Goal: Task Accomplishment & Management: Complete application form

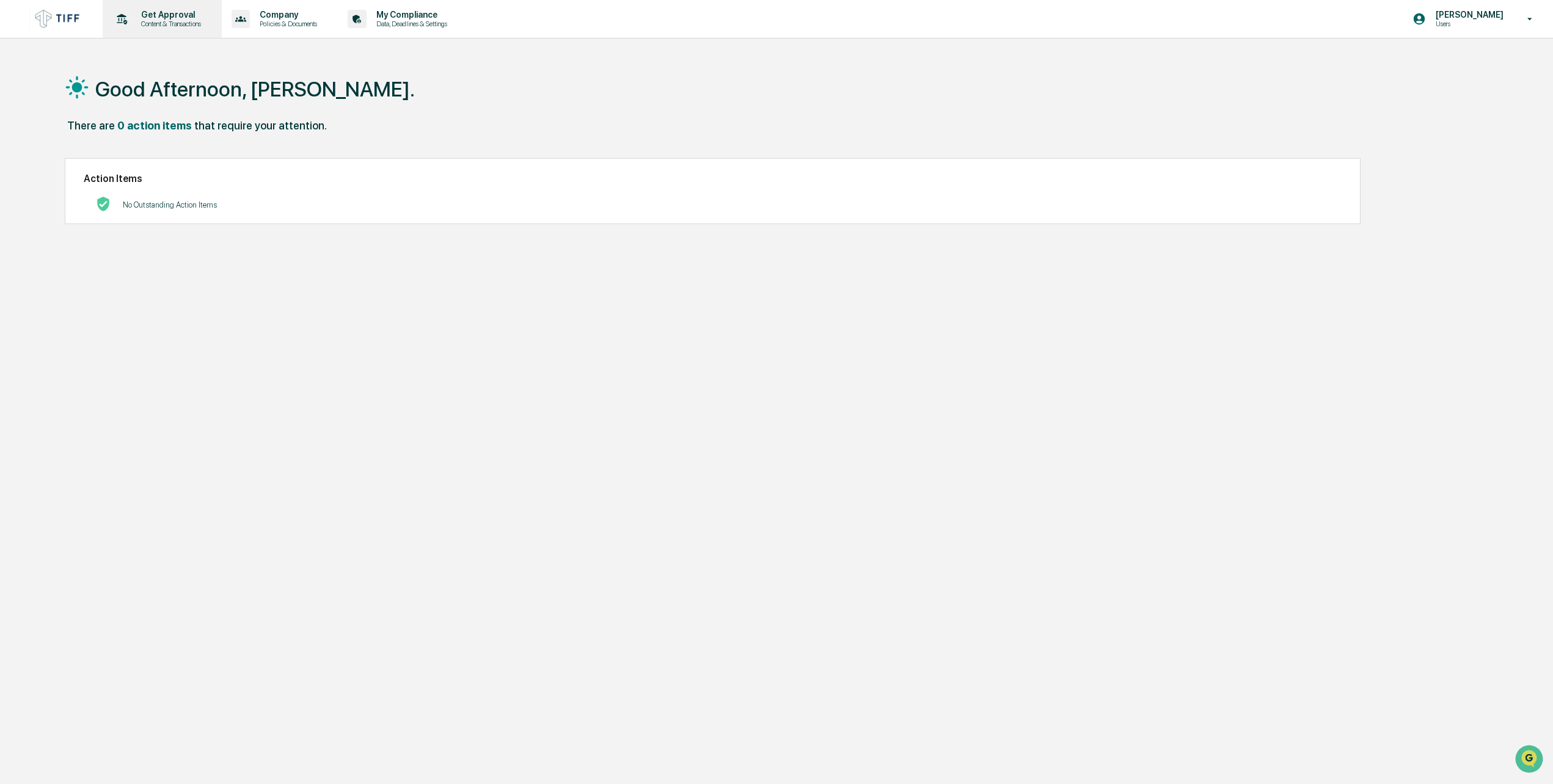
click at [159, 25] on p "Content & Transactions" at bounding box center [170, 23] width 76 height 8
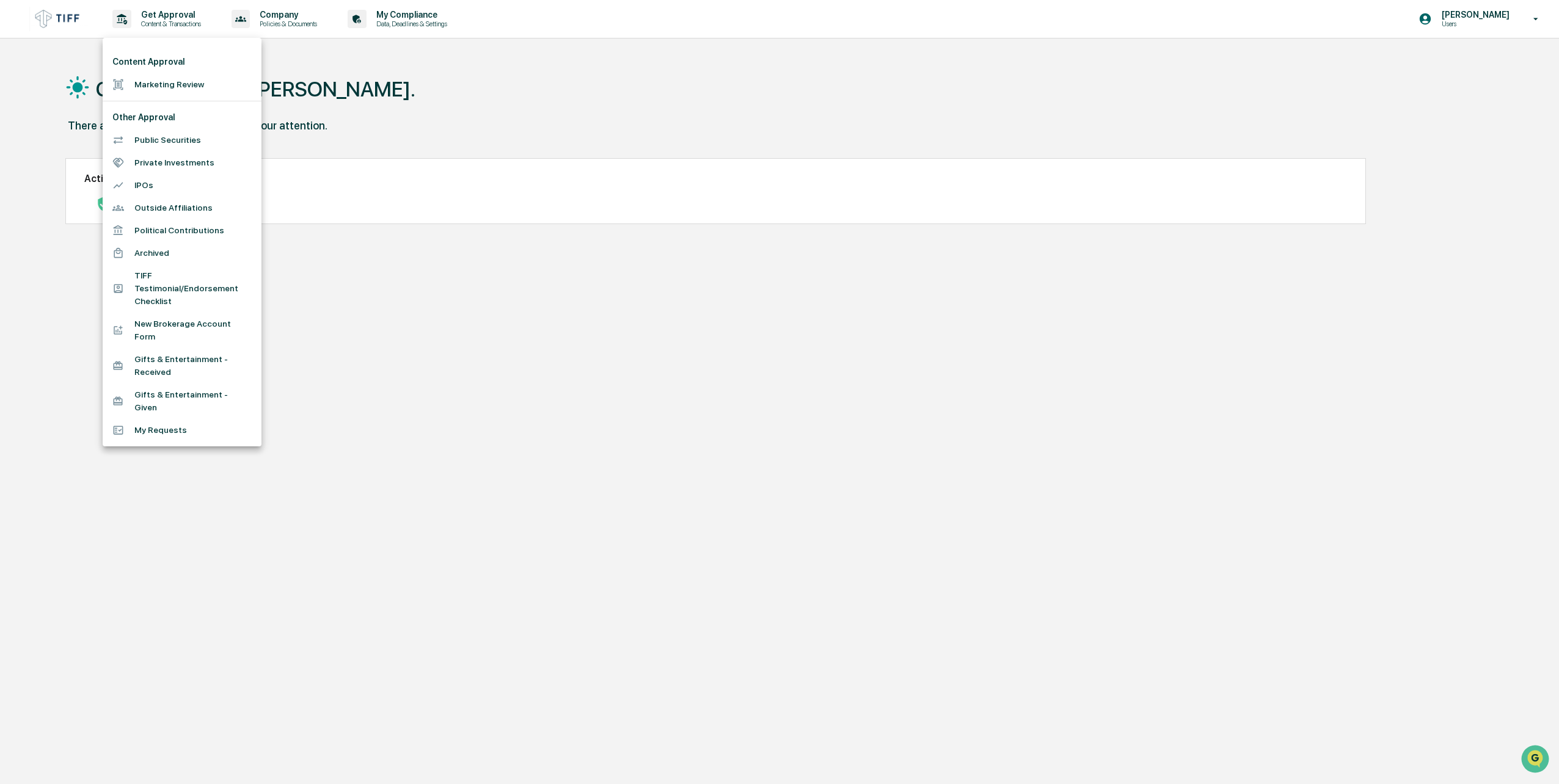
click at [163, 85] on li "Marketing Review" at bounding box center [182, 84] width 159 height 22
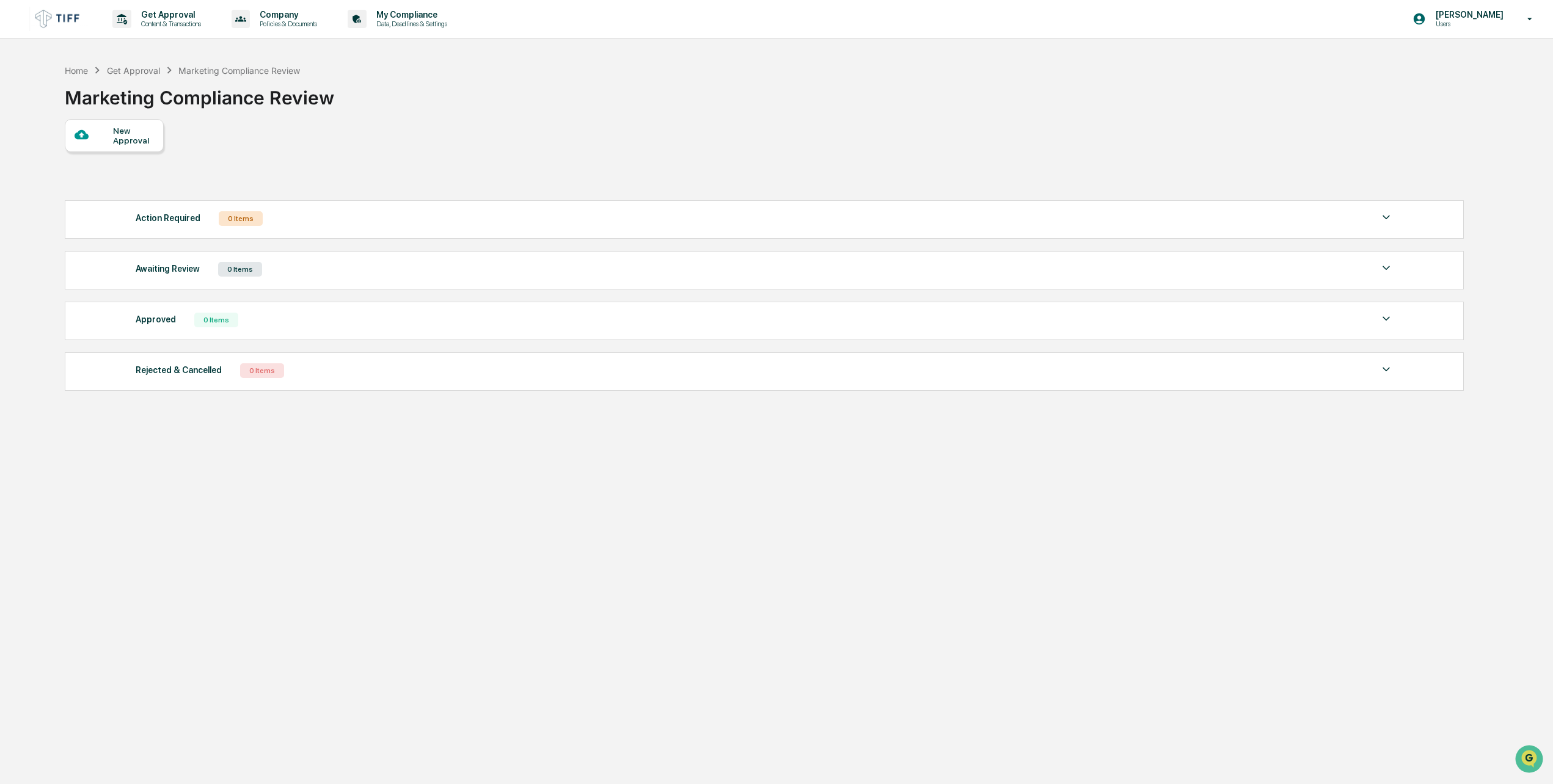
click at [114, 137] on div "New Approval" at bounding box center [134, 135] width 41 height 19
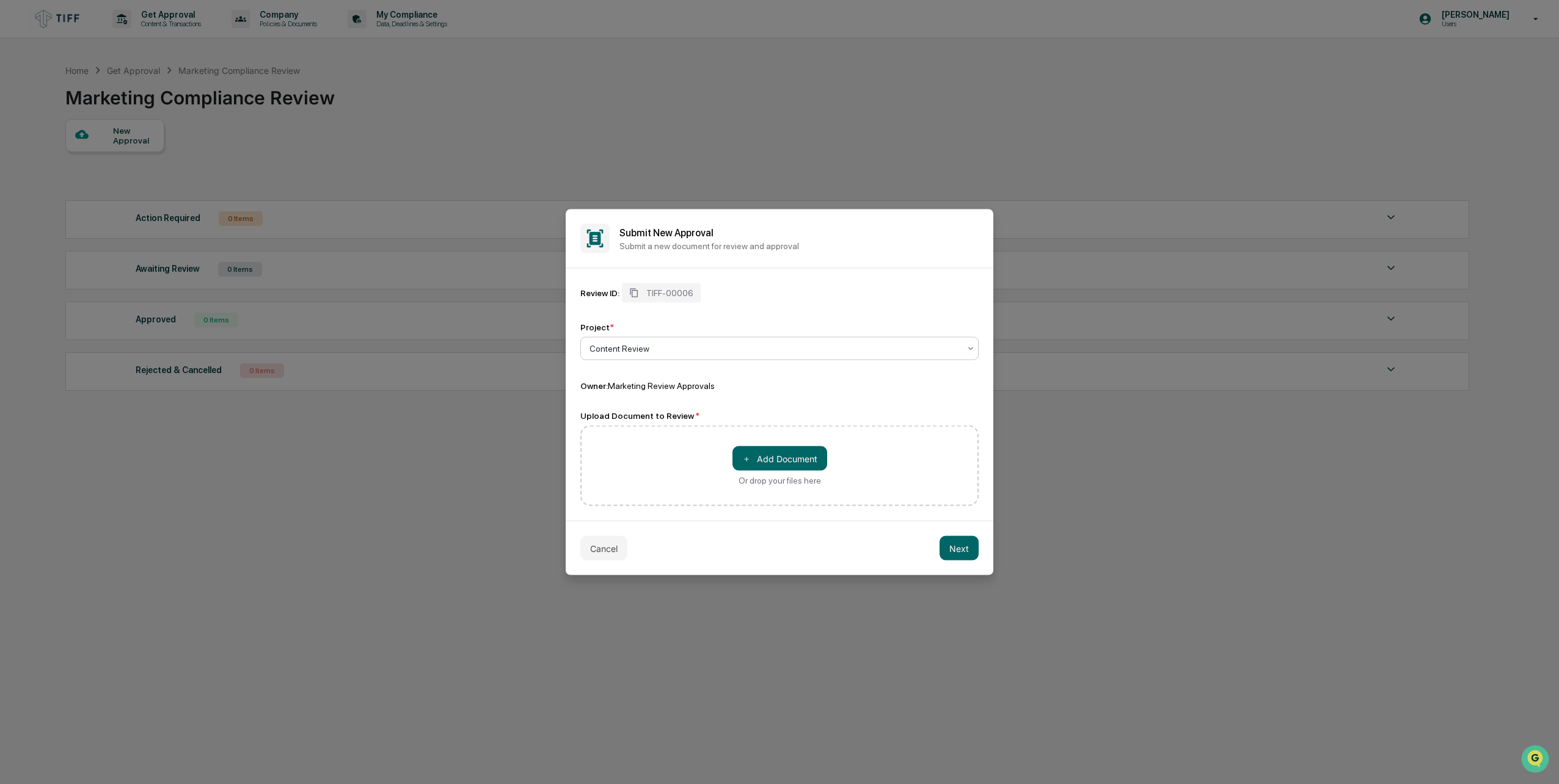
click at [679, 349] on div at bounding box center [775, 349] width 370 height 12
click at [766, 461] on button "＋ Add Document" at bounding box center [779, 458] width 94 height 24
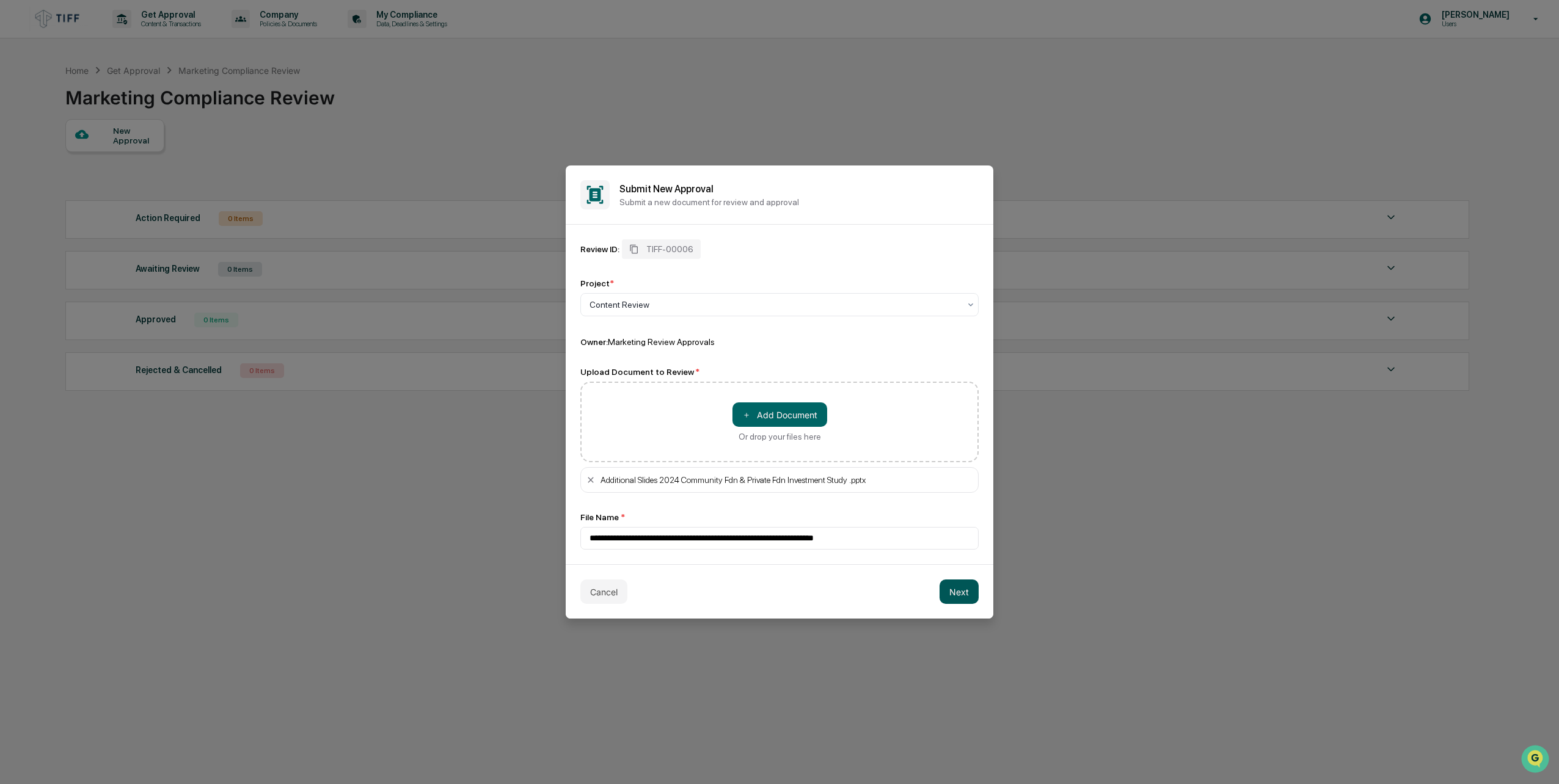
click at [956, 592] on button "Next" at bounding box center [959, 592] width 39 height 24
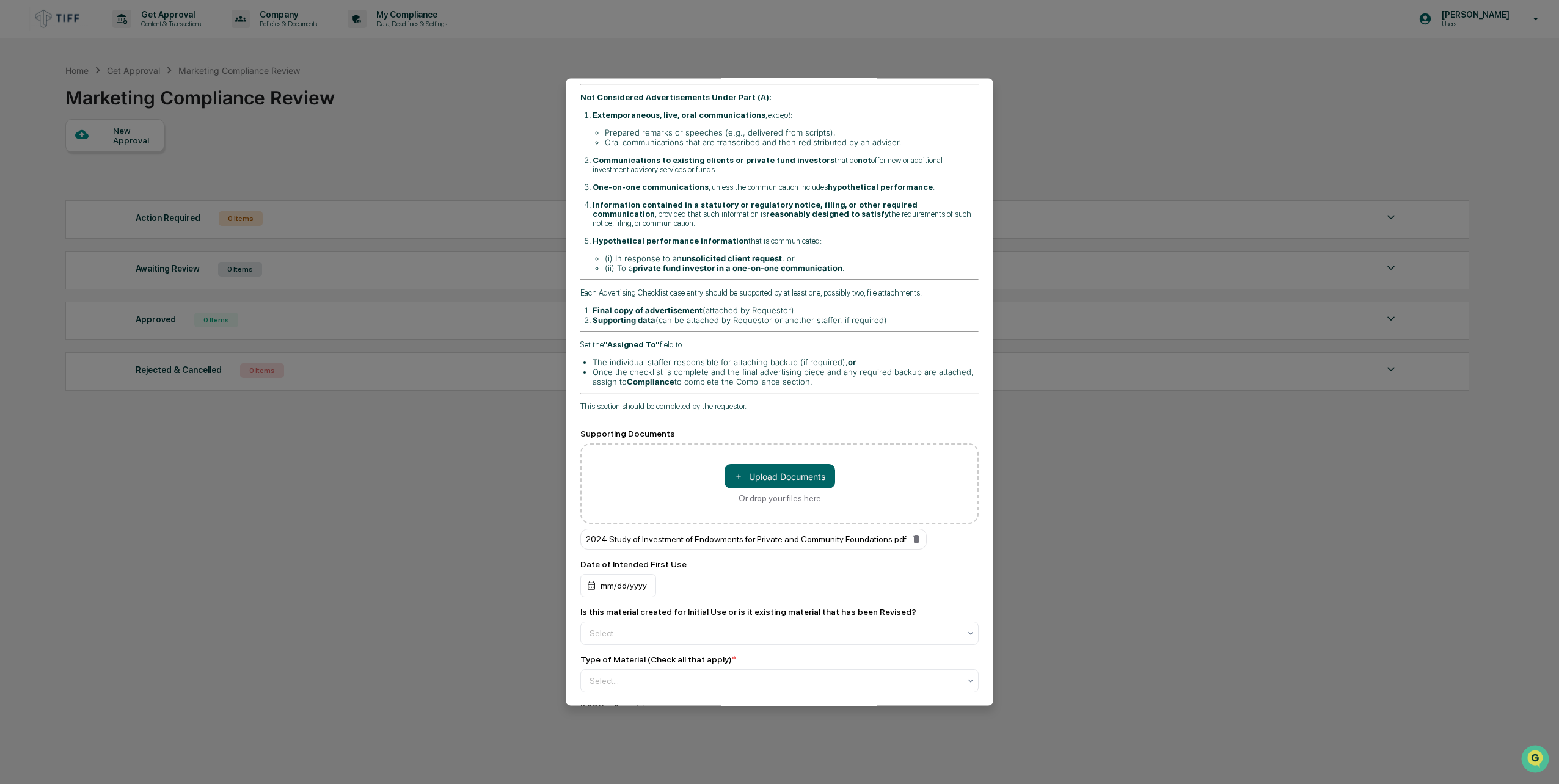
scroll to position [244, 0]
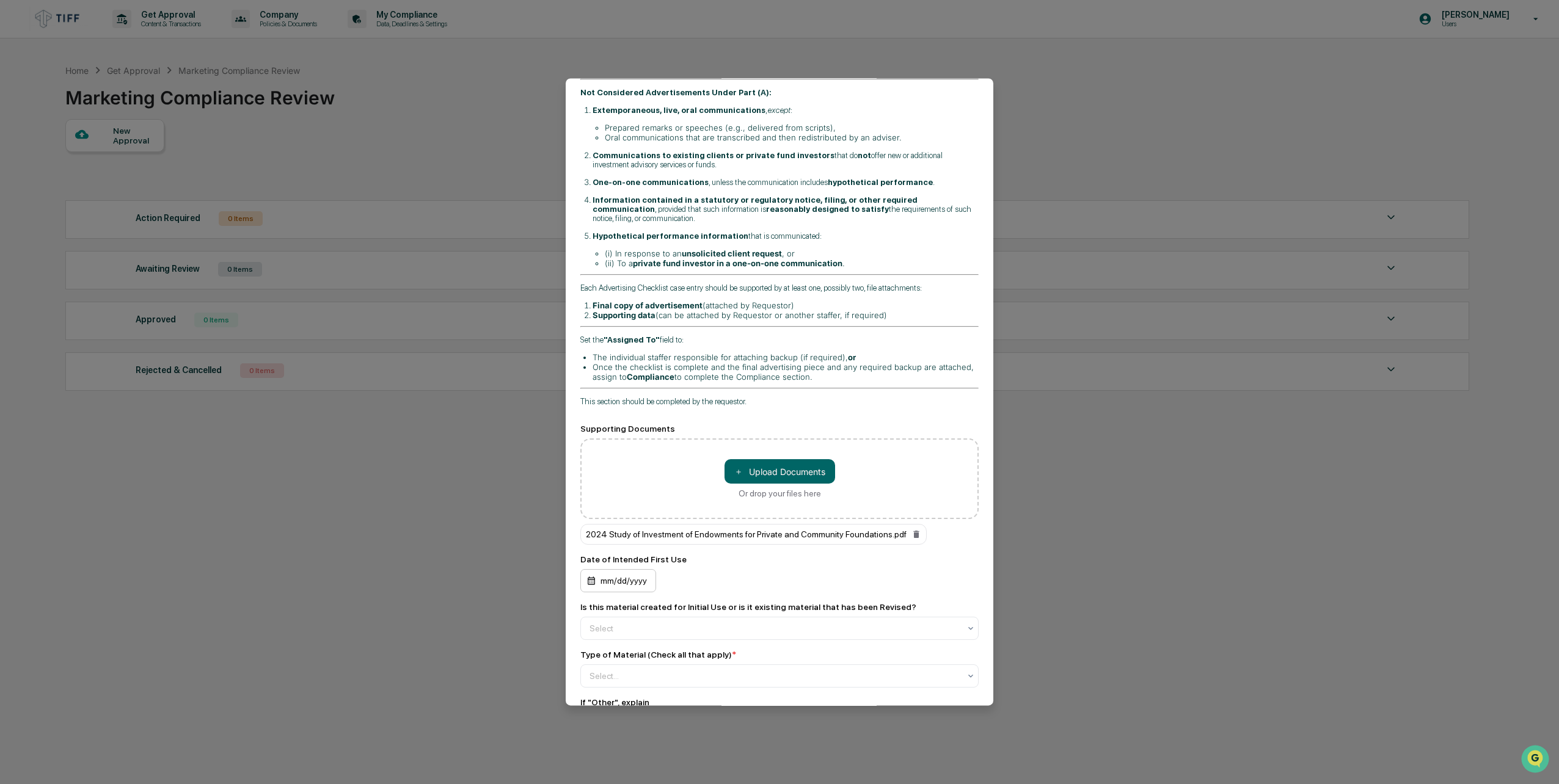
click at [610, 569] on div "mm/dd/yyyy" at bounding box center [619, 580] width 76 height 23
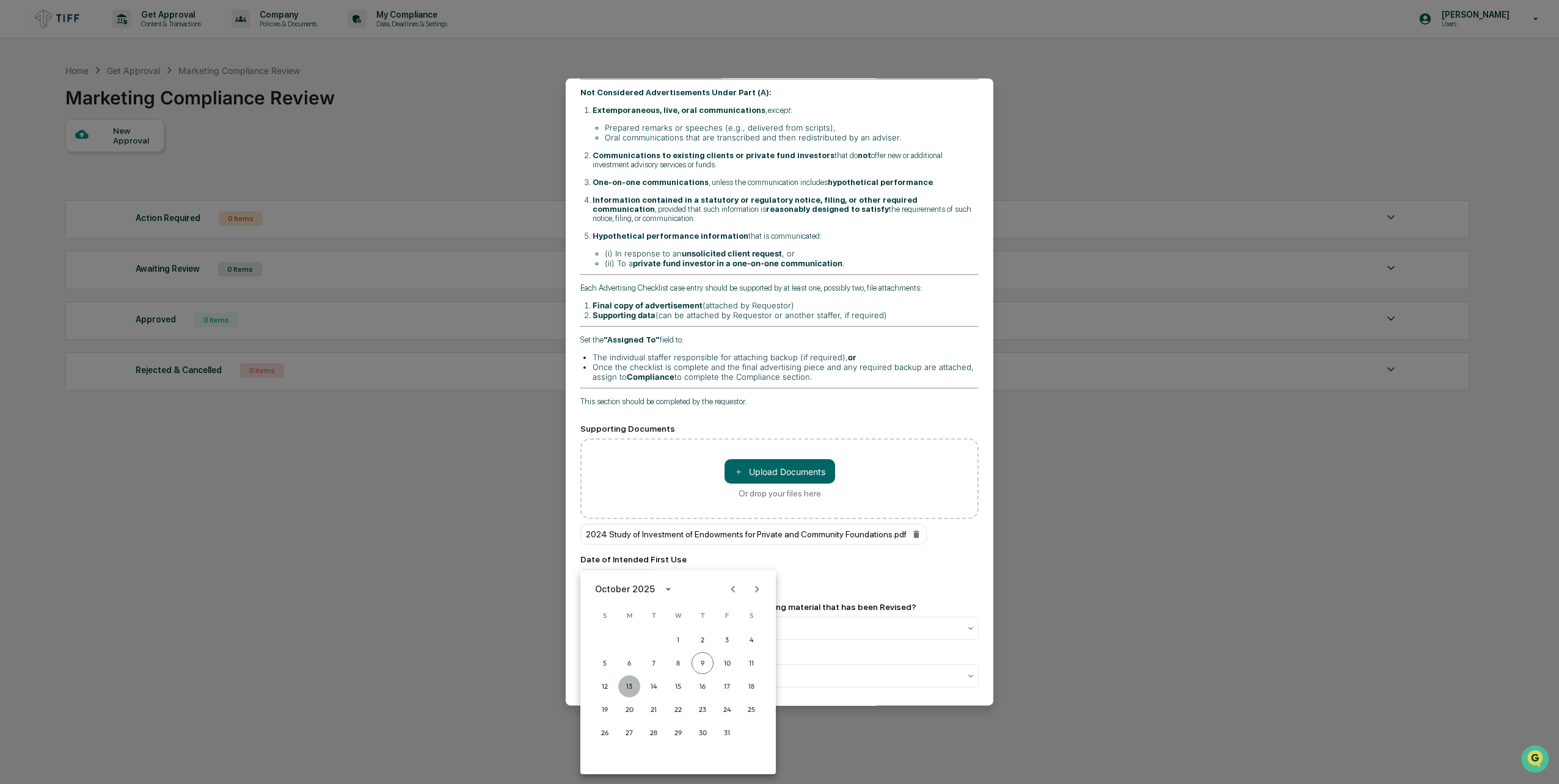
click at [630, 686] on button "13" at bounding box center [630, 686] width 22 height 22
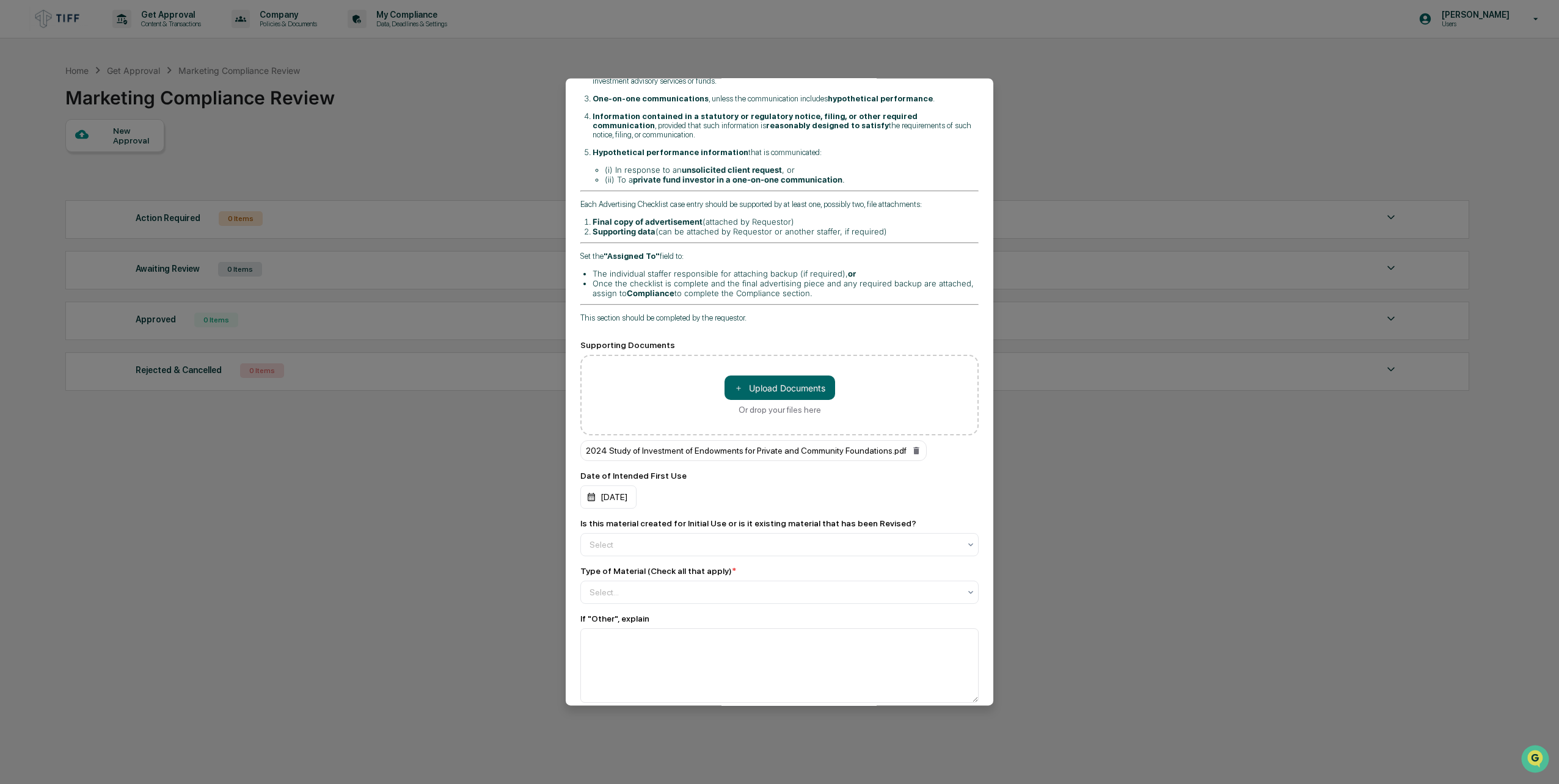
scroll to position [367, 0]
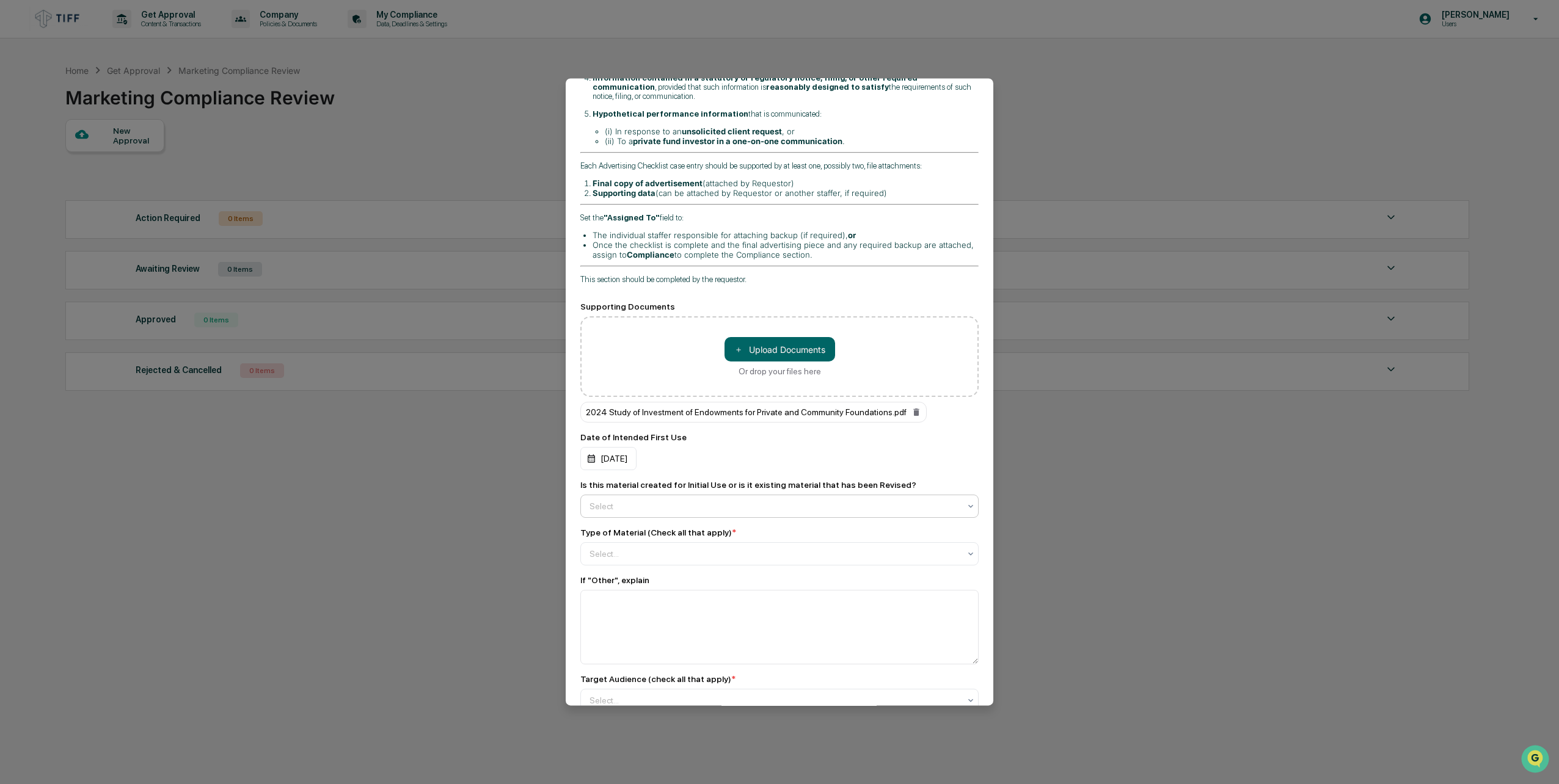
click at [706, 500] on div at bounding box center [775, 506] width 370 height 12
click at [662, 547] on div "Revised" at bounding box center [777, 542] width 391 height 24
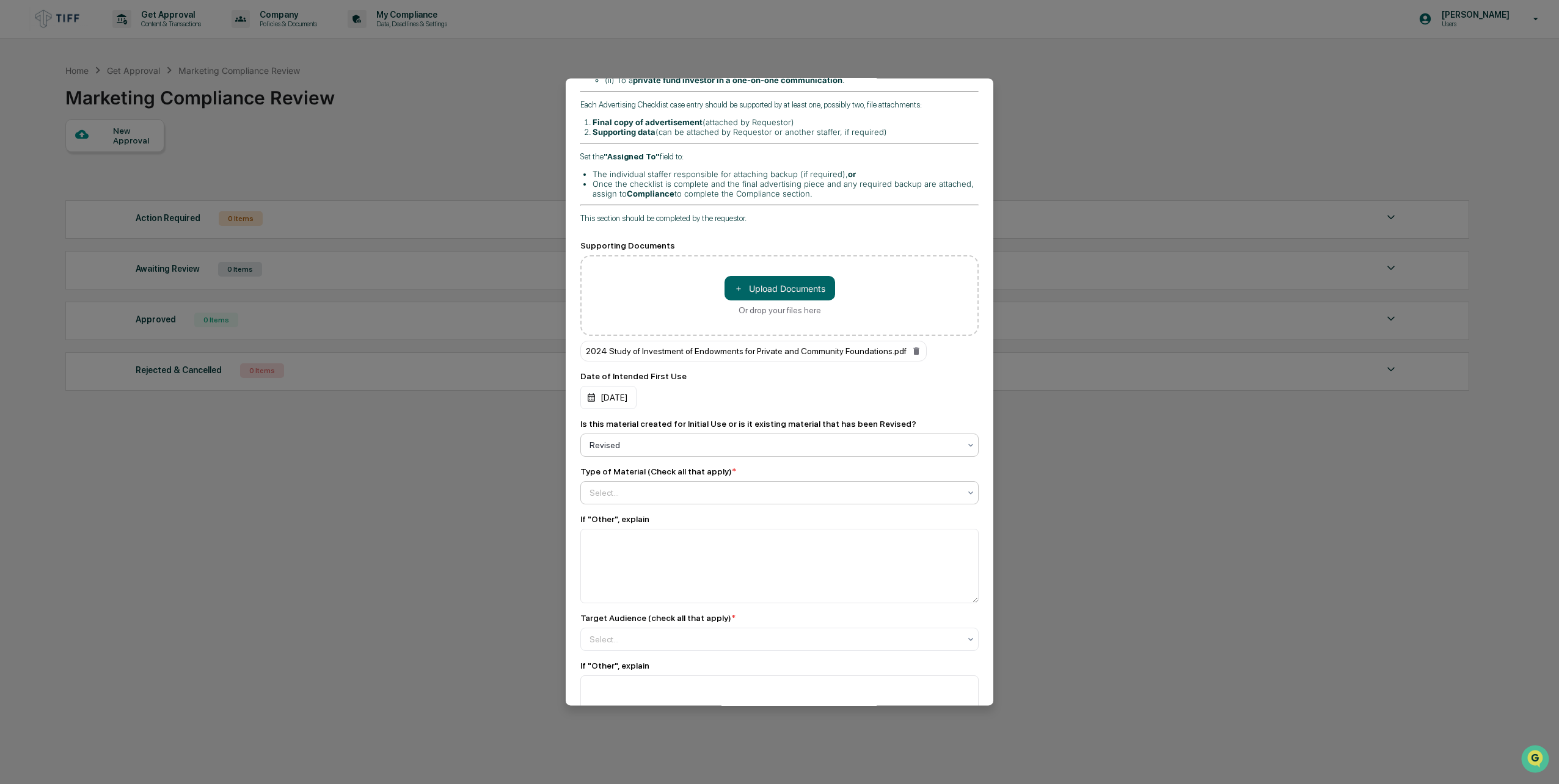
click at [665, 487] on div at bounding box center [775, 492] width 370 height 12
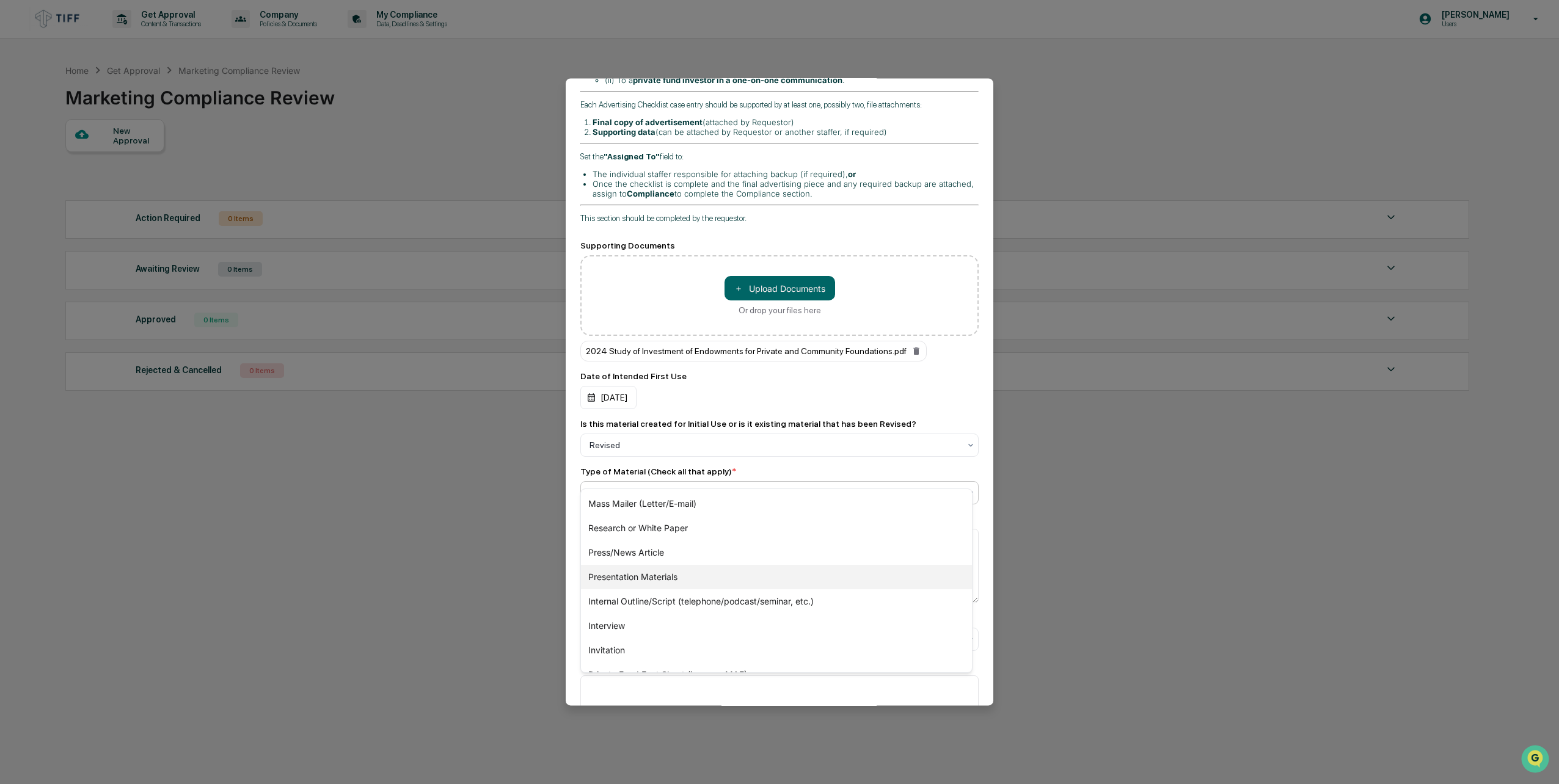
click at [687, 575] on div "Presentation Materials" at bounding box center [777, 577] width 391 height 24
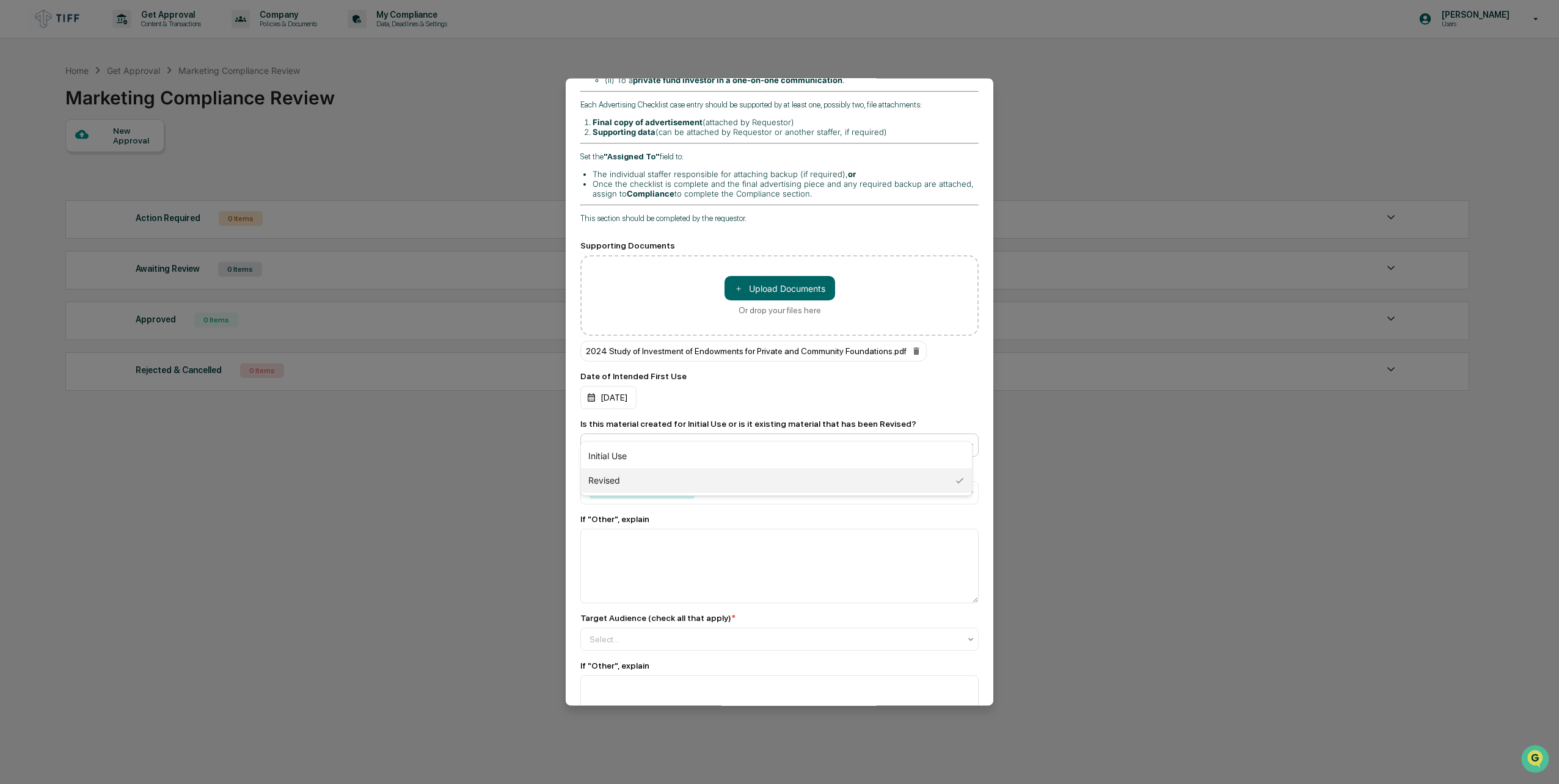
click at [787, 437] on div "Revised" at bounding box center [780, 445] width 398 height 23
click at [671, 537] on textarea at bounding box center [780, 566] width 398 height 74
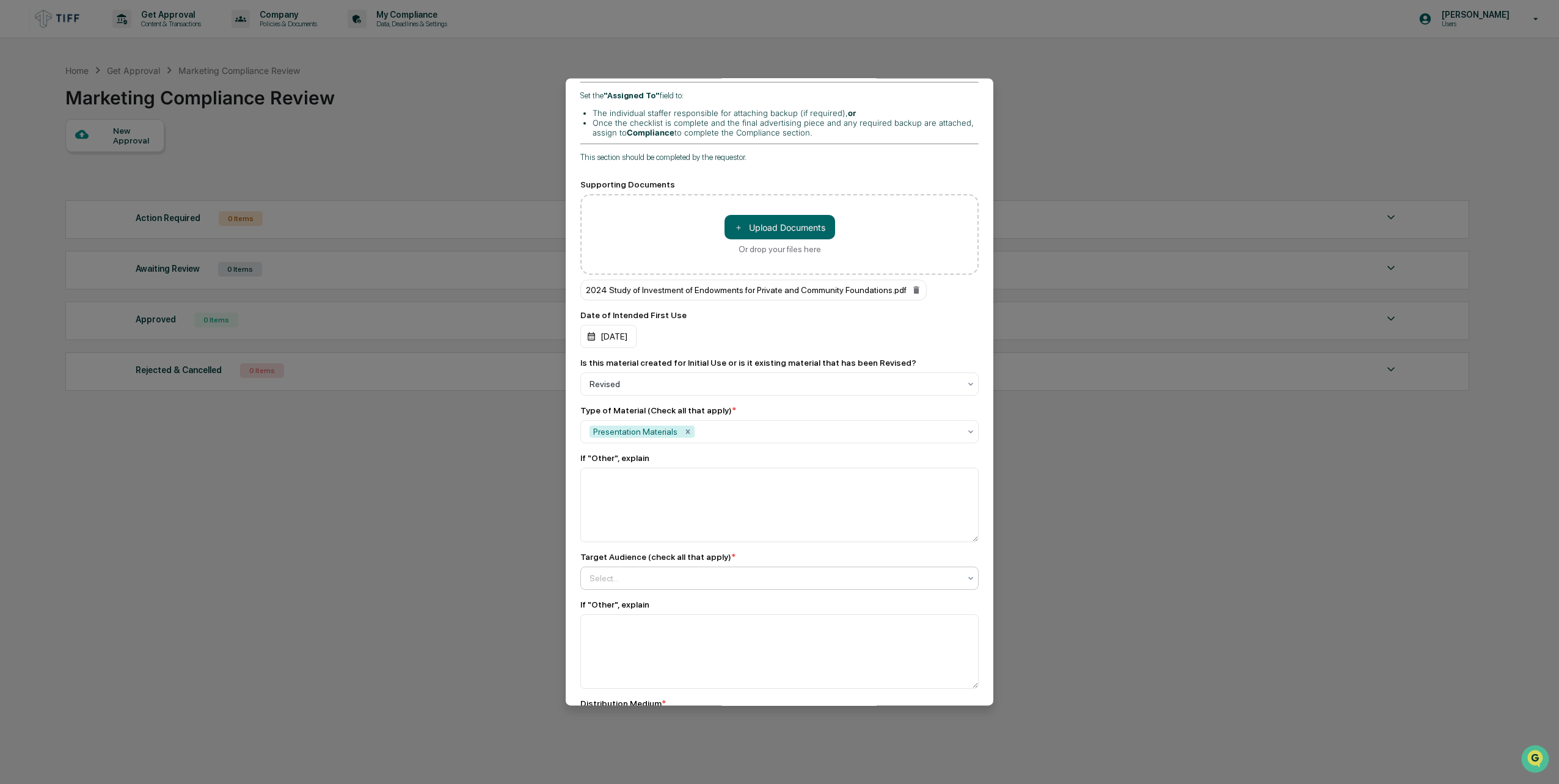
click at [678, 572] on div at bounding box center [775, 578] width 370 height 12
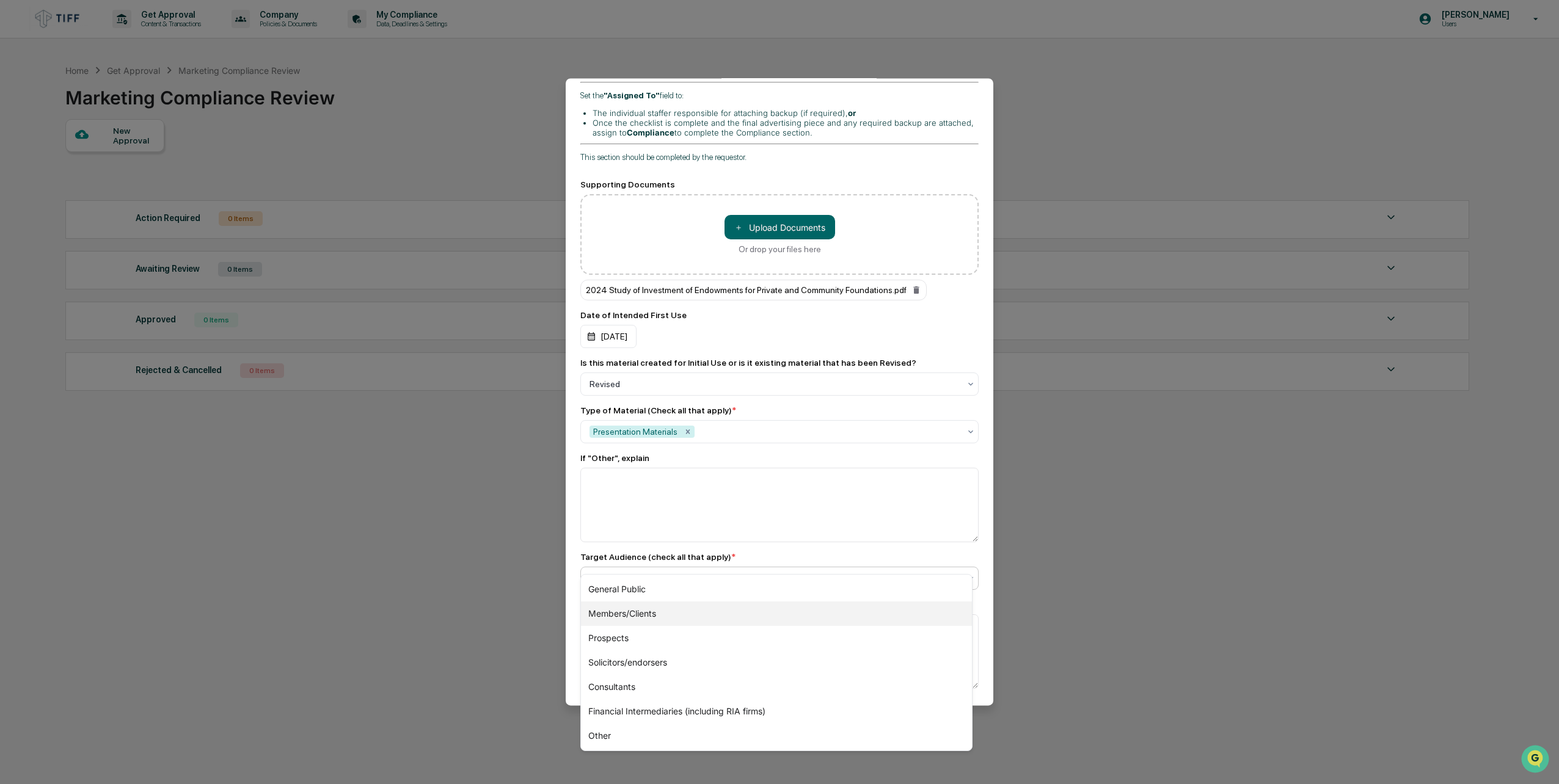
click at [685, 611] on div "Members/Clients" at bounding box center [777, 614] width 391 height 24
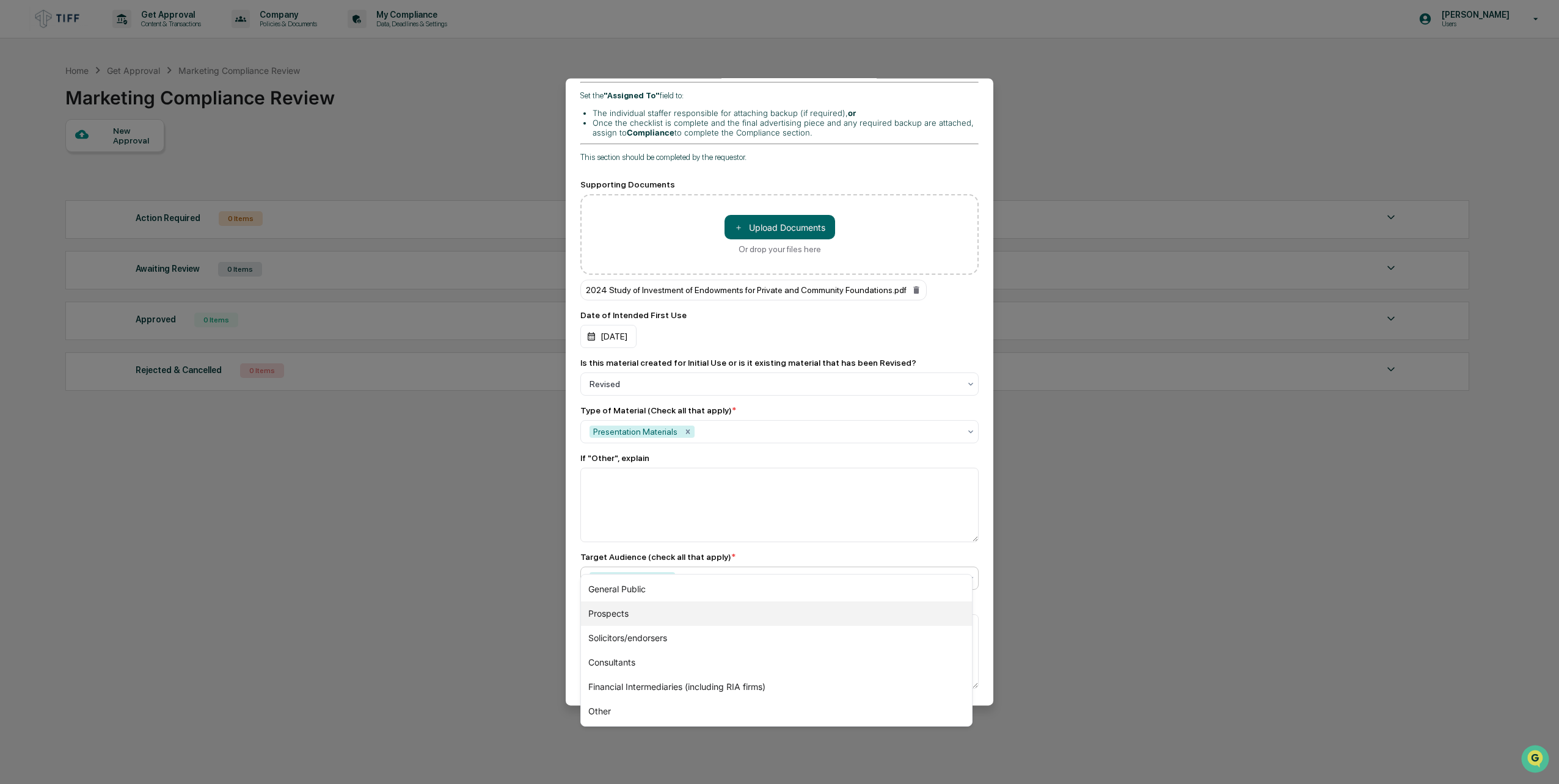
click at [648, 613] on div "Prospects" at bounding box center [777, 614] width 391 height 24
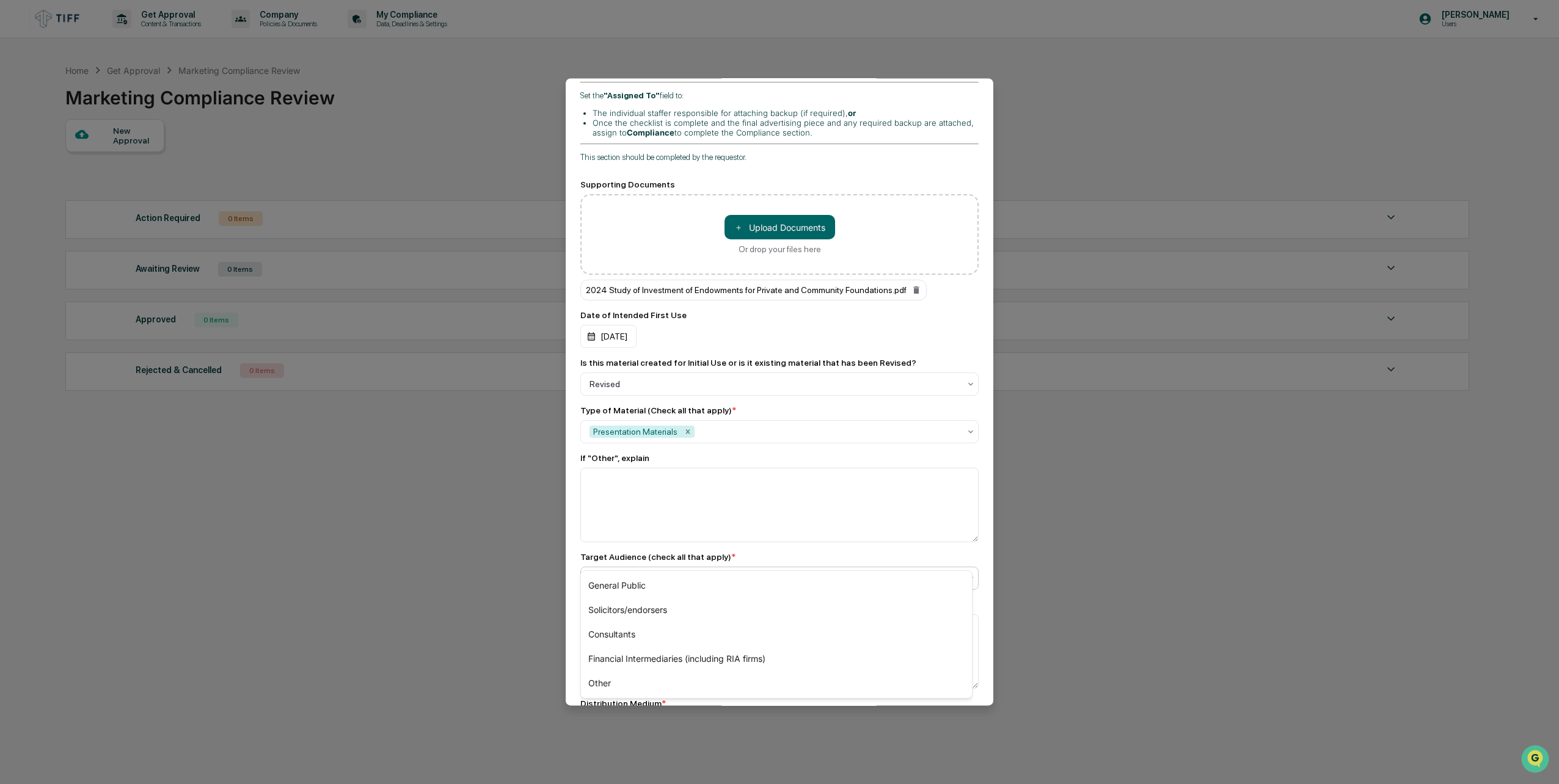
scroll to position [550, 0]
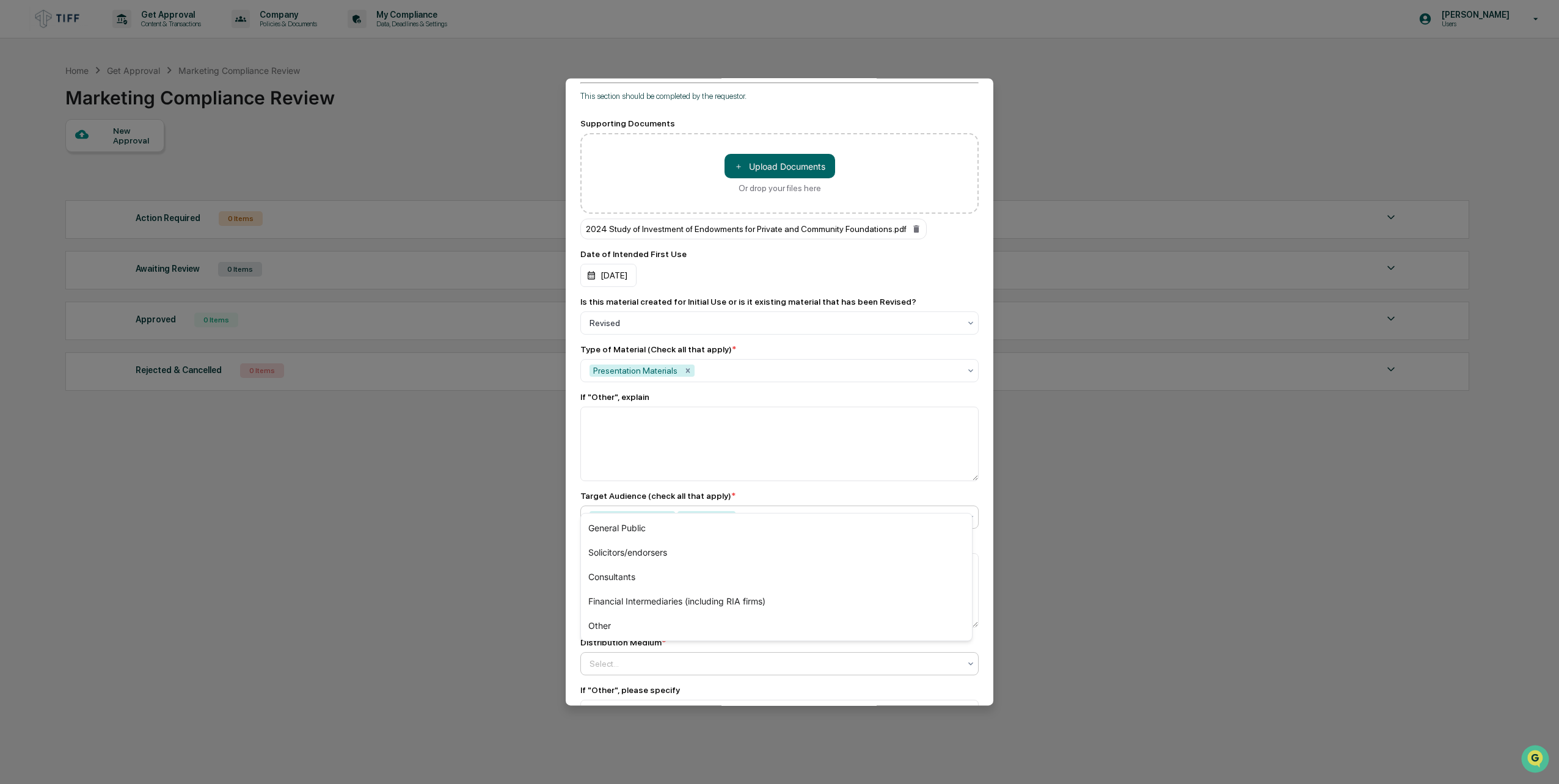
click at [783, 654] on div "Select..." at bounding box center [774, 664] width 382 height 19
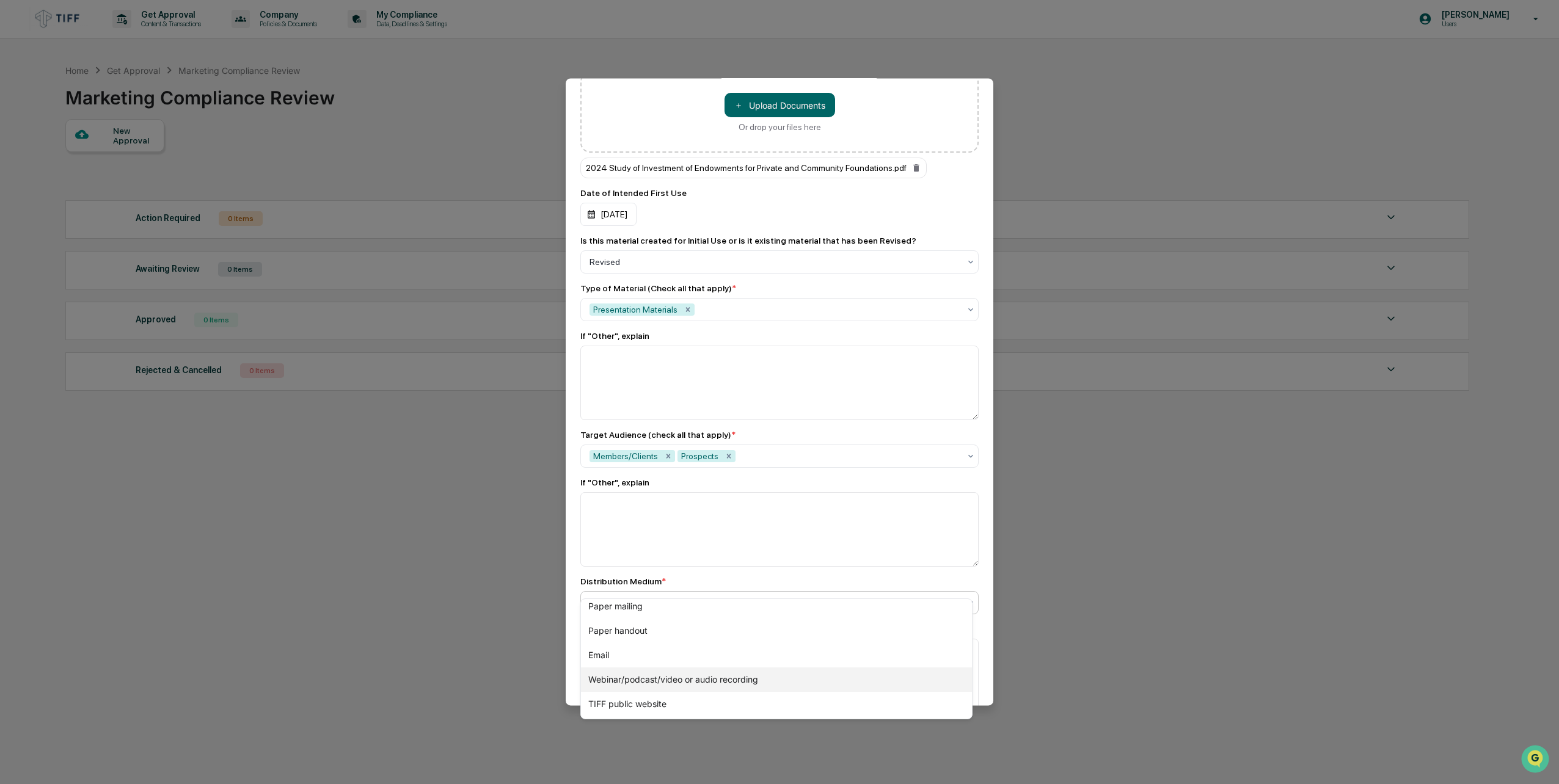
scroll to position [0, 0]
click at [684, 643] on div "Paper handout" at bounding box center [777, 638] width 391 height 24
click at [746, 577] on div "Distribution Medium *" at bounding box center [780, 581] width 398 height 10
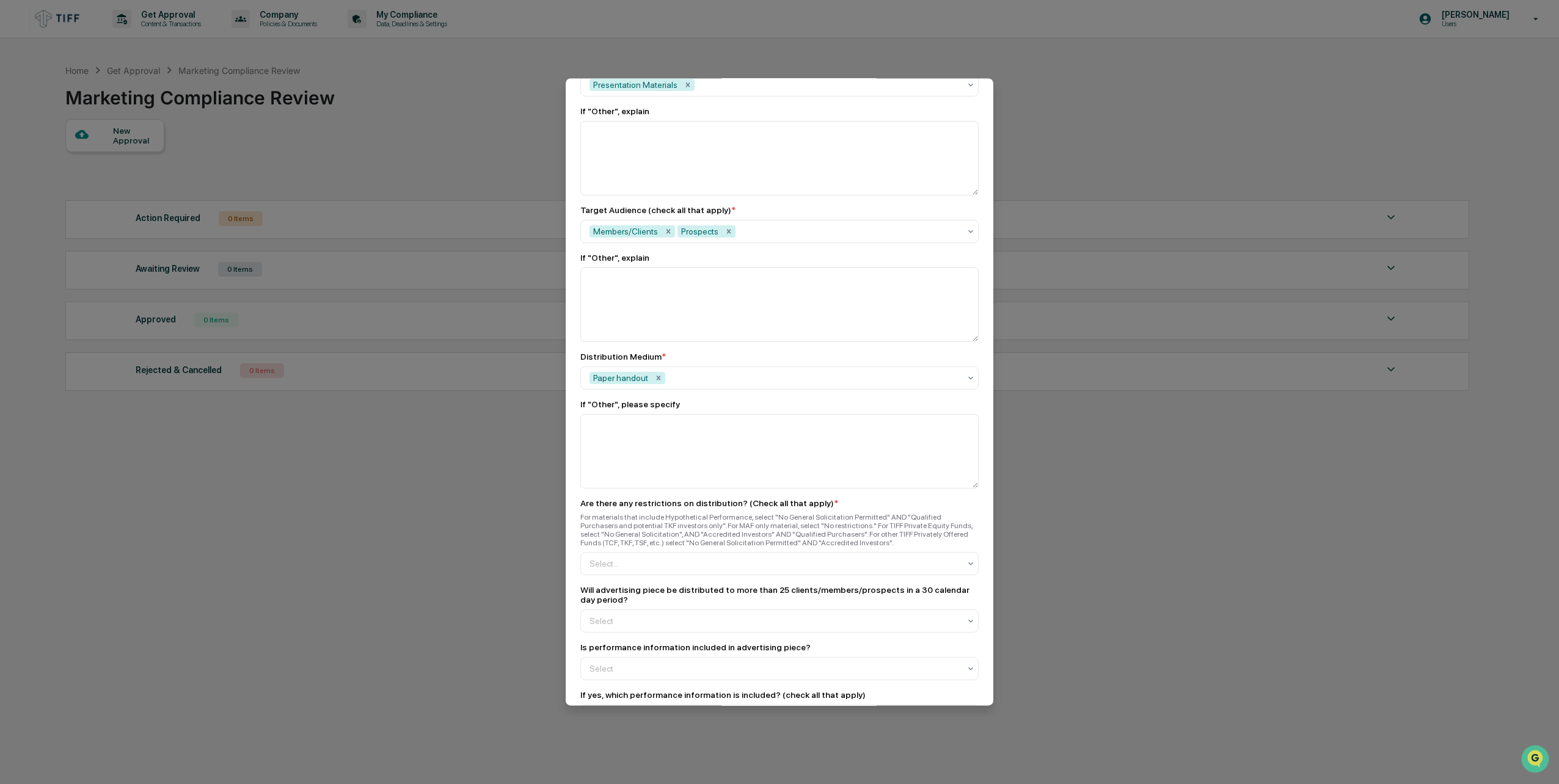
scroll to position [855, 0]
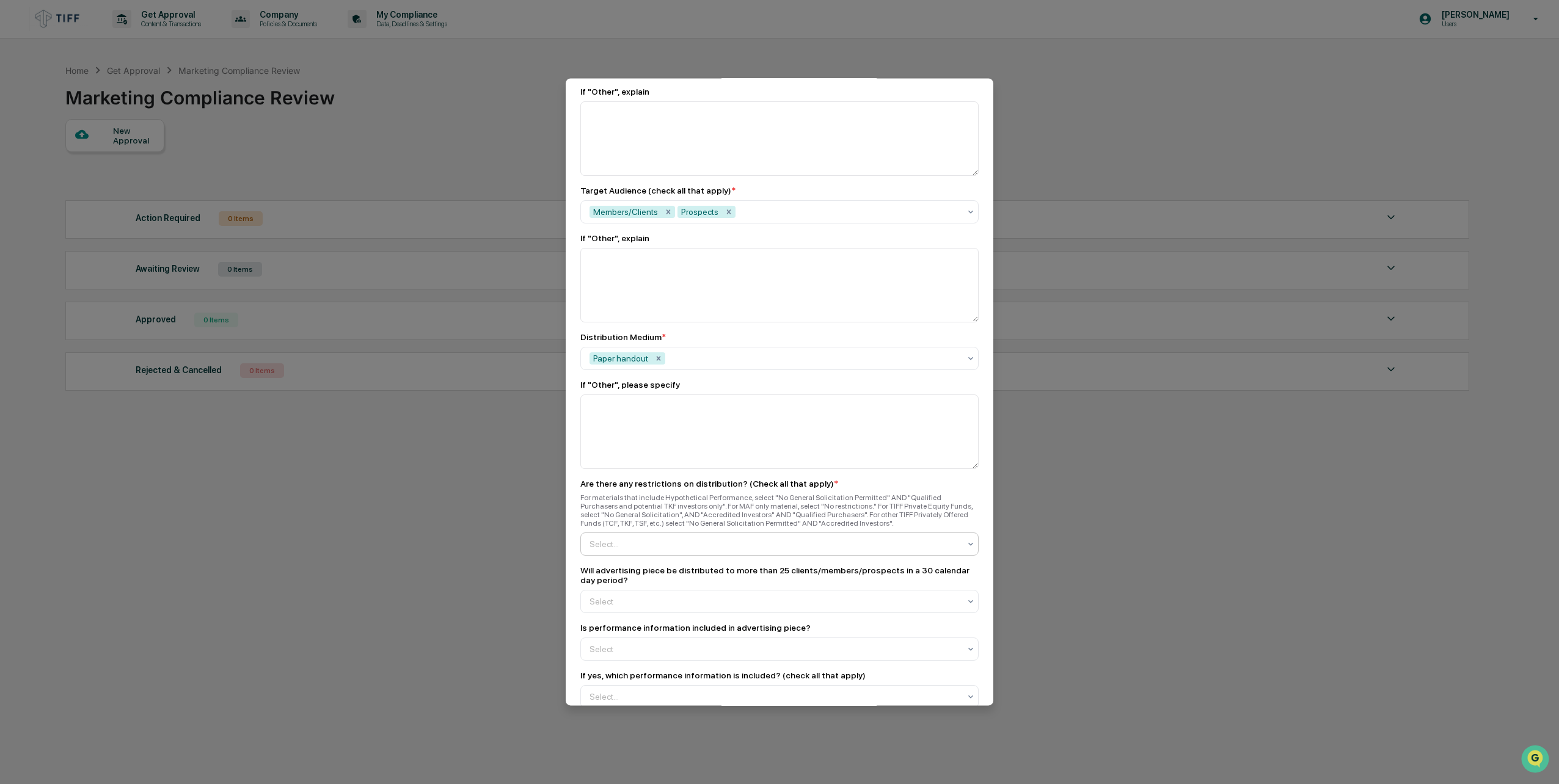
click at [680, 538] on div at bounding box center [775, 544] width 370 height 12
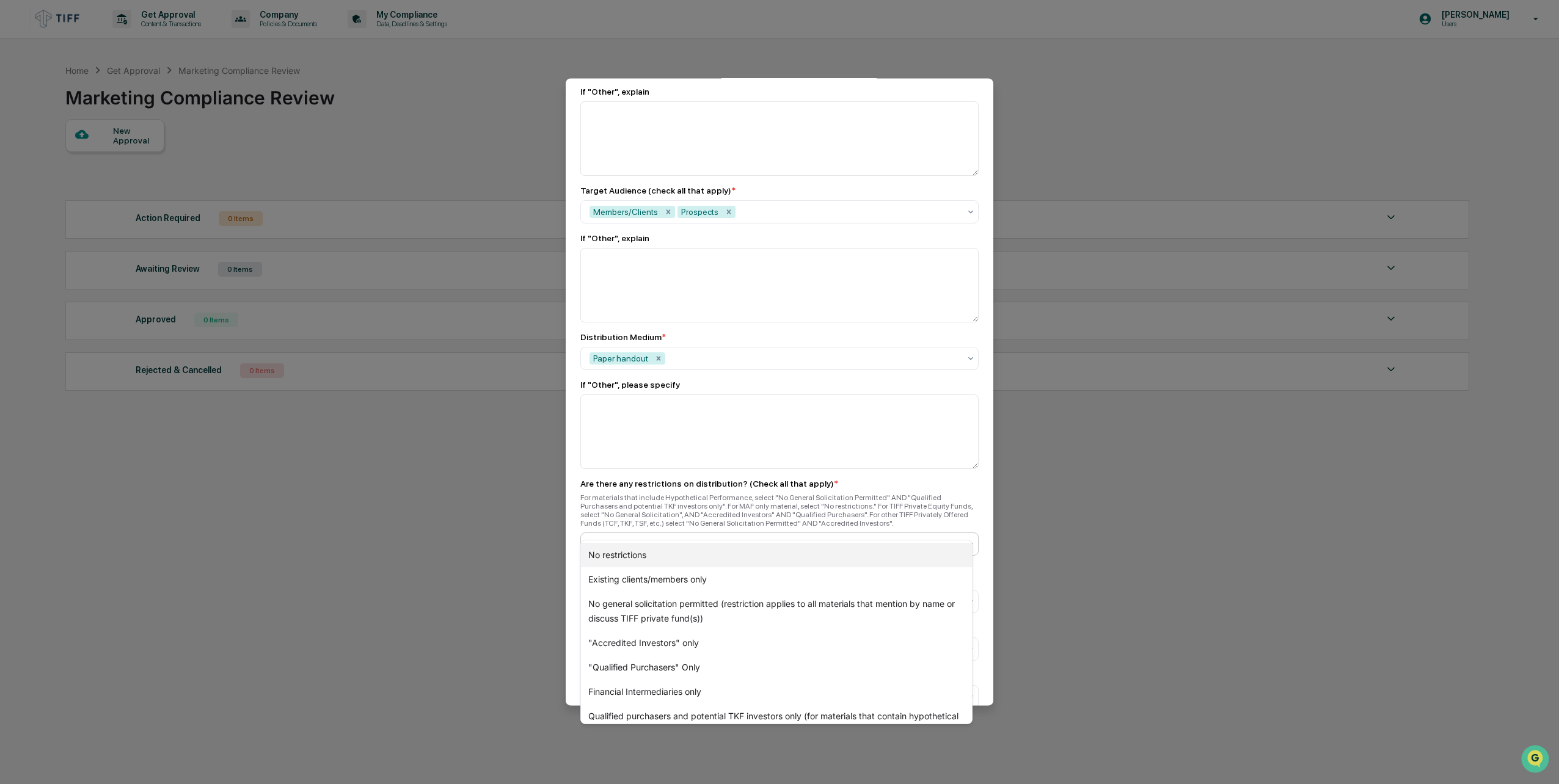
click at [680, 563] on div "No restrictions" at bounding box center [777, 555] width 391 height 24
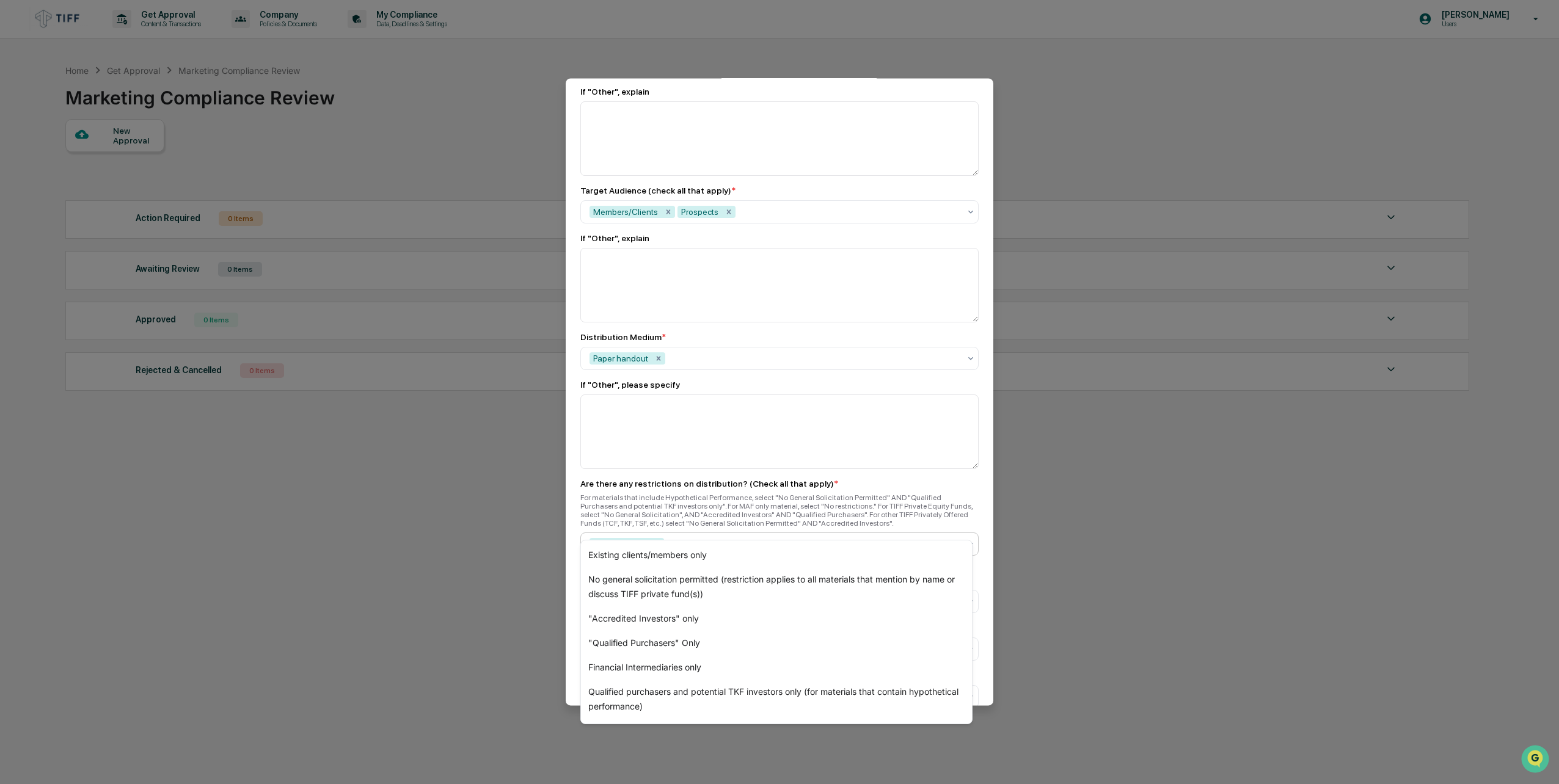
click at [787, 494] on div "For materials that include Hypothetical Performance, select "No General Solicit…" at bounding box center [780, 510] width 398 height 34
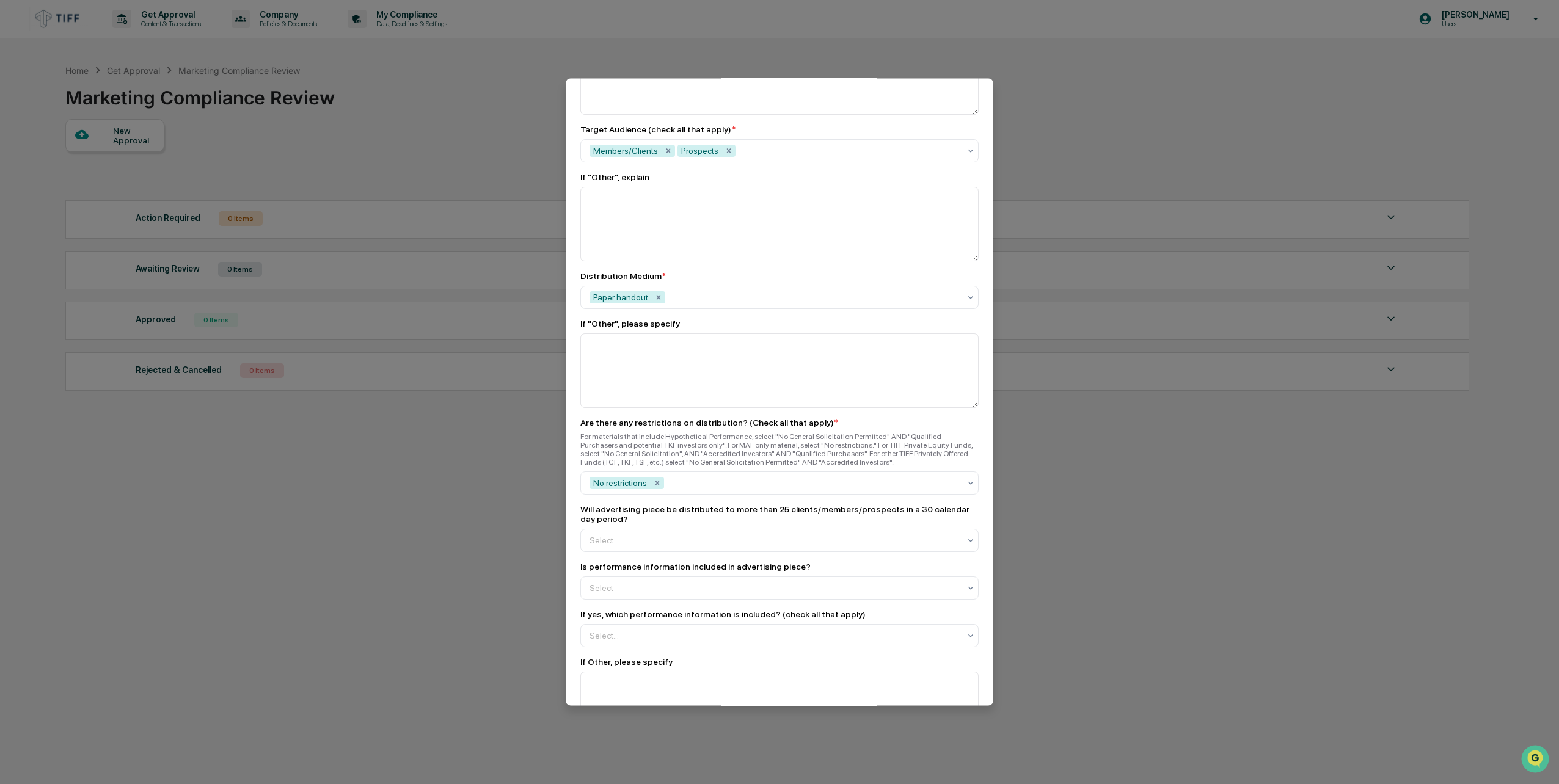
scroll to position [977, 0]
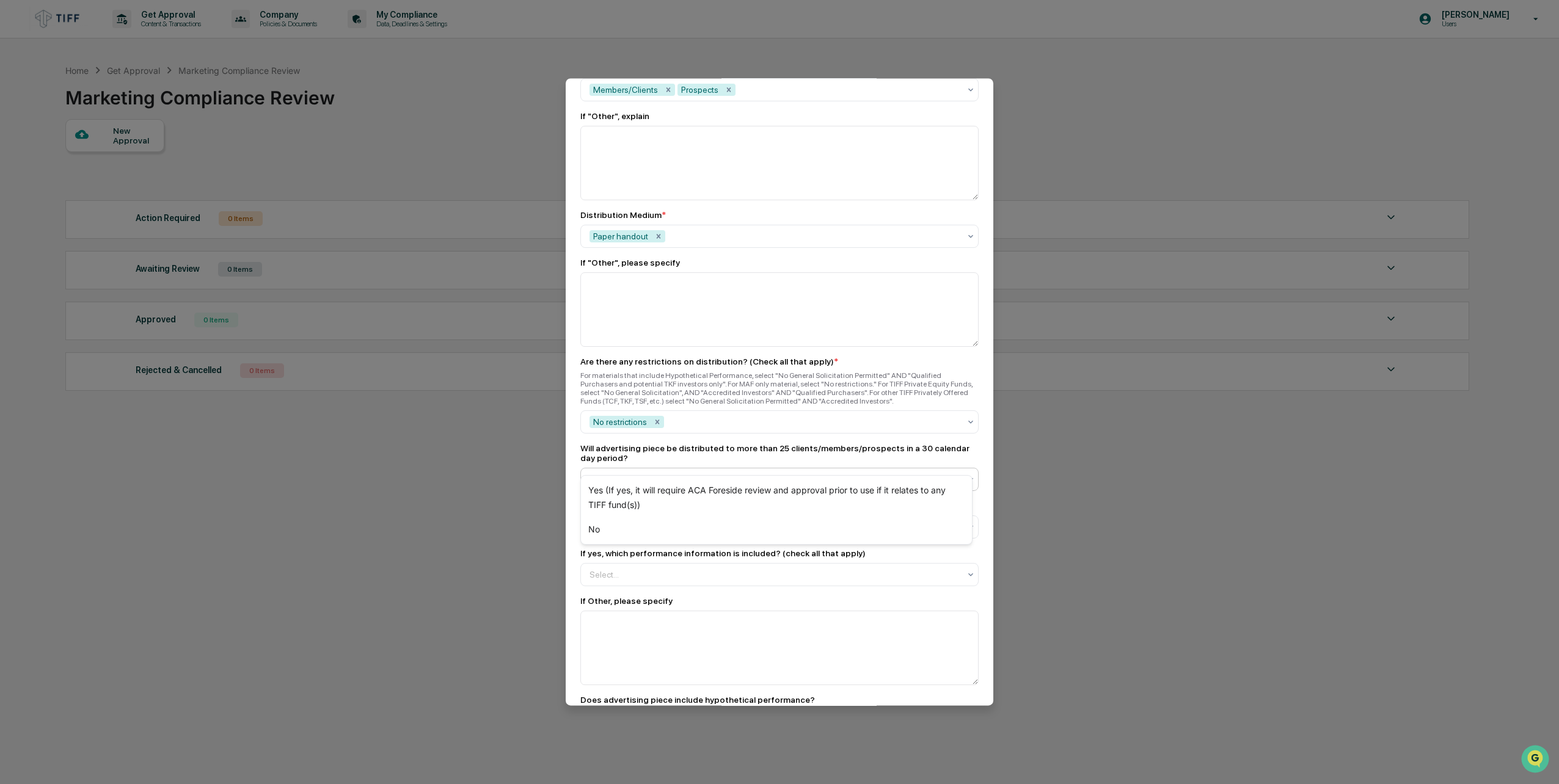
click at [768, 473] on div at bounding box center [775, 479] width 370 height 12
click at [669, 527] on div "No" at bounding box center [777, 530] width 391 height 24
click at [670, 521] on div at bounding box center [775, 527] width 370 height 12
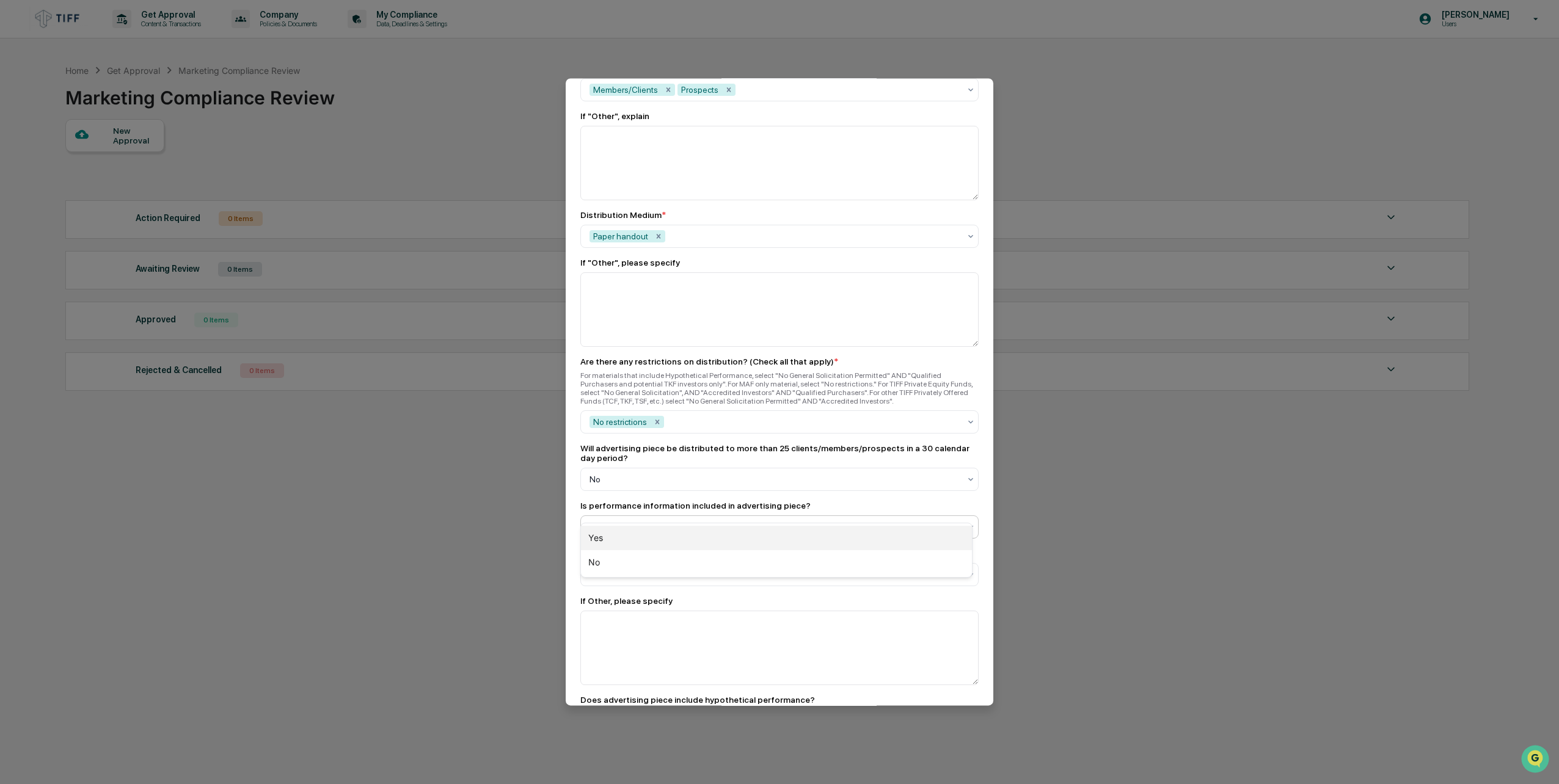
click at [671, 534] on div "Yes" at bounding box center [777, 538] width 391 height 24
click at [715, 565] on div "Select..." at bounding box center [774, 575] width 382 height 19
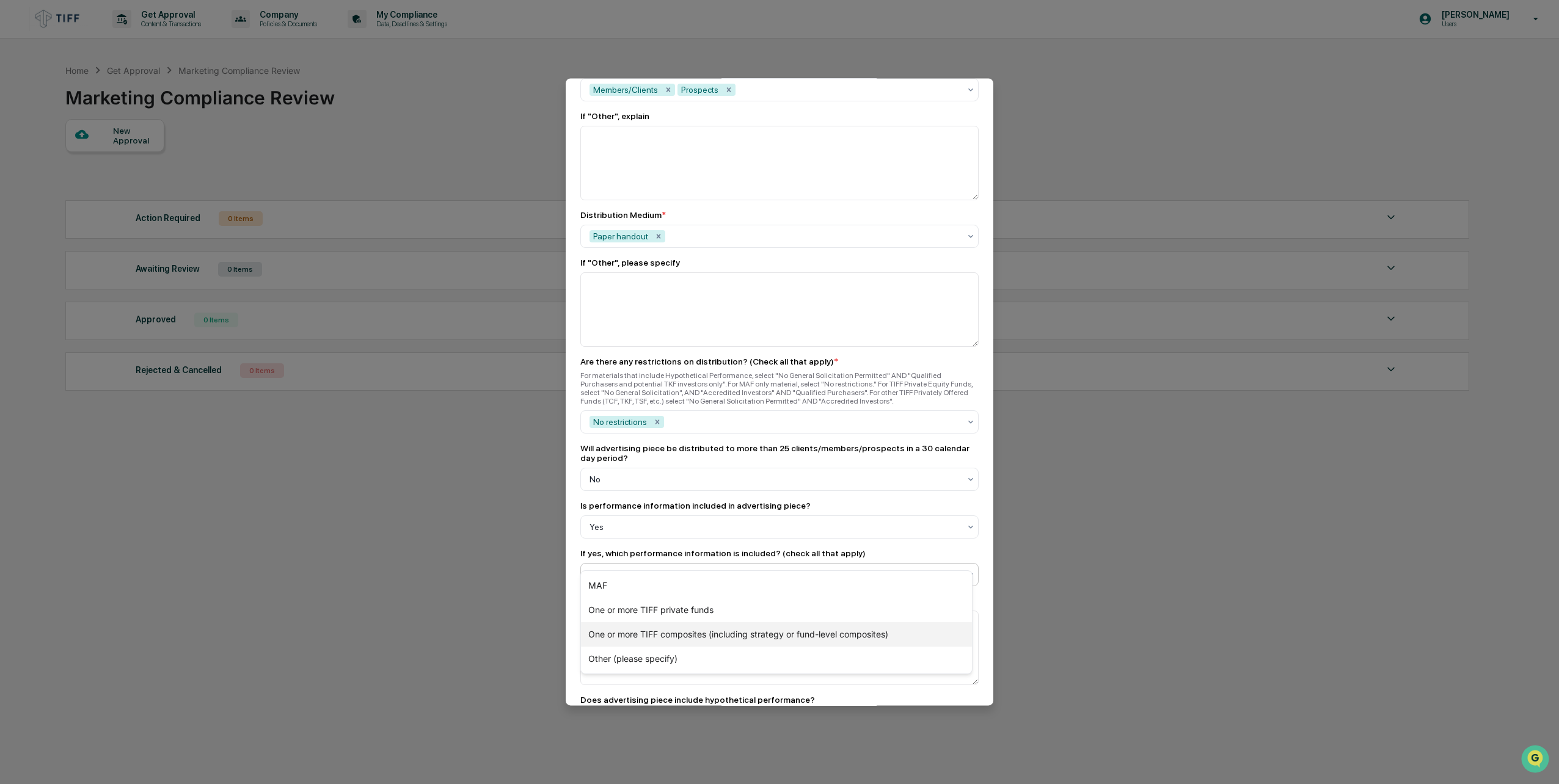
click at [707, 636] on div "One or more TIFF composites (including strategy or fund-level composites)" at bounding box center [777, 634] width 391 height 24
click at [687, 592] on div "MAF" at bounding box center [777, 586] width 391 height 24
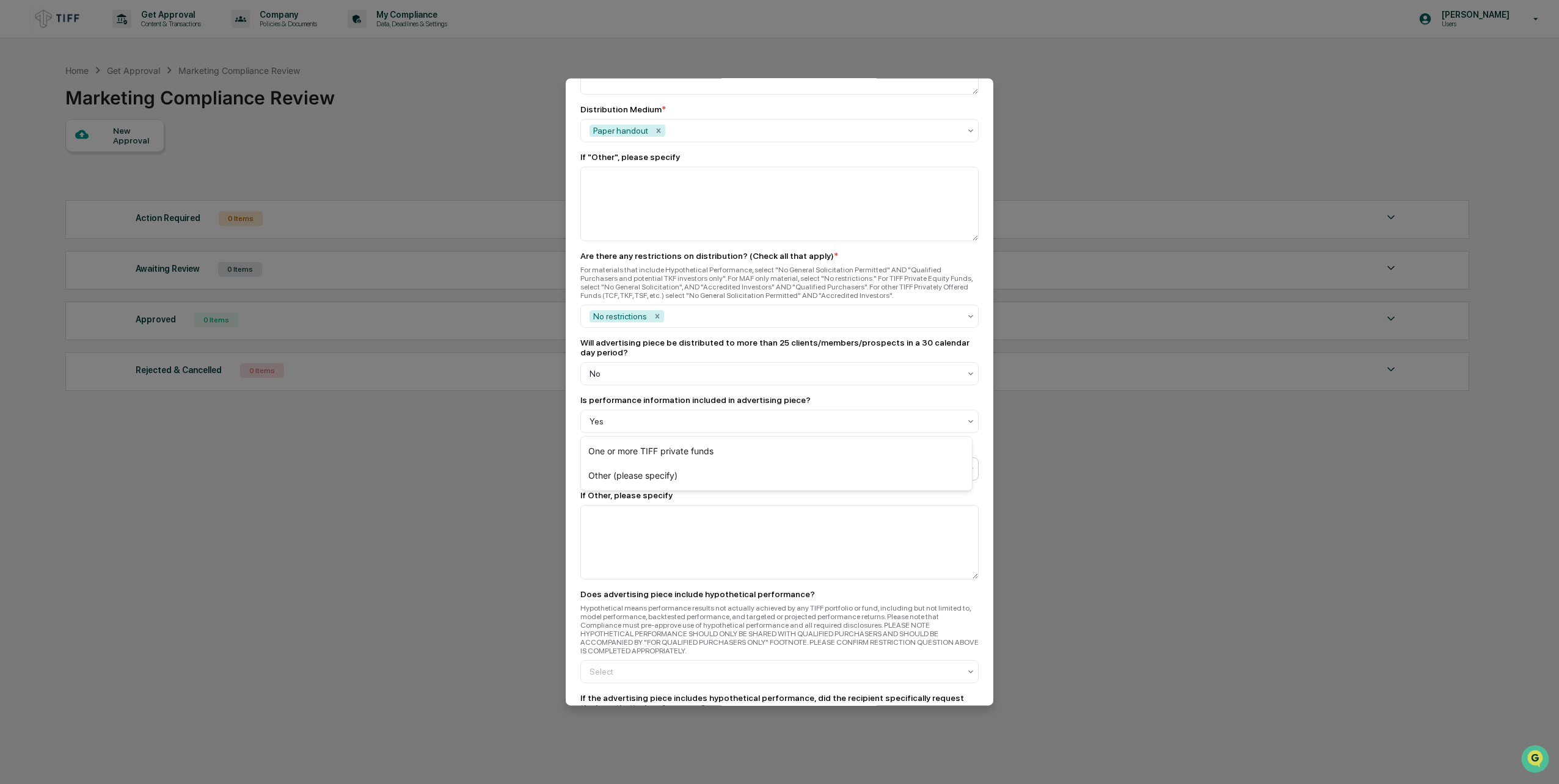
scroll to position [1160, 0]
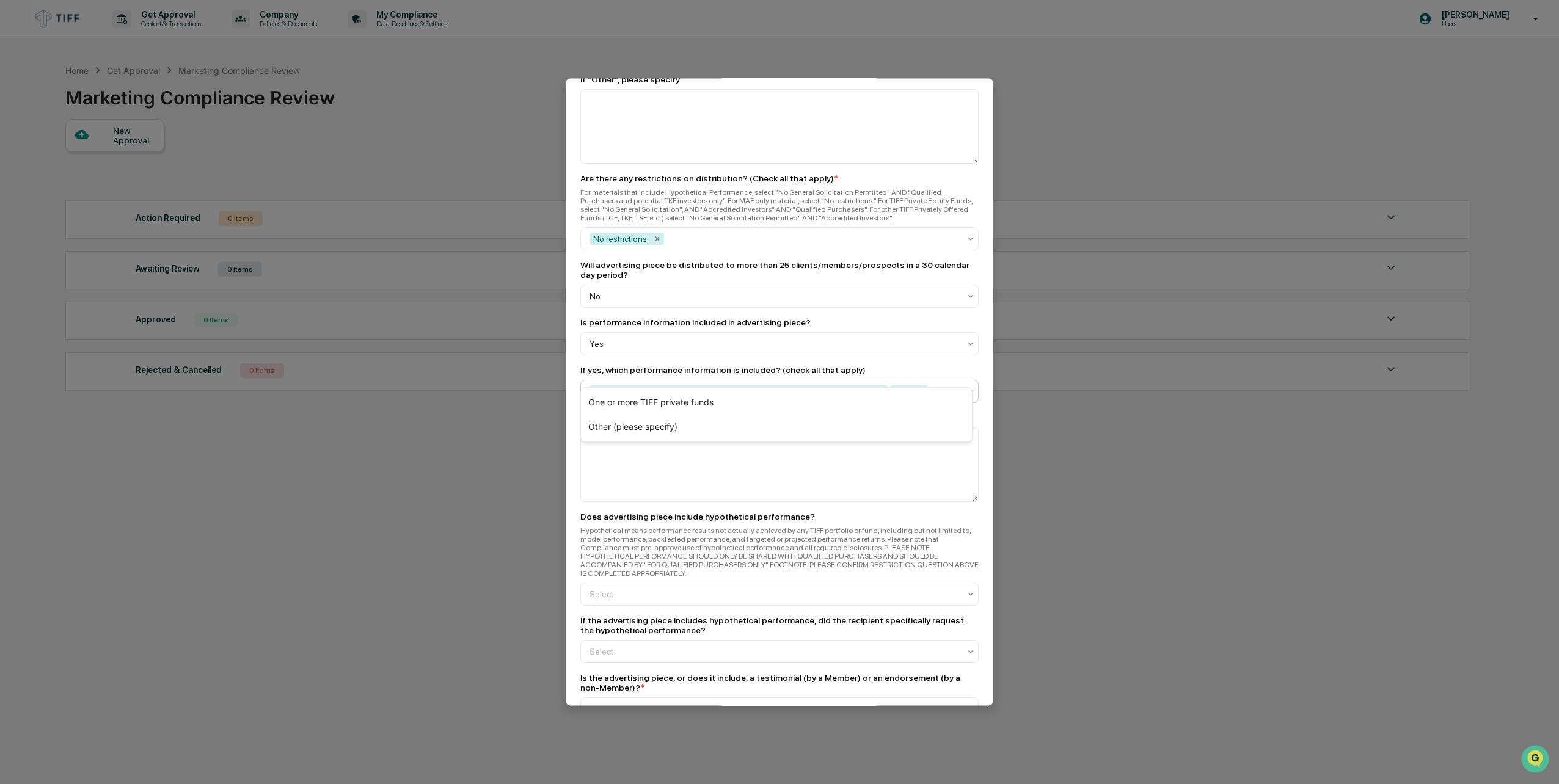
click at [692, 527] on div "Hypothetical means performance results not actually achieved by any TIFF portfo…" at bounding box center [780, 552] width 398 height 51
click at [692, 588] on div at bounding box center [775, 594] width 370 height 12
click at [665, 625] on div "No" at bounding box center [777, 621] width 391 height 24
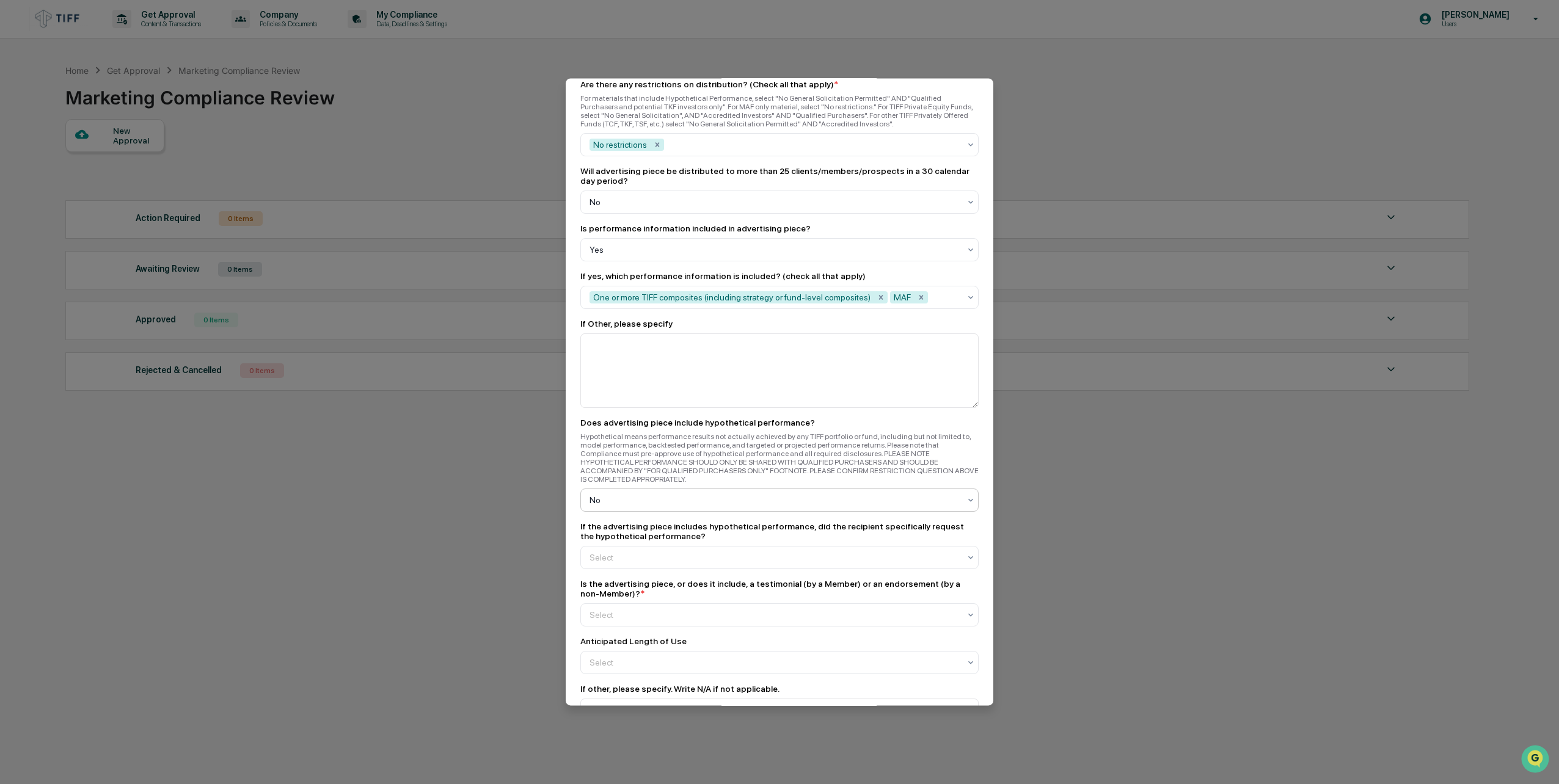
scroll to position [1282, 0]
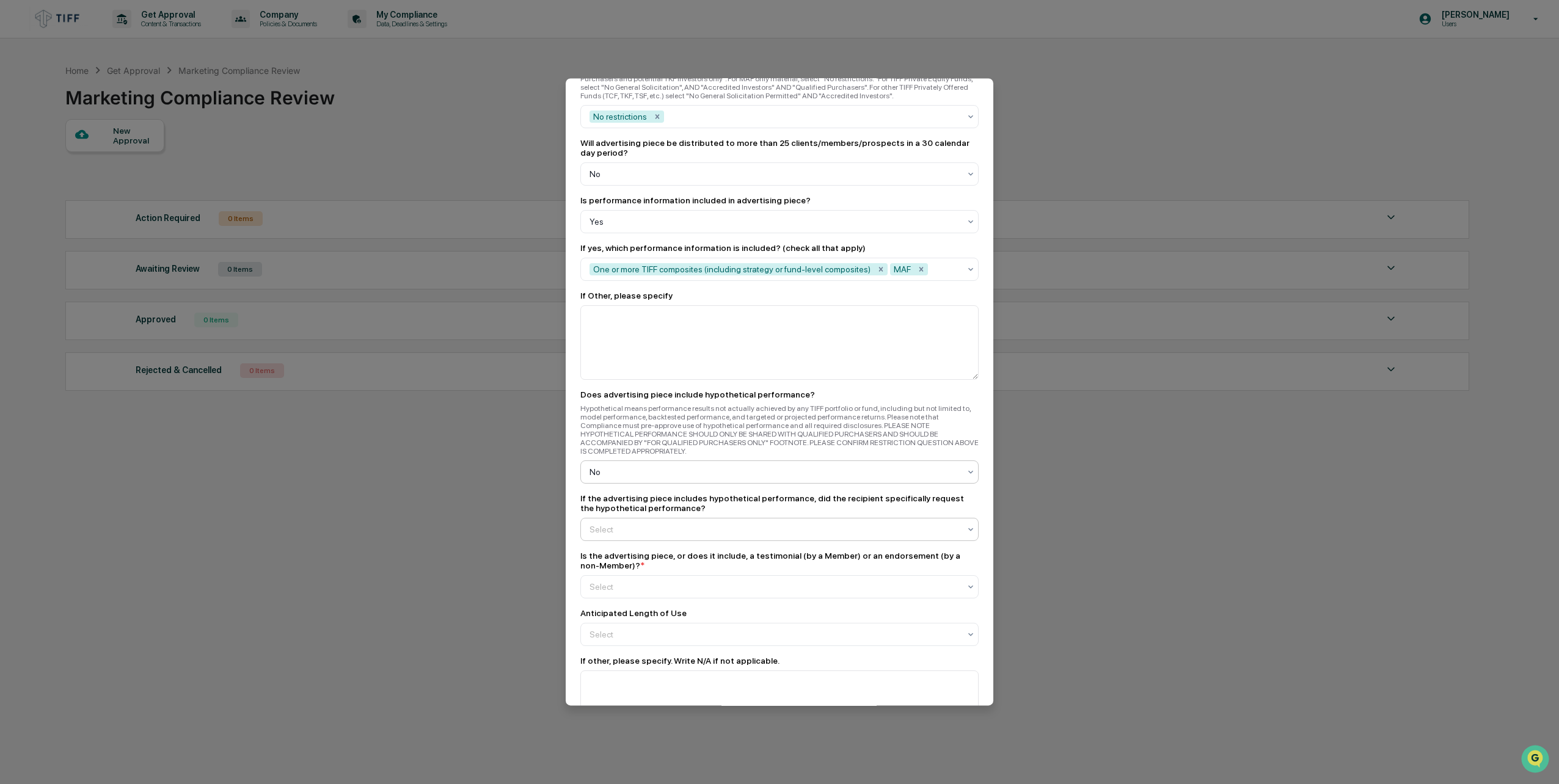
click at [677, 523] on div at bounding box center [775, 529] width 370 height 12
click at [651, 586] on div "N/A" at bounding box center [777, 581] width 391 height 24
click at [660, 581] on div at bounding box center [775, 587] width 370 height 12
click at [637, 638] on div "No" at bounding box center [777, 638] width 391 height 24
click at [644, 629] on div at bounding box center [775, 634] width 370 height 12
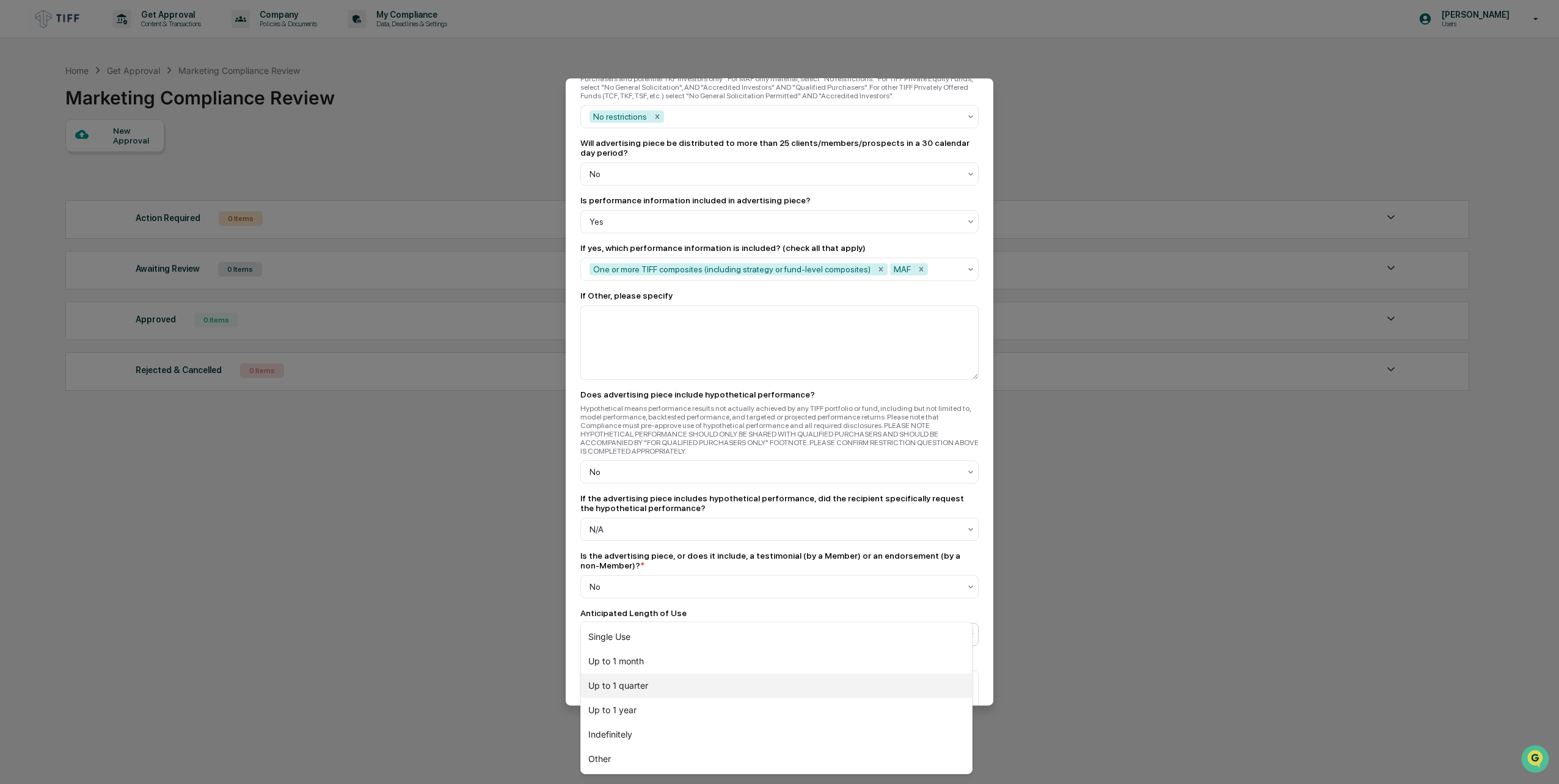
click at [641, 677] on div "Up to 1 quarter" at bounding box center [777, 686] width 391 height 24
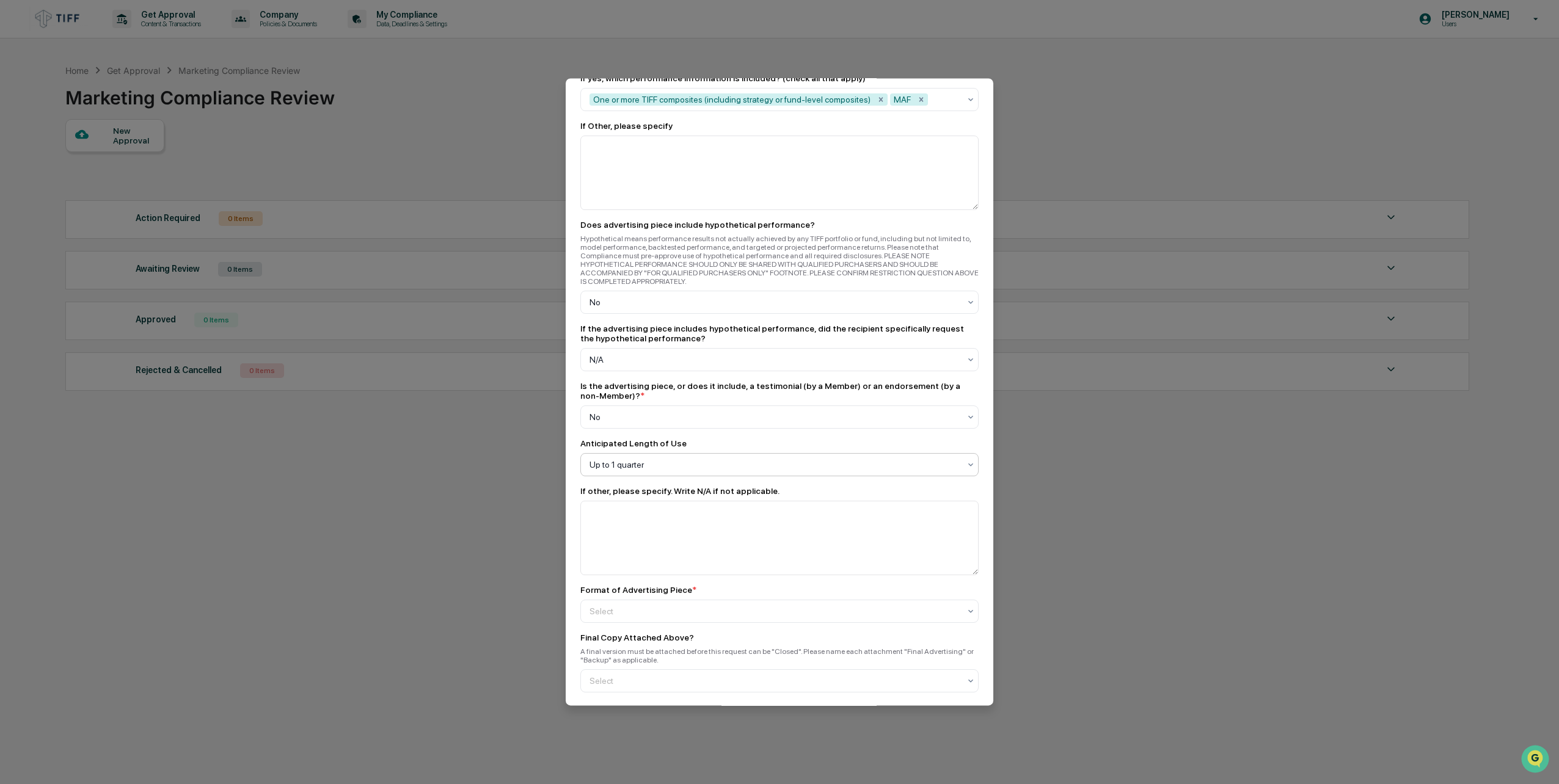
scroll to position [1492, 0]
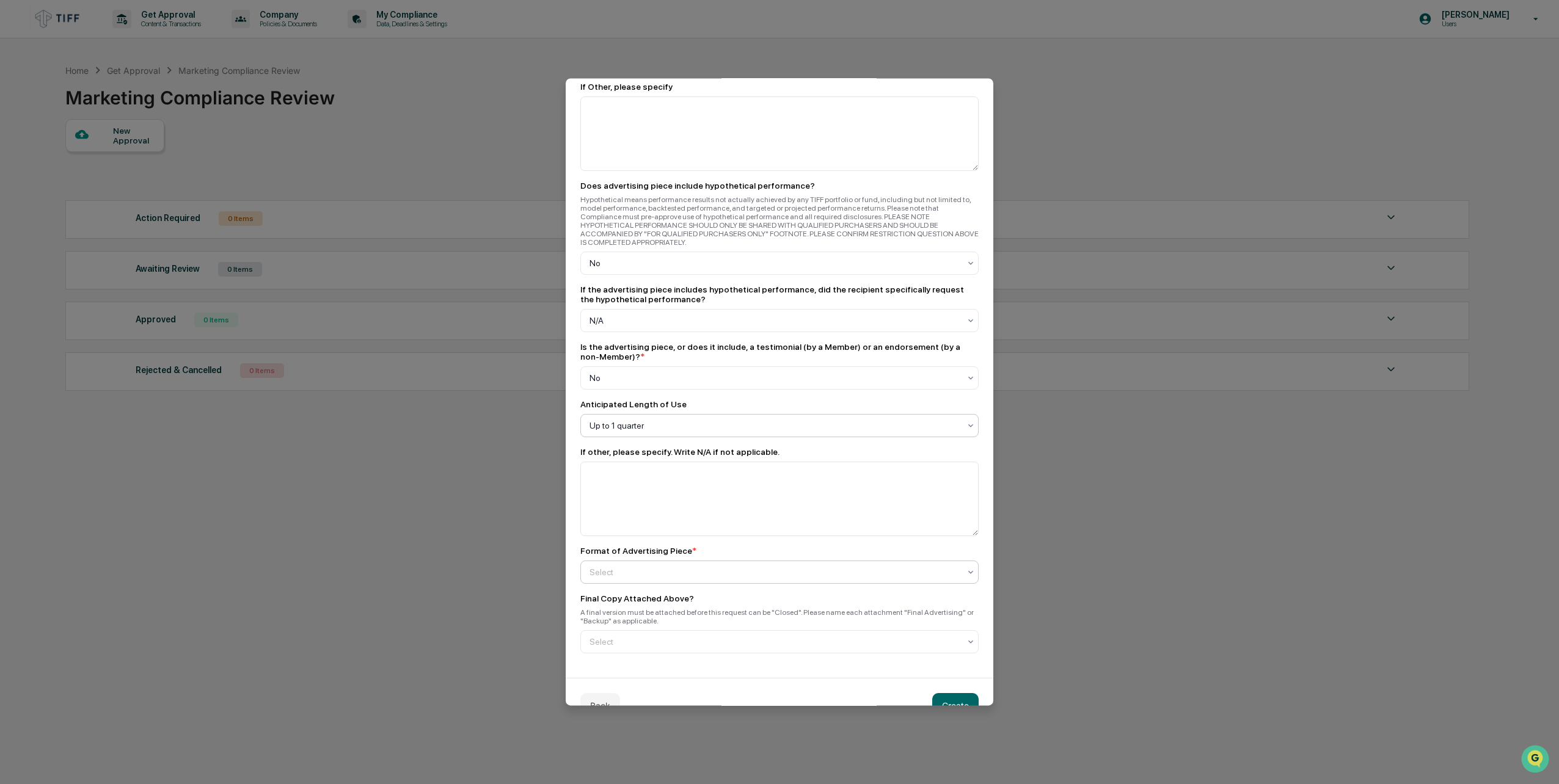
click at [647, 564] on div "Select" at bounding box center [774, 572] width 382 height 17
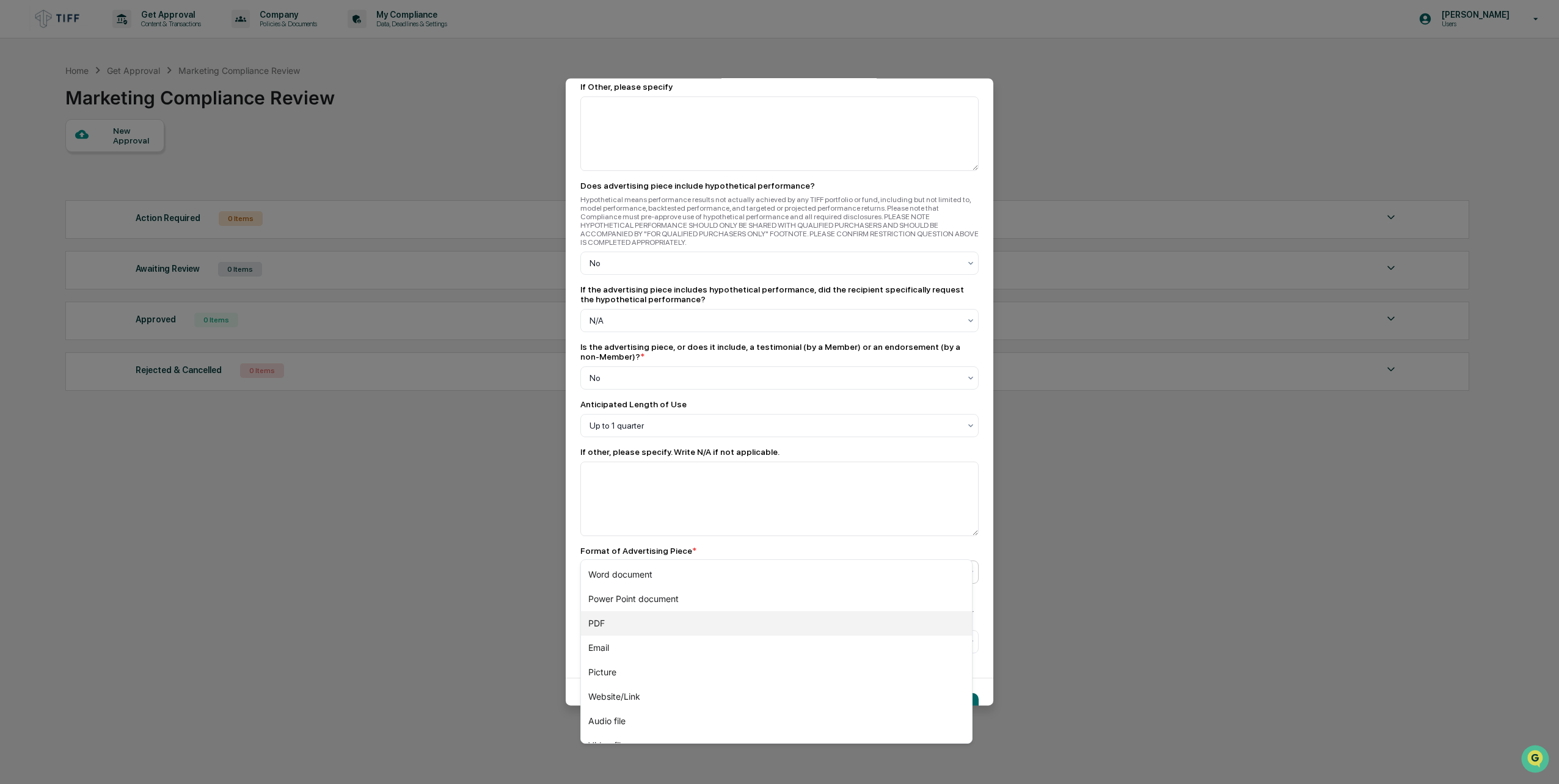
click at [639, 623] on div "PDF" at bounding box center [777, 623] width 391 height 24
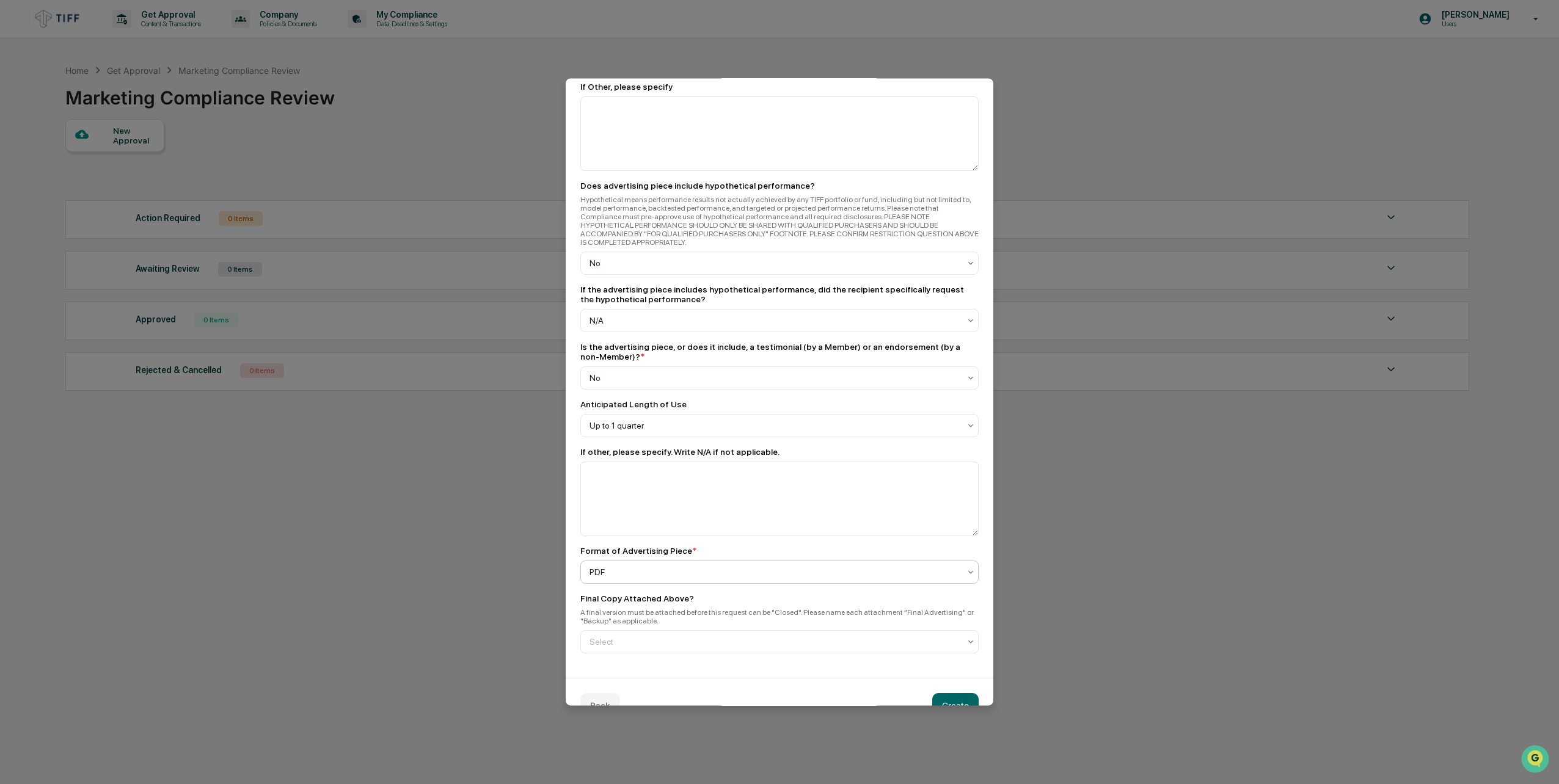
click at [647, 566] on div at bounding box center [775, 572] width 370 height 12
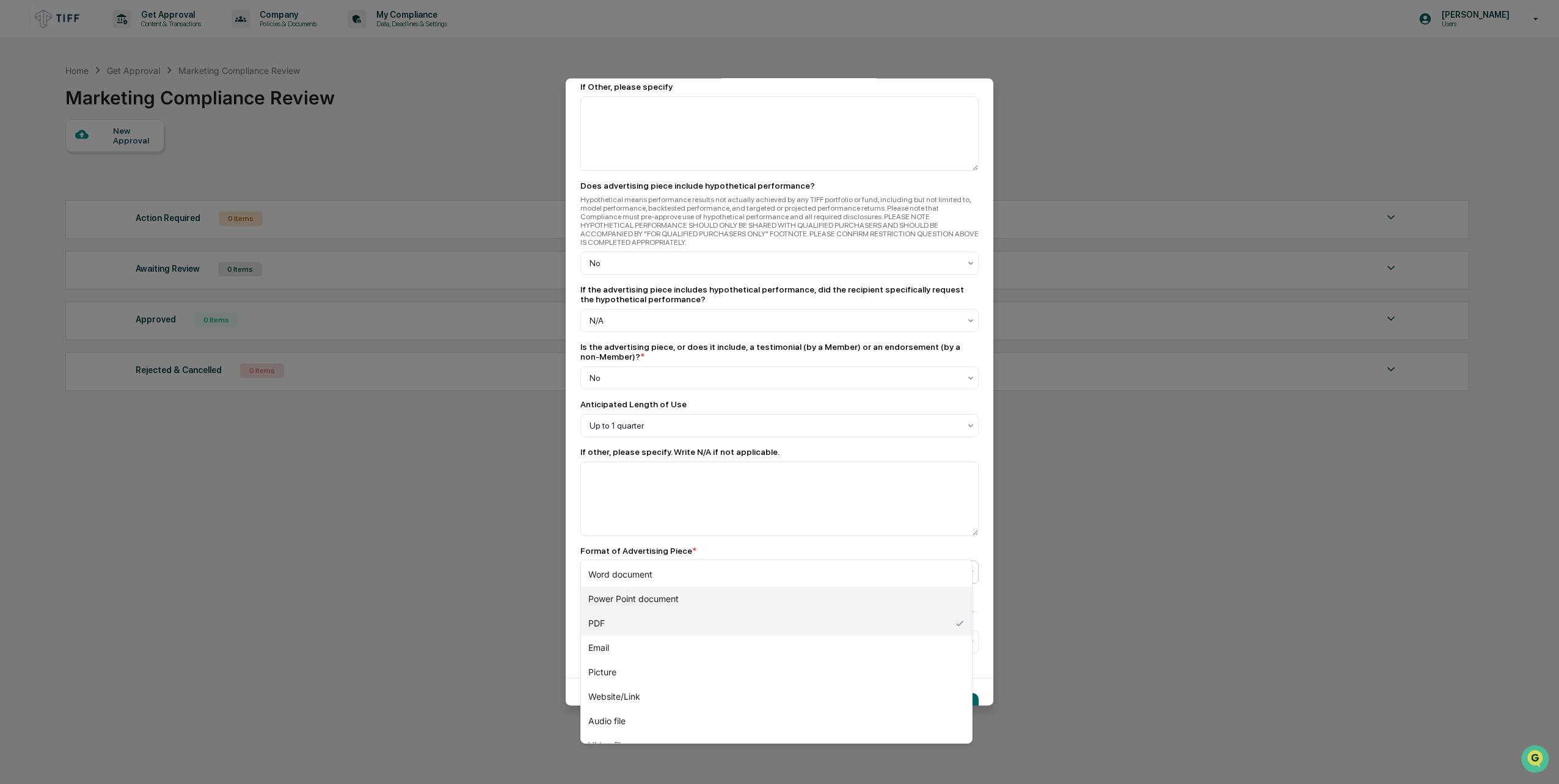
click at [658, 592] on div "Power Point document" at bounding box center [777, 599] width 391 height 24
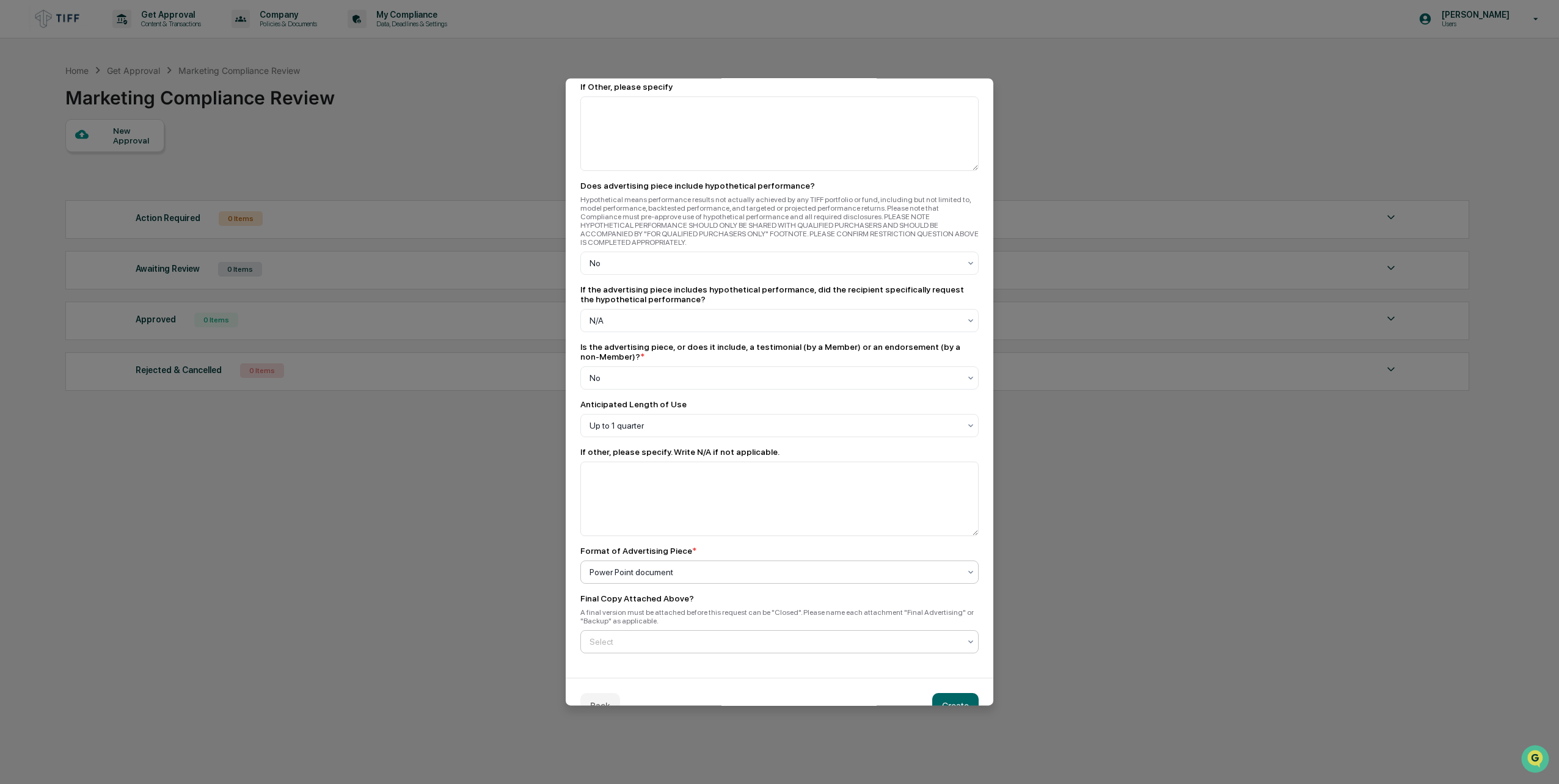
click at [640, 633] on div "Select" at bounding box center [774, 641] width 382 height 17
click at [630, 642] on div "Yes" at bounding box center [777, 644] width 391 height 24
click at [949, 693] on button "Create" at bounding box center [955, 706] width 46 height 24
click at [933, 693] on button "Create" at bounding box center [955, 706] width 46 height 24
click at [945, 693] on button "Create" at bounding box center [955, 706] width 46 height 24
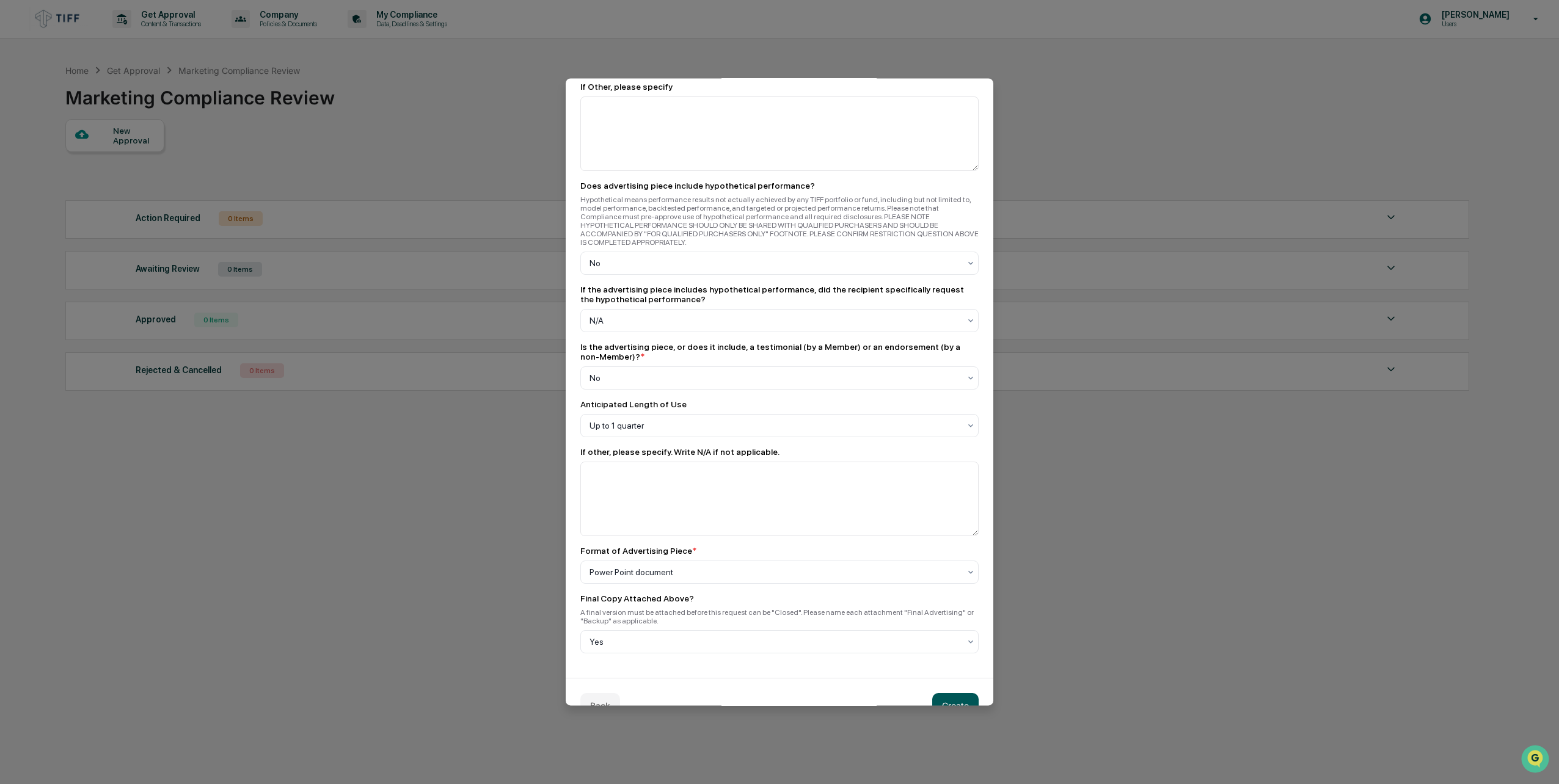
click at [945, 693] on button "Create" at bounding box center [955, 706] width 46 height 24
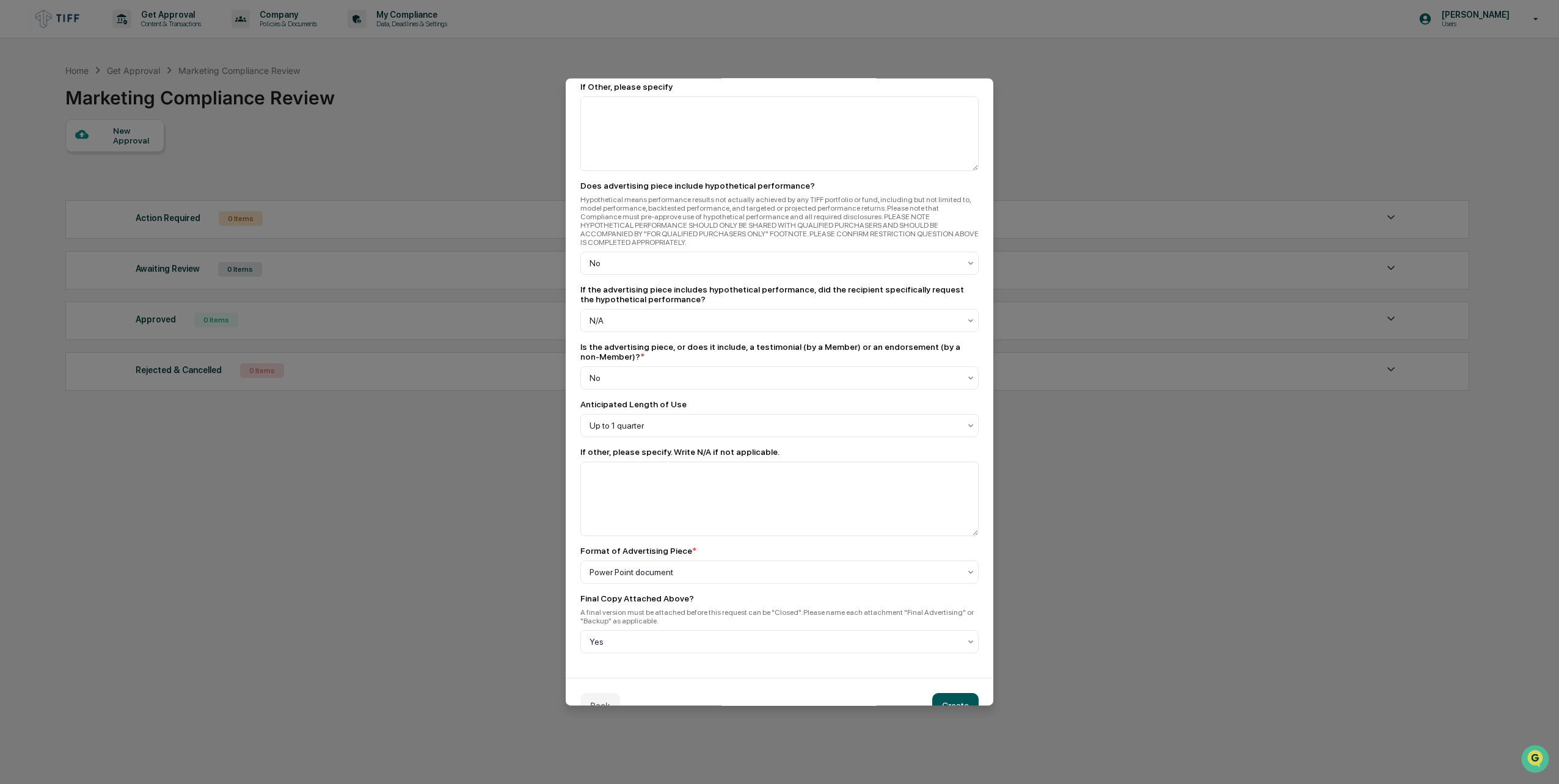
click at [950, 693] on button "Create" at bounding box center [955, 706] width 46 height 24
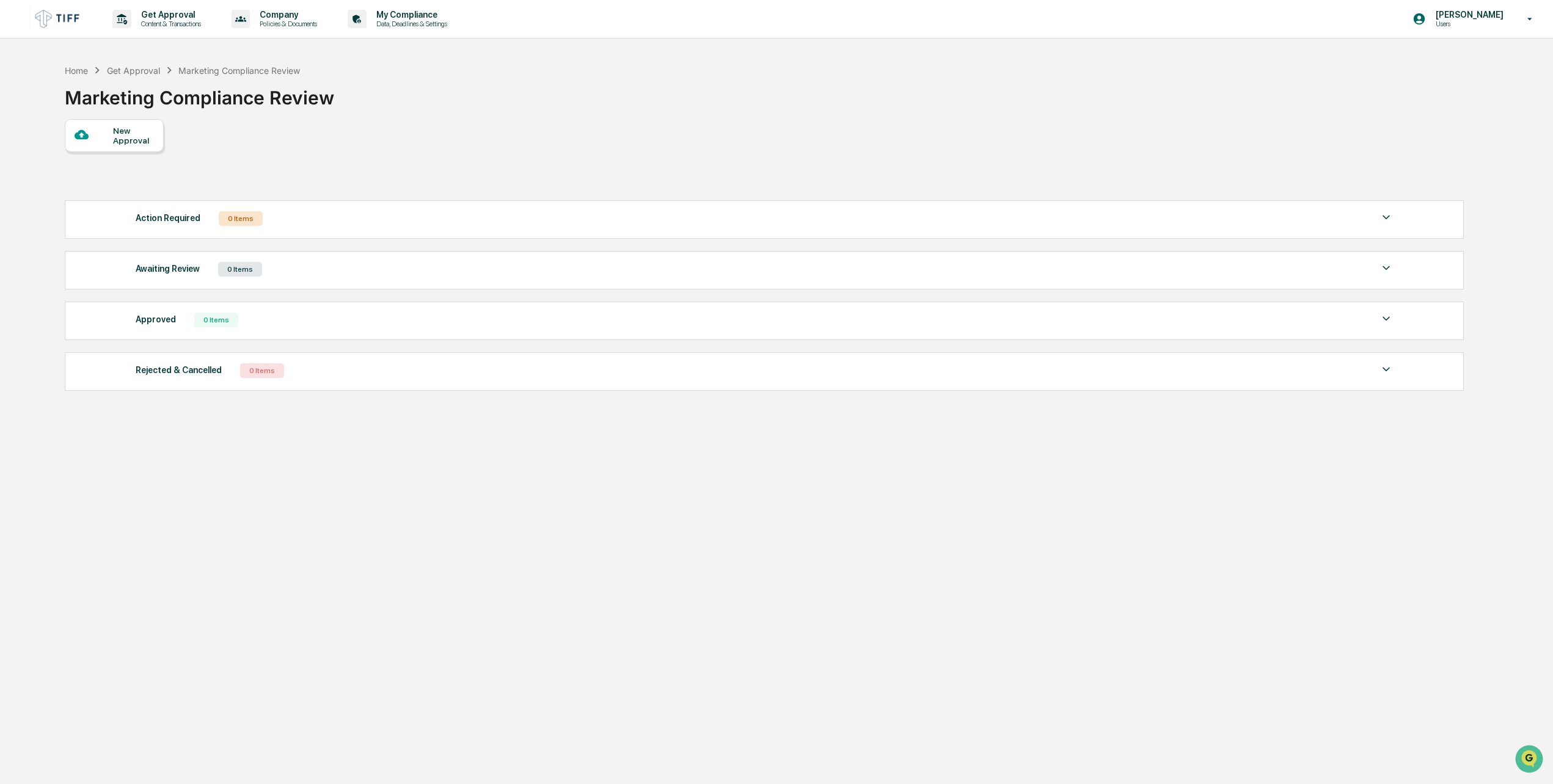
click at [132, 137] on div "New Approval" at bounding box center [134, 135] width 41 height 19
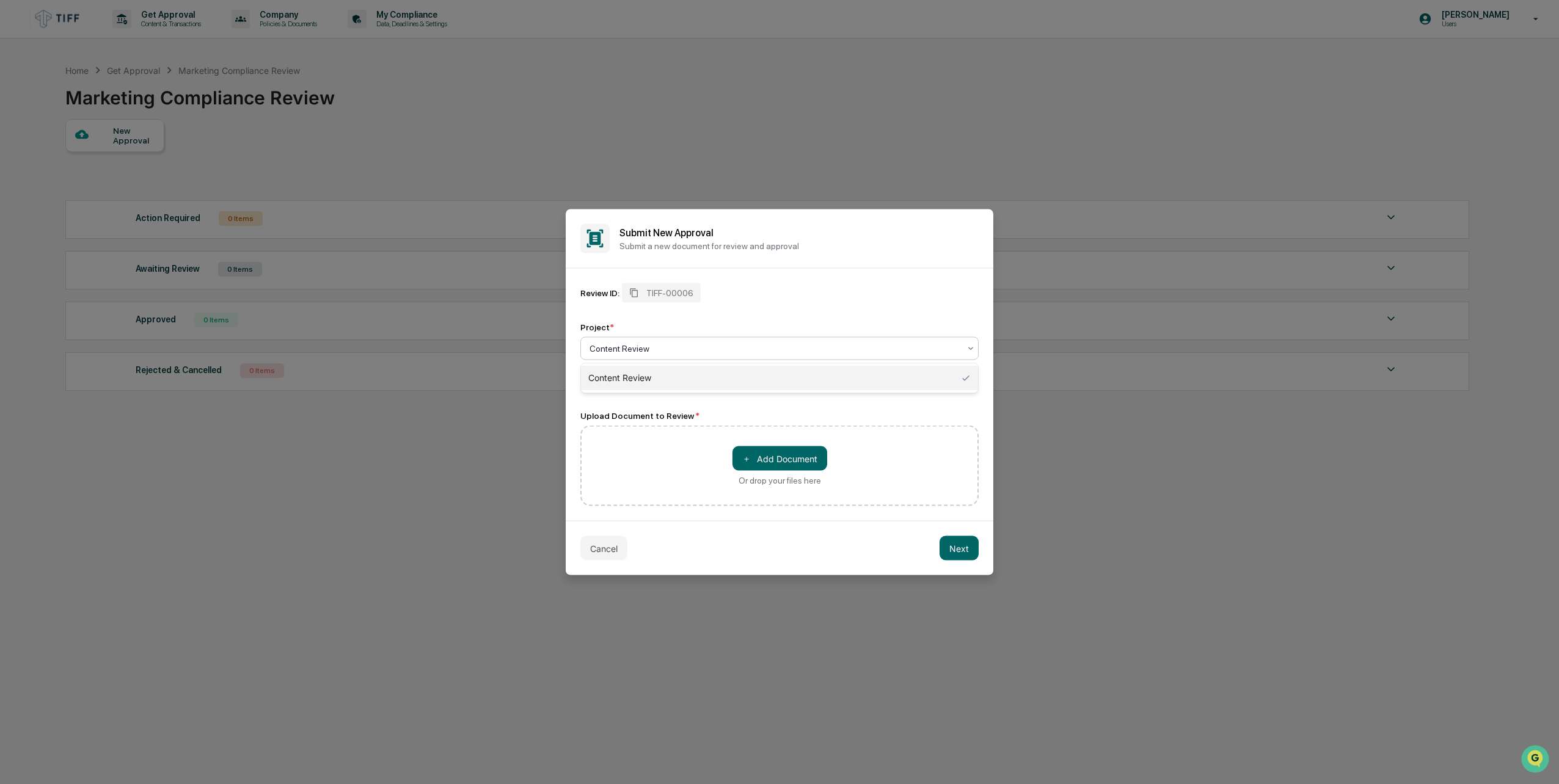
click at [662, 349] on div at bounding box center [775, 349] width 370 height 12
click at [649, 374] on div "Content Review" at bounding box center [780, 378] width 397 height 24
click at [659, 348] on div at bounding box center [775, 349] width 370 height 12
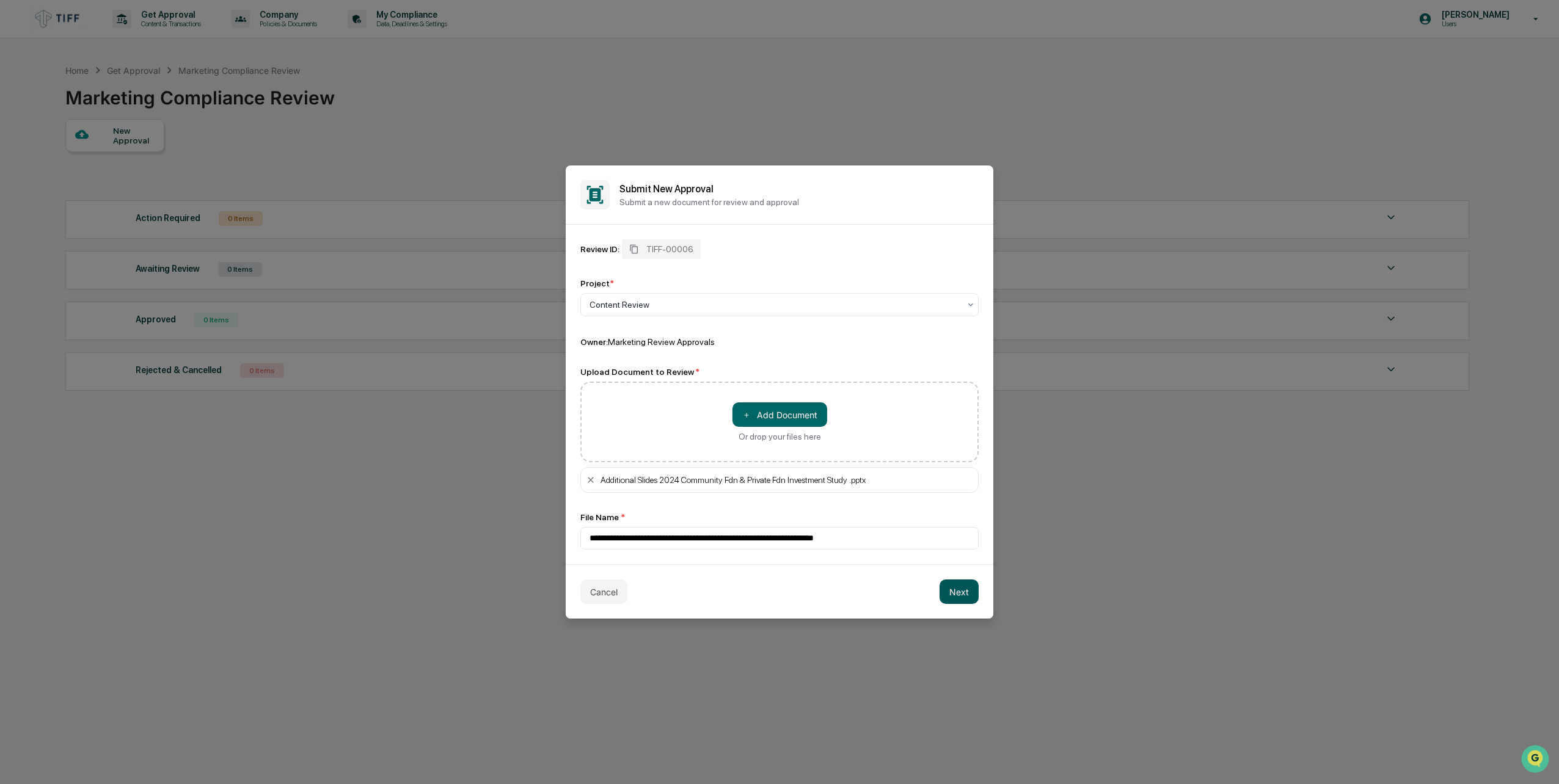
click at [962, 594] on button "Next" at bounding box center [959, 592] width 39 height 24
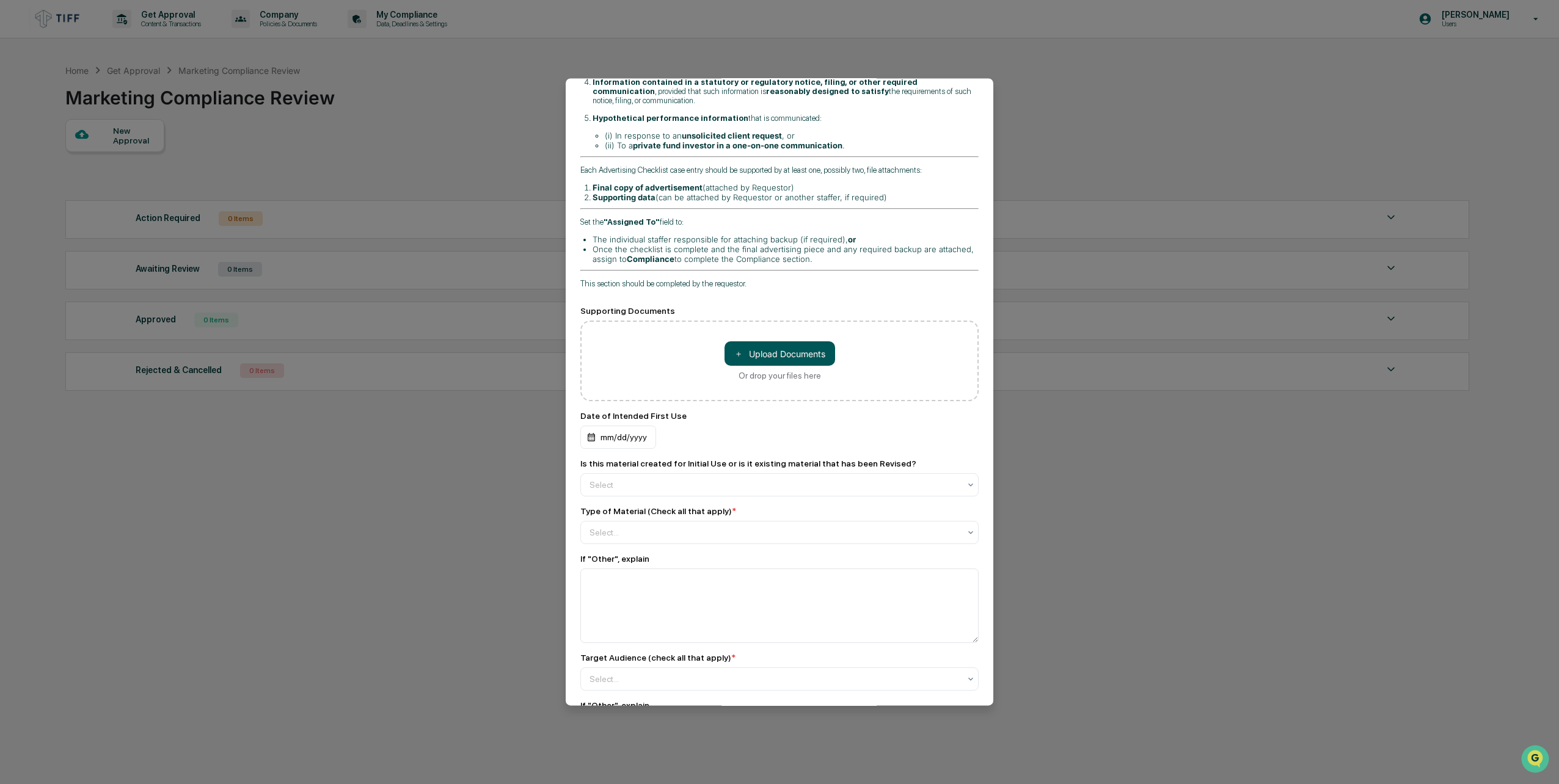
scroll to position [367, 0]
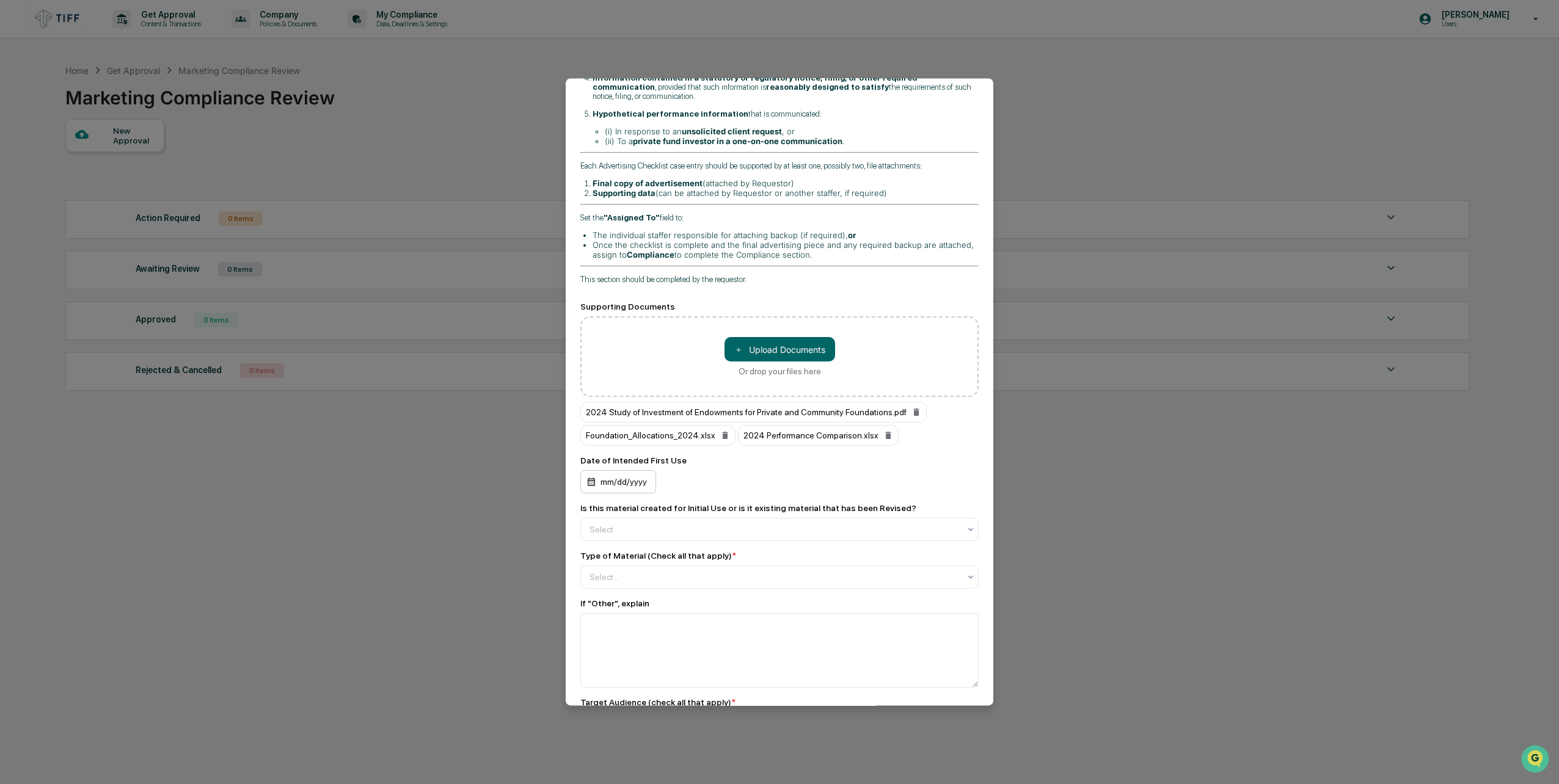
click at [606, 471] on div "mm/dd/yyyy" at bounding box center [619, 482] width 76 height 23
click at [628, 589] on button "13" at bounding box center [630, 591] width 22 height 22
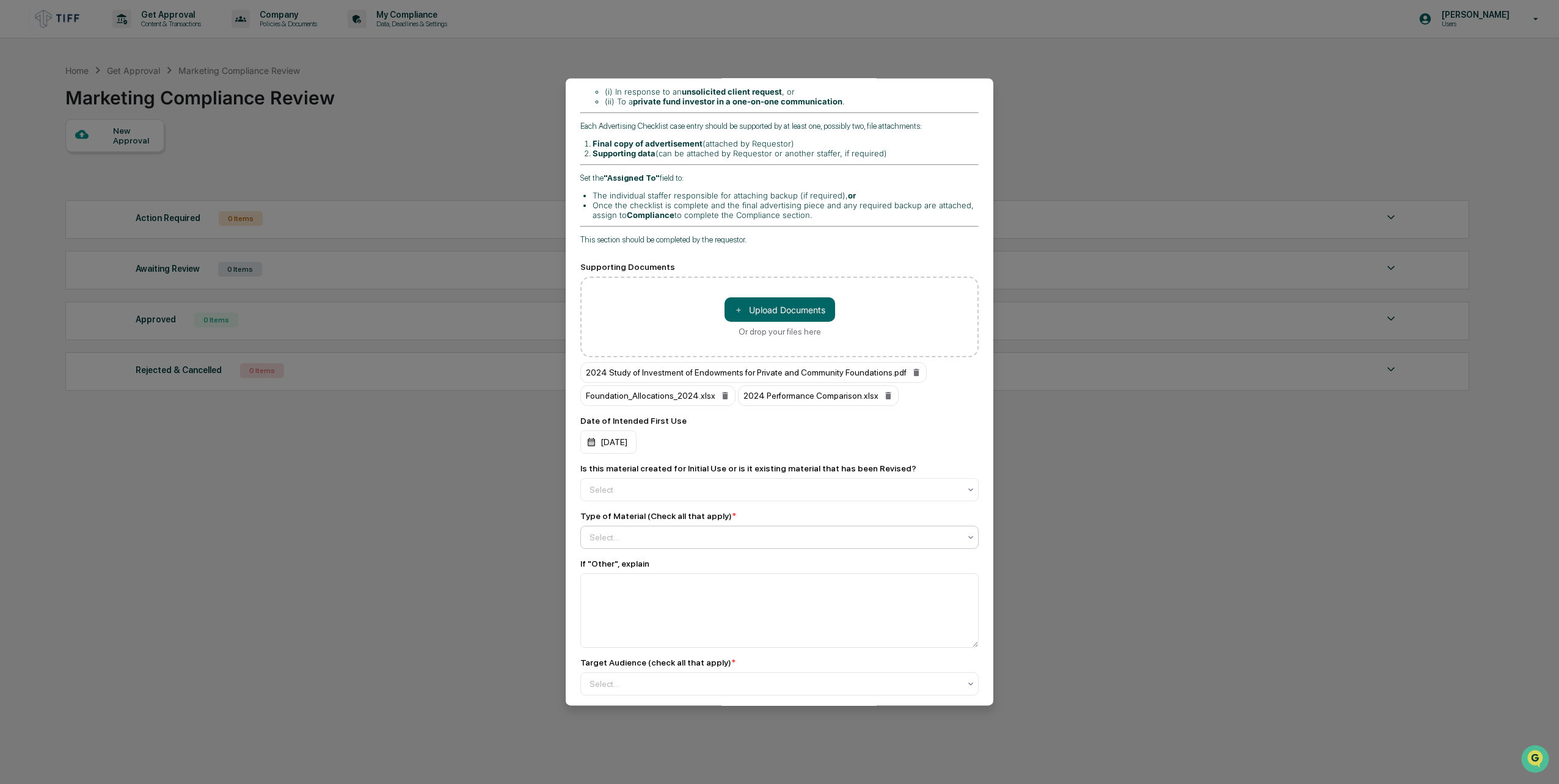
scroll to position [428, 0]
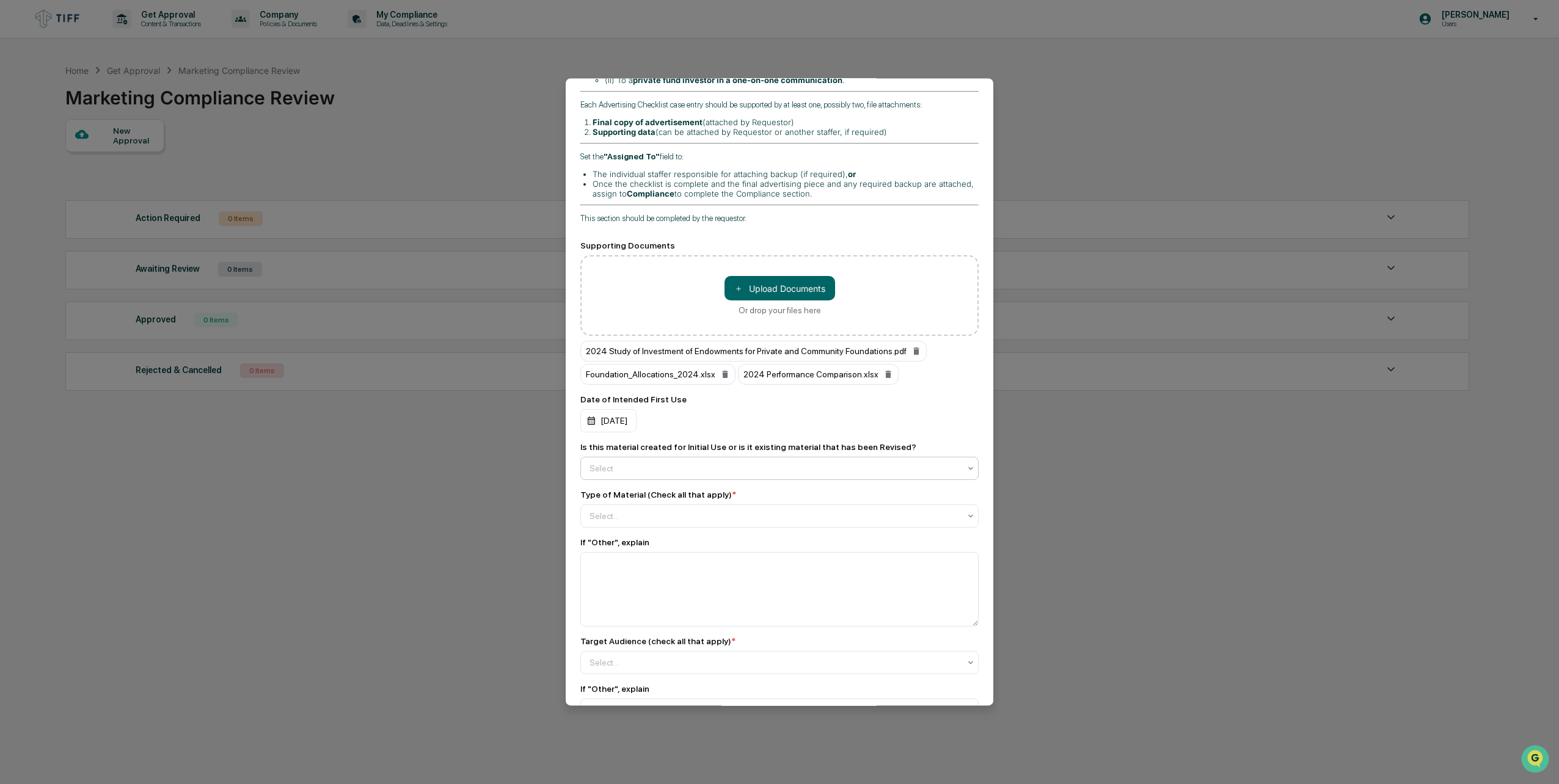
click at [718, 462] on div at bounding box center [775, 468] width 370 height 12
click at [674, 506] on div "Revised" at bounding box center [777, 504] width 391 height 24
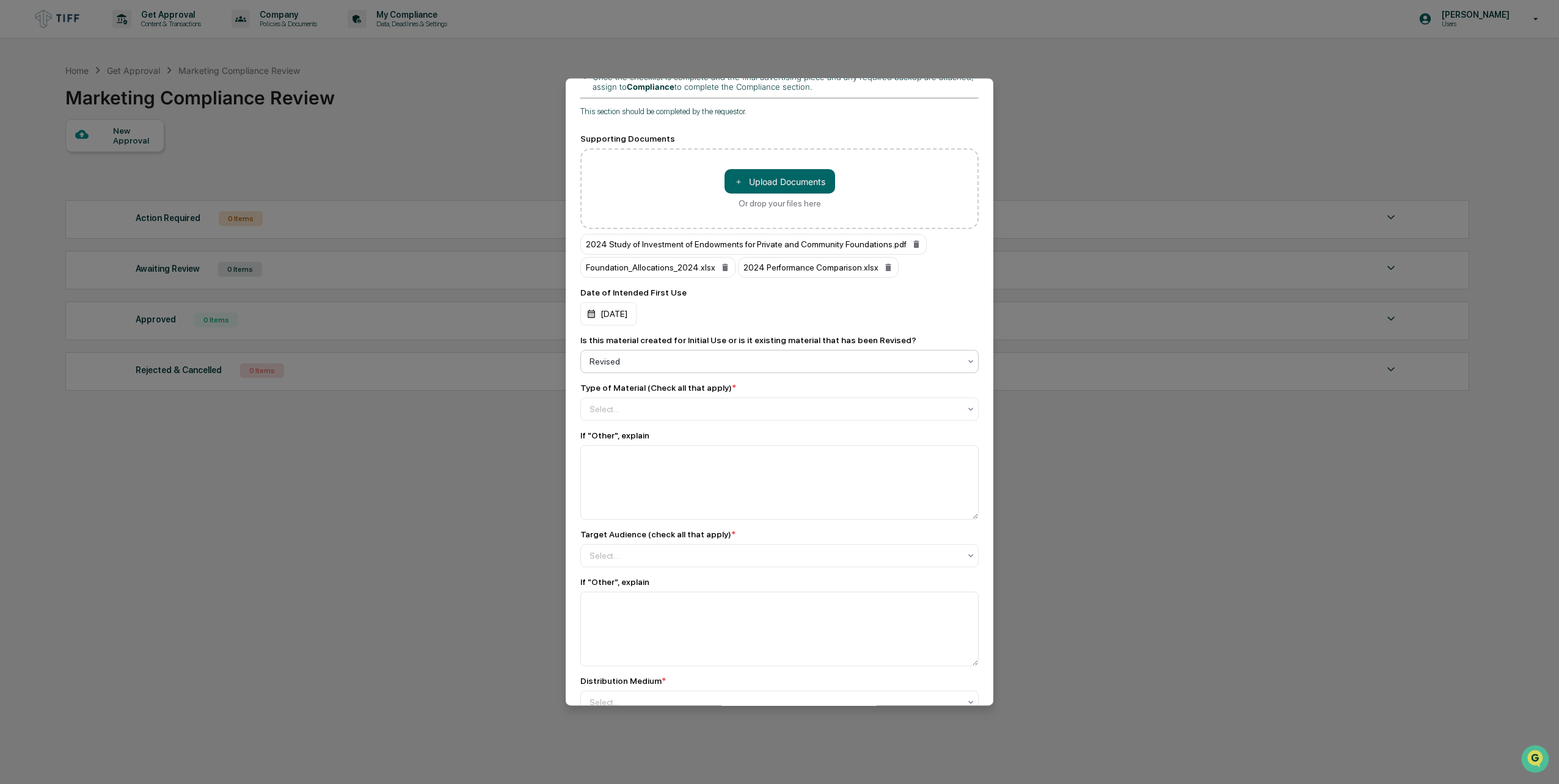
scroll to position [550, 0]
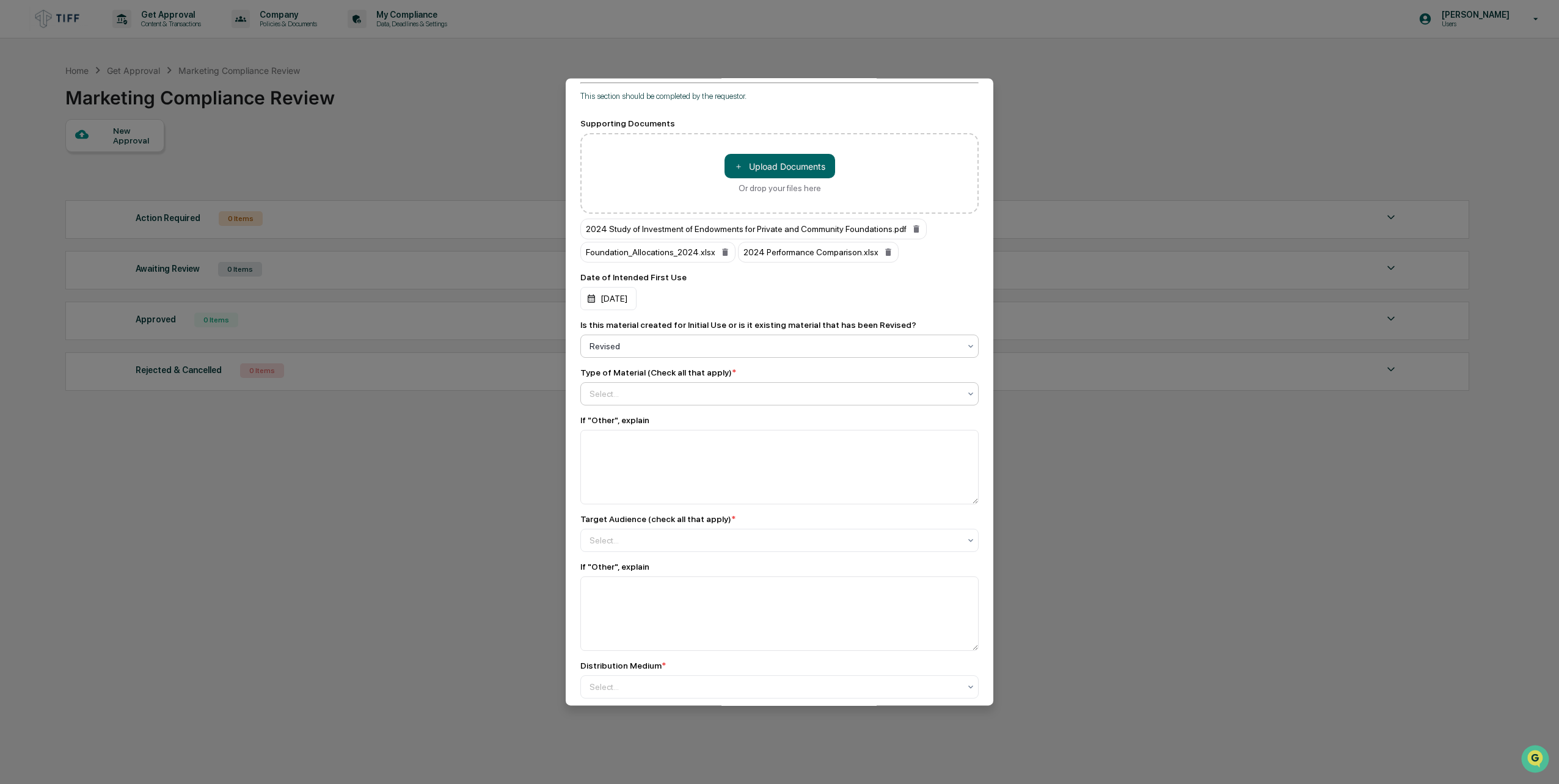
click at [669, 388] on div at bounding box center [775, 394] width 370 height 12
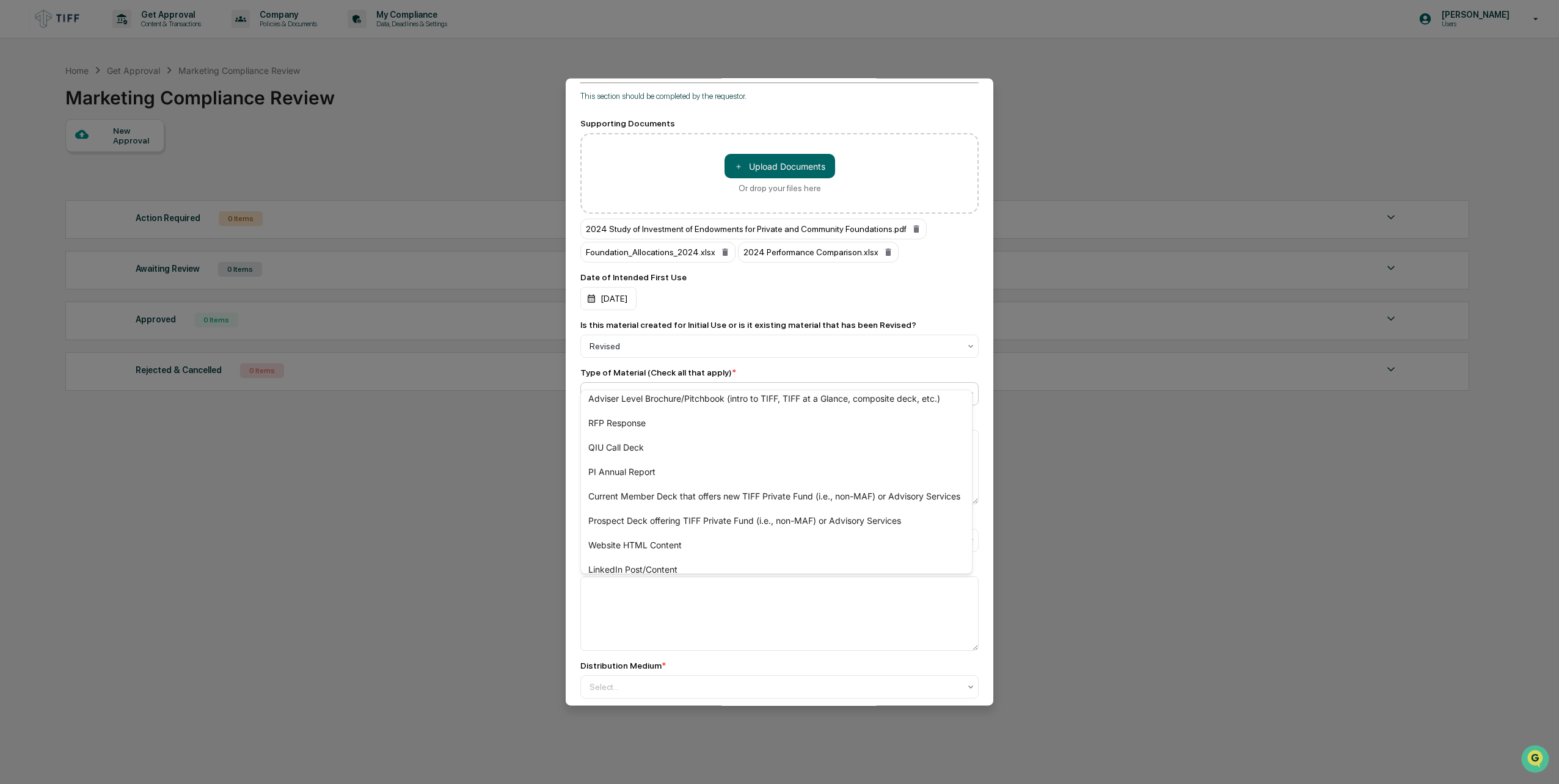
scroll to position [0, 0]
click at [651, 483] on div "Presentation Materials" at bounding box center [777, 478] width 391 height 24
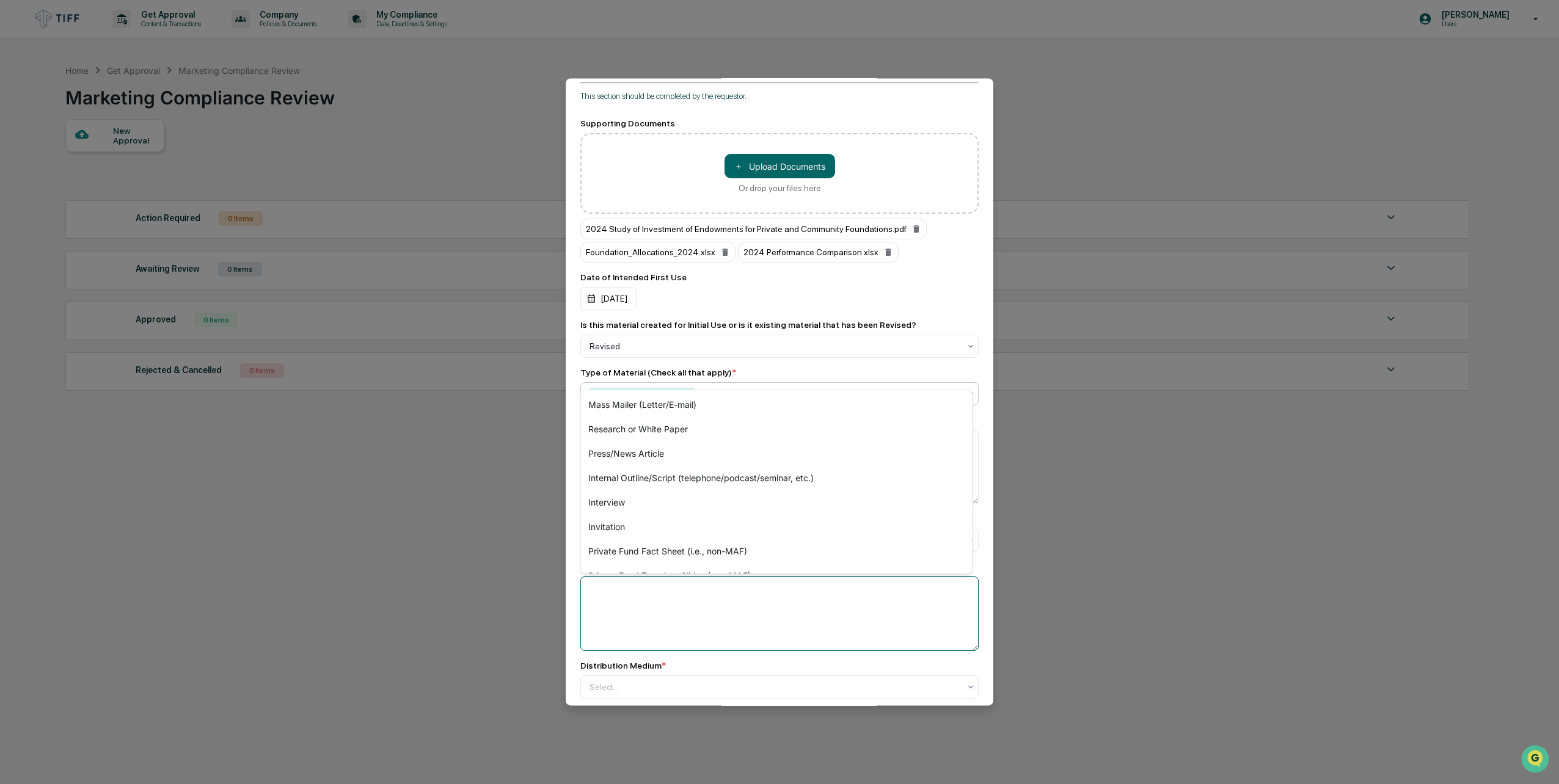
click at [750, 602] on textarea at bounding box center [780, 614] width 398 height 74
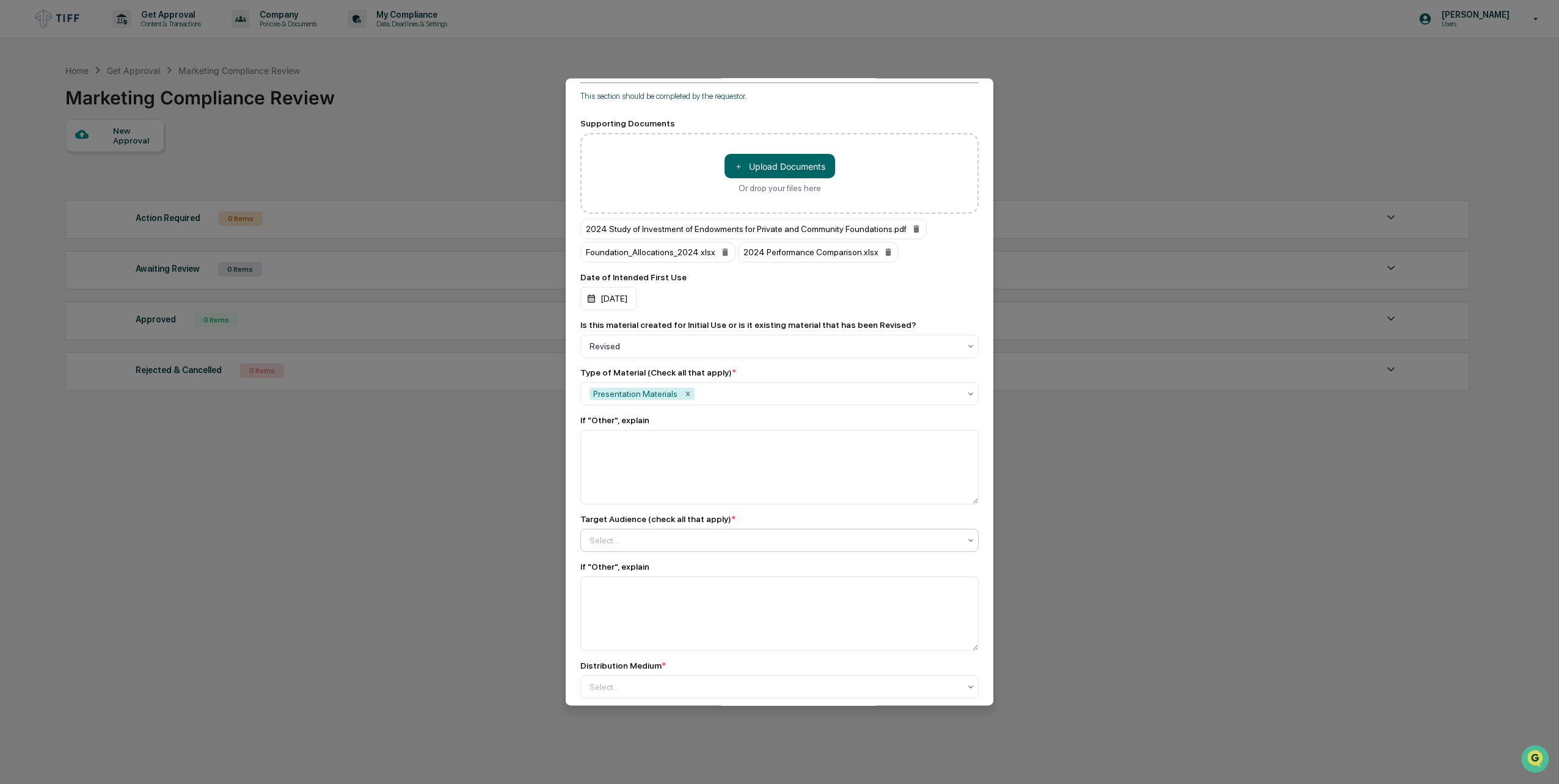
click at [665, 534] on div at bounding box center [775, 540] width 370 height 12
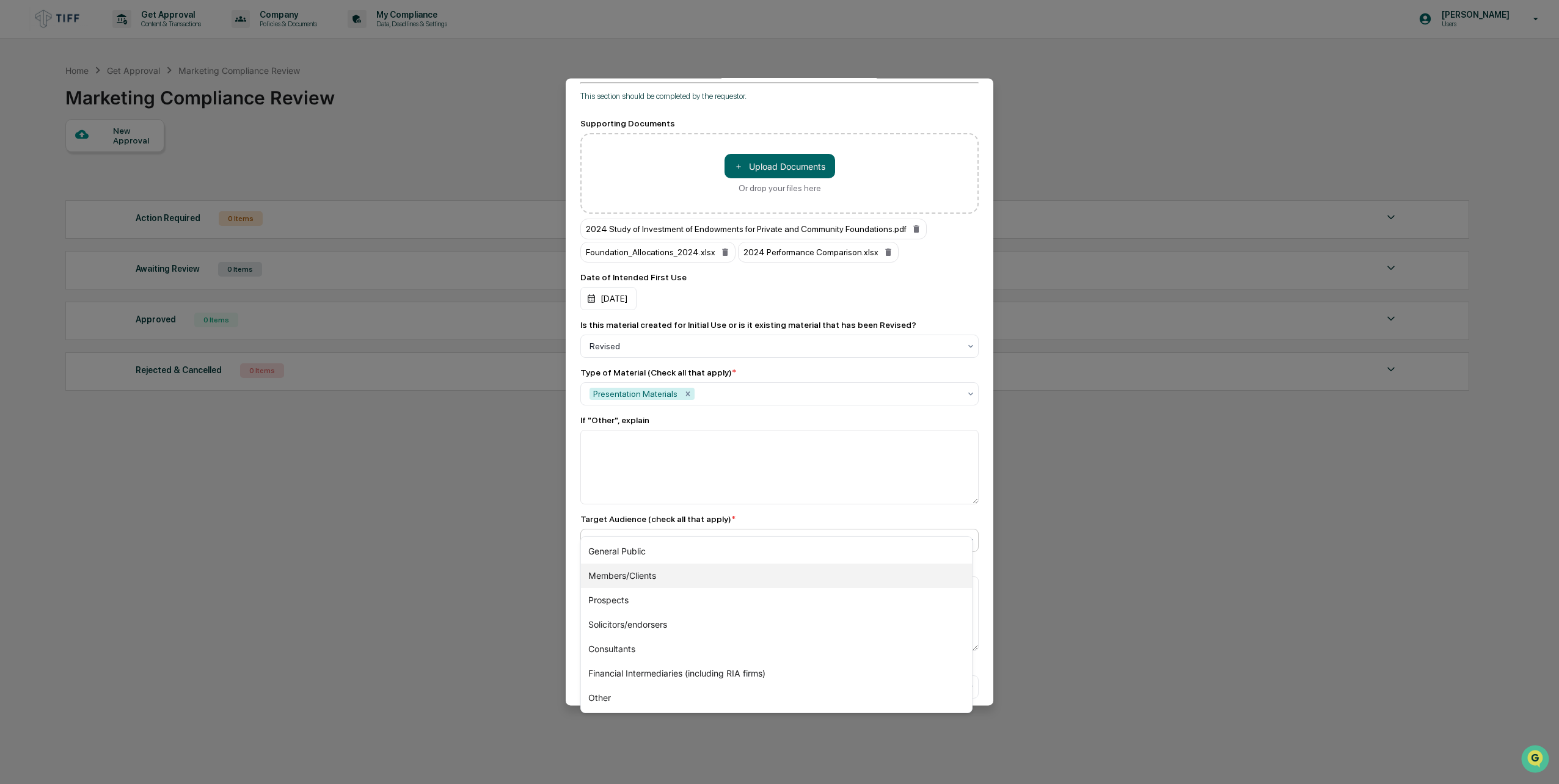
click at [670, 577] on div "Members/Clients" at bounding box center [777, 576] width 391 height 24
click at [647, 582] on div "Prospects" at bounding box center [777, 576] width 391 height 24
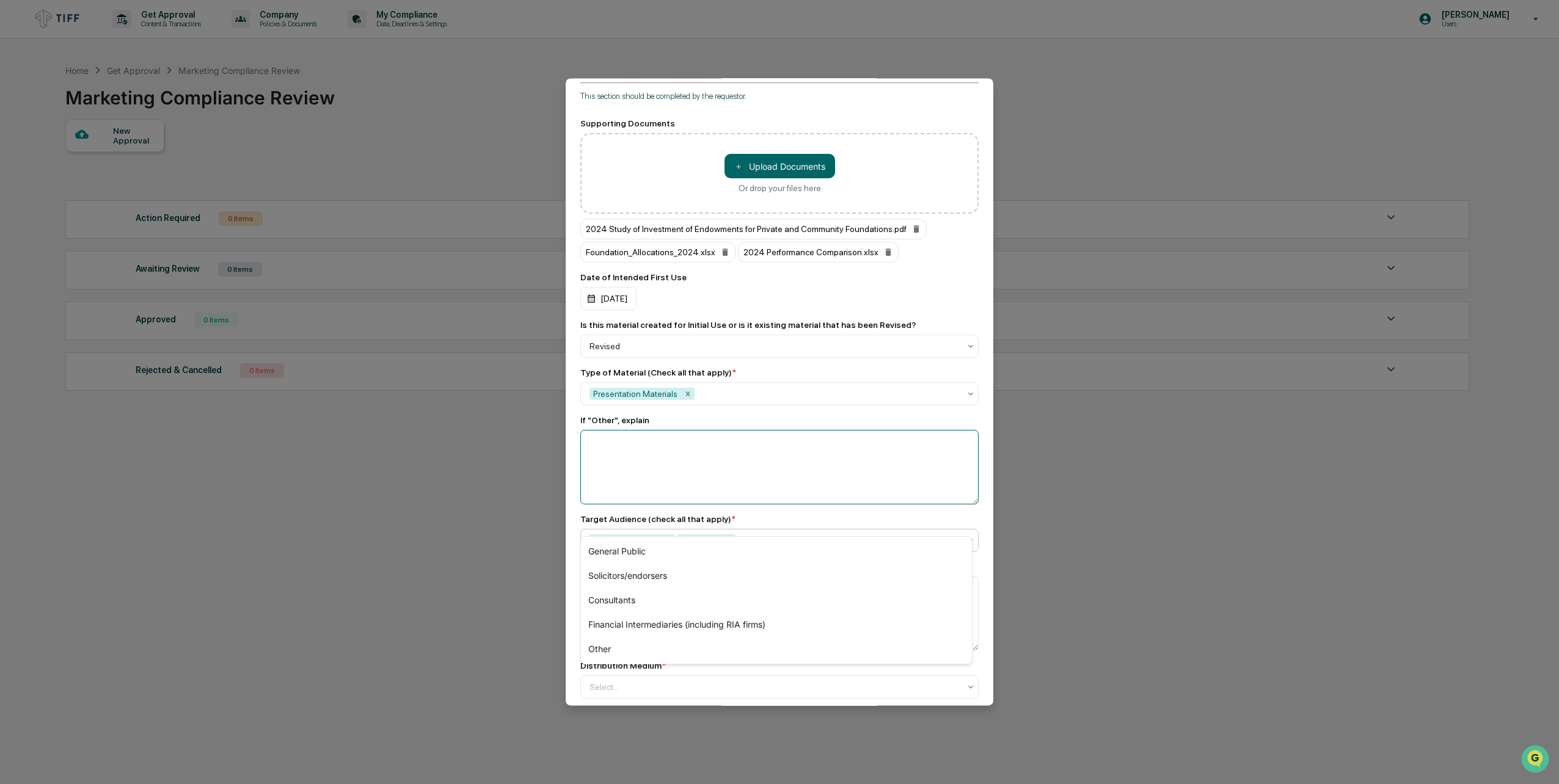
click at [719, 442] on textarea at bounding box center [780, 467] width 398 height 74
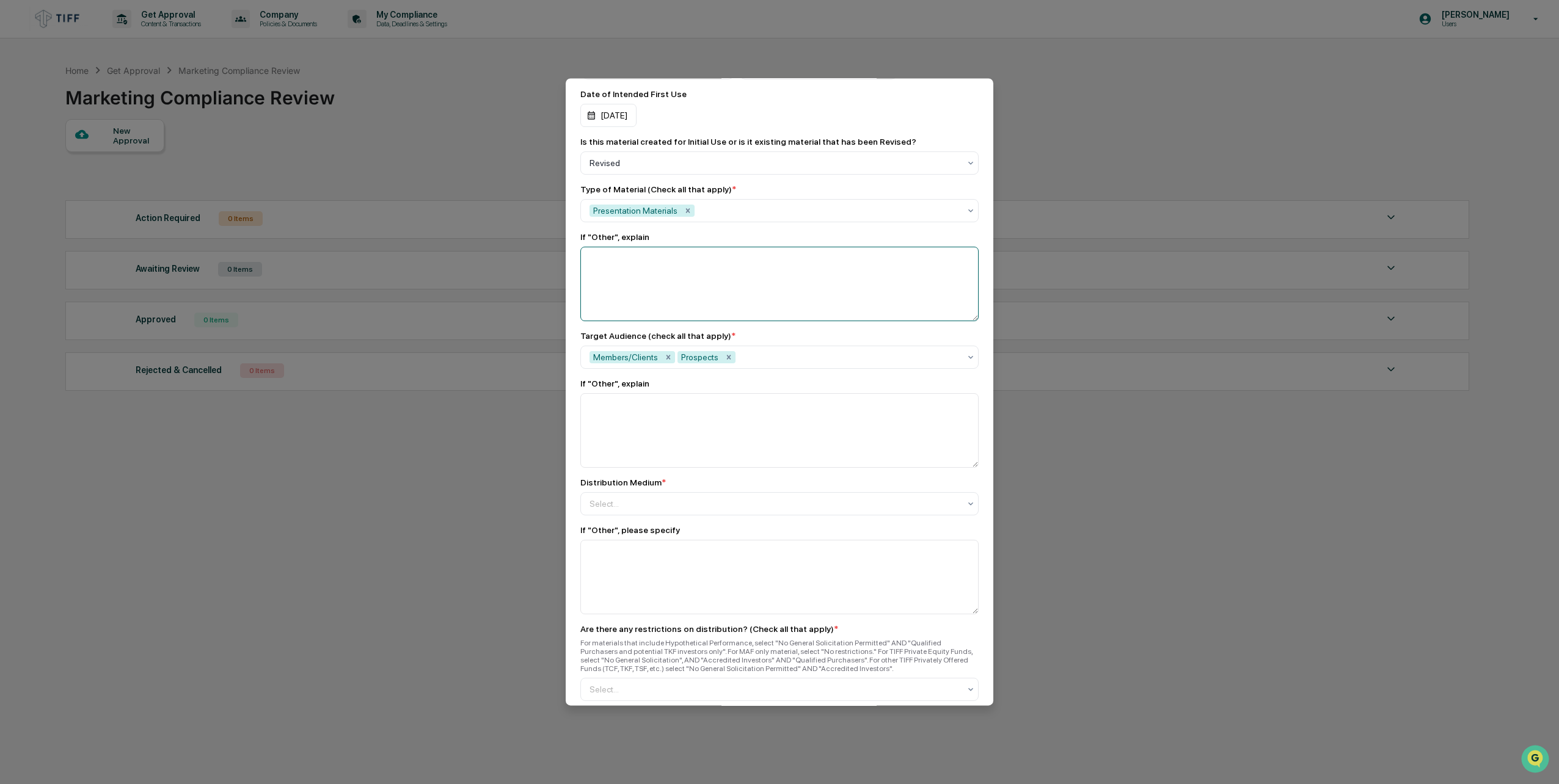
scroll to position [794, 0]
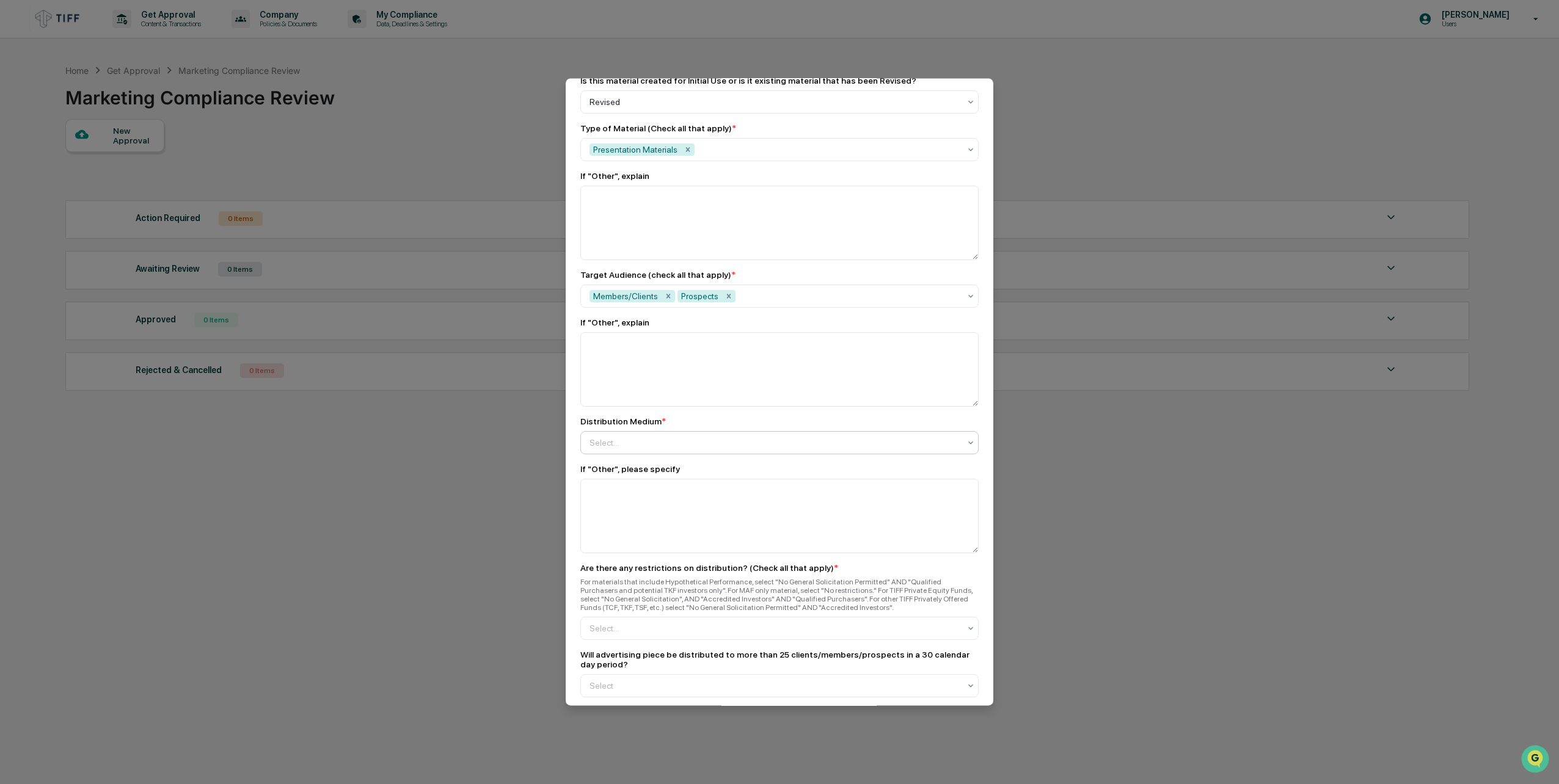
click at [704, 437] on div at bounding box center [775, 442] width 370 height 12
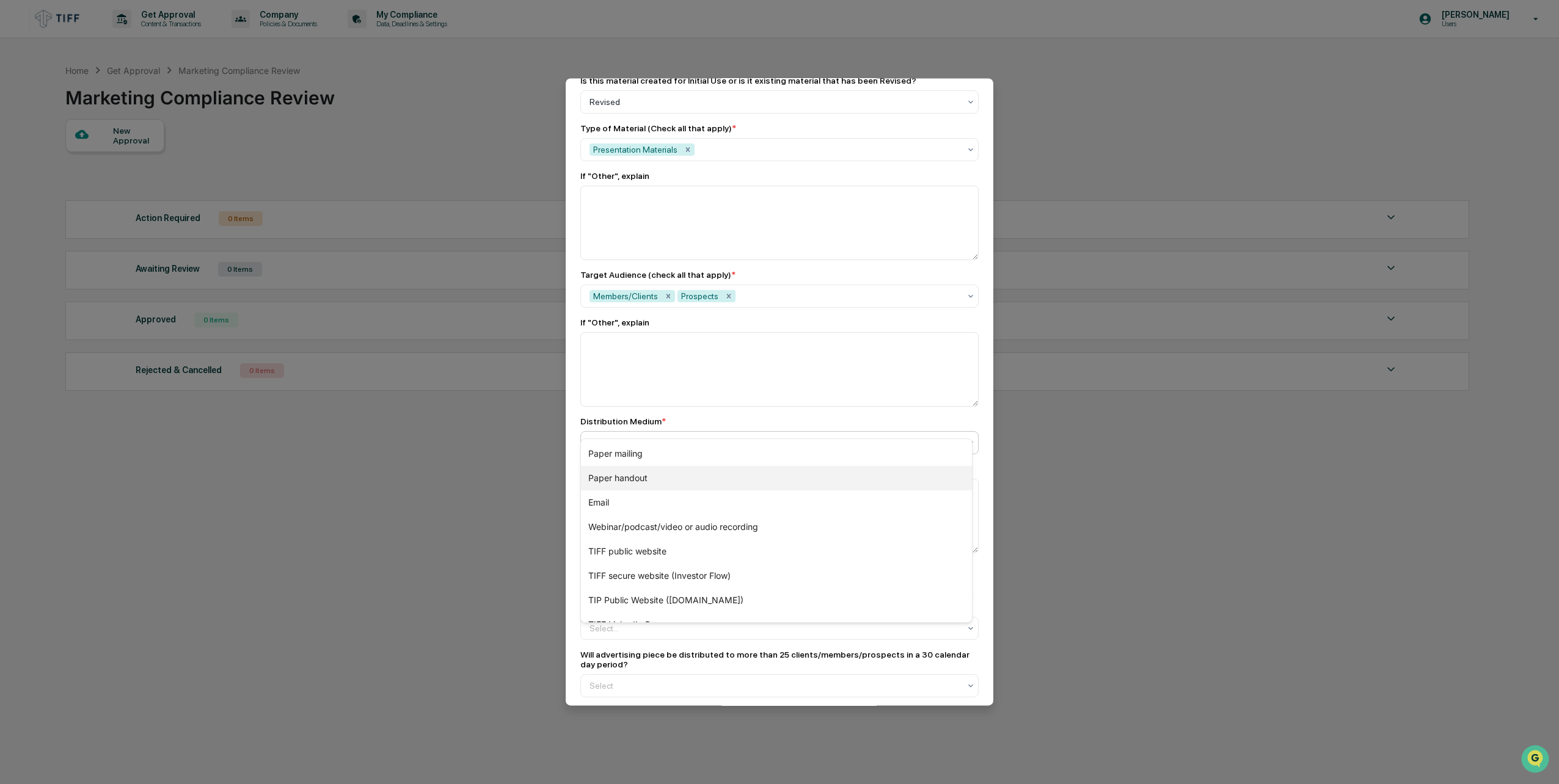
click at [685, 482] on div "Paper handout" at bounding box center [777, 478] width 391 height 24
click at [726, 417] on div "Distribution Medium *" at bounding box center [780, 421] width 398 height 10
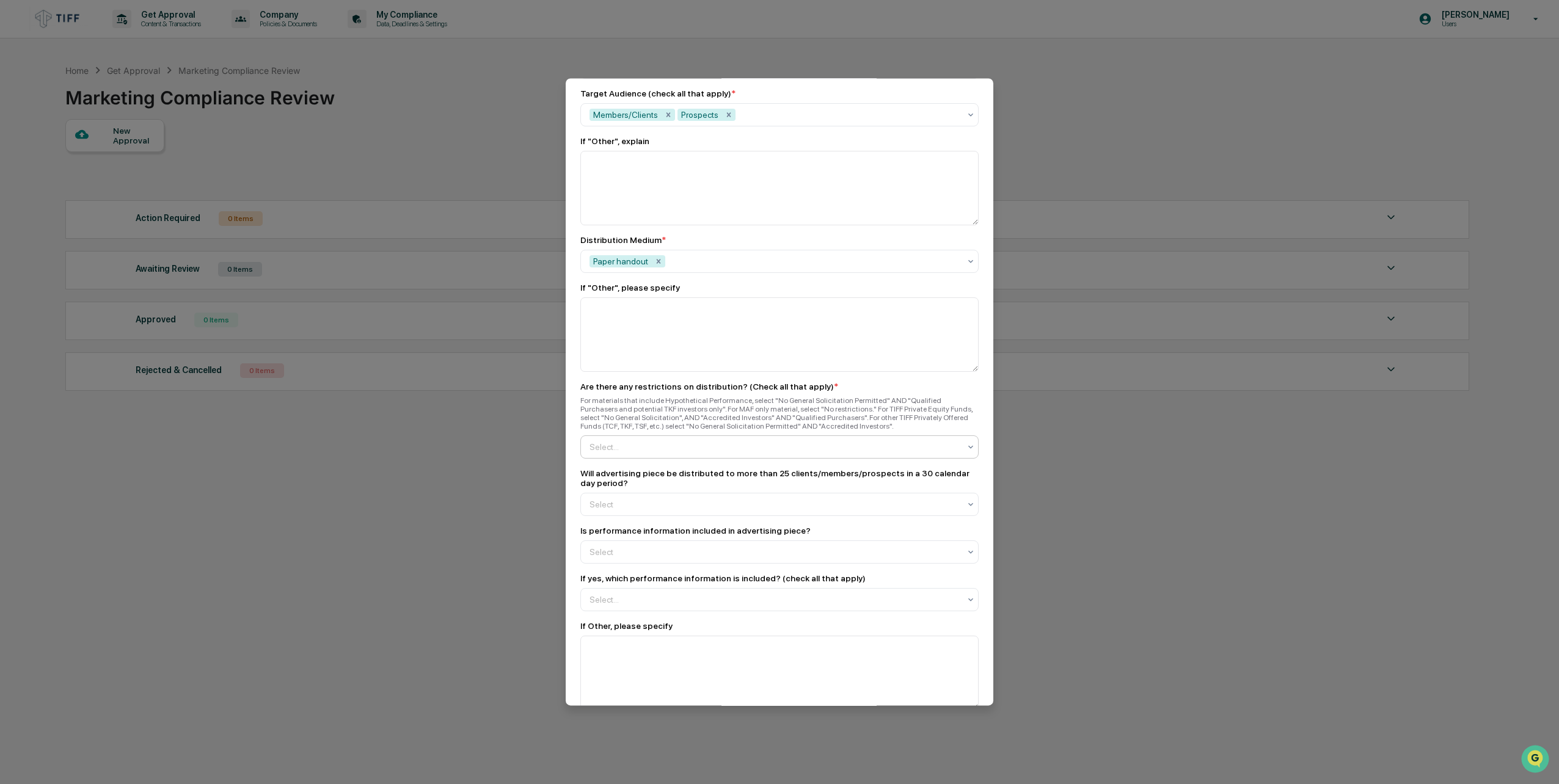
scroll to position [977, 0]
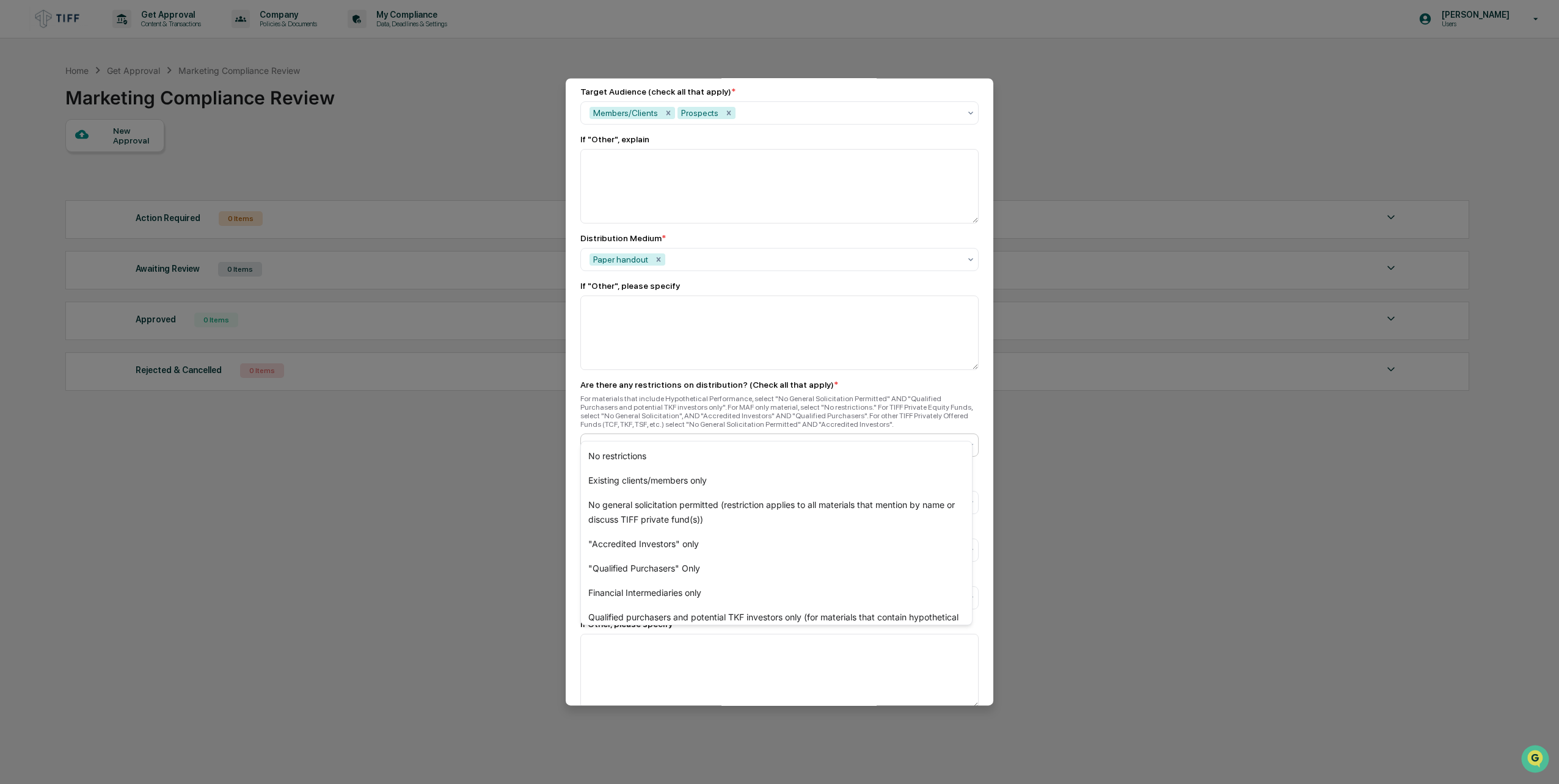
click at [686, 435] on div "Select..." at bounding box center [774, 445] width 382 height 19
click at [687, 455] on div "No restrictions" at bounding box center [777, 457] width 391 height 24
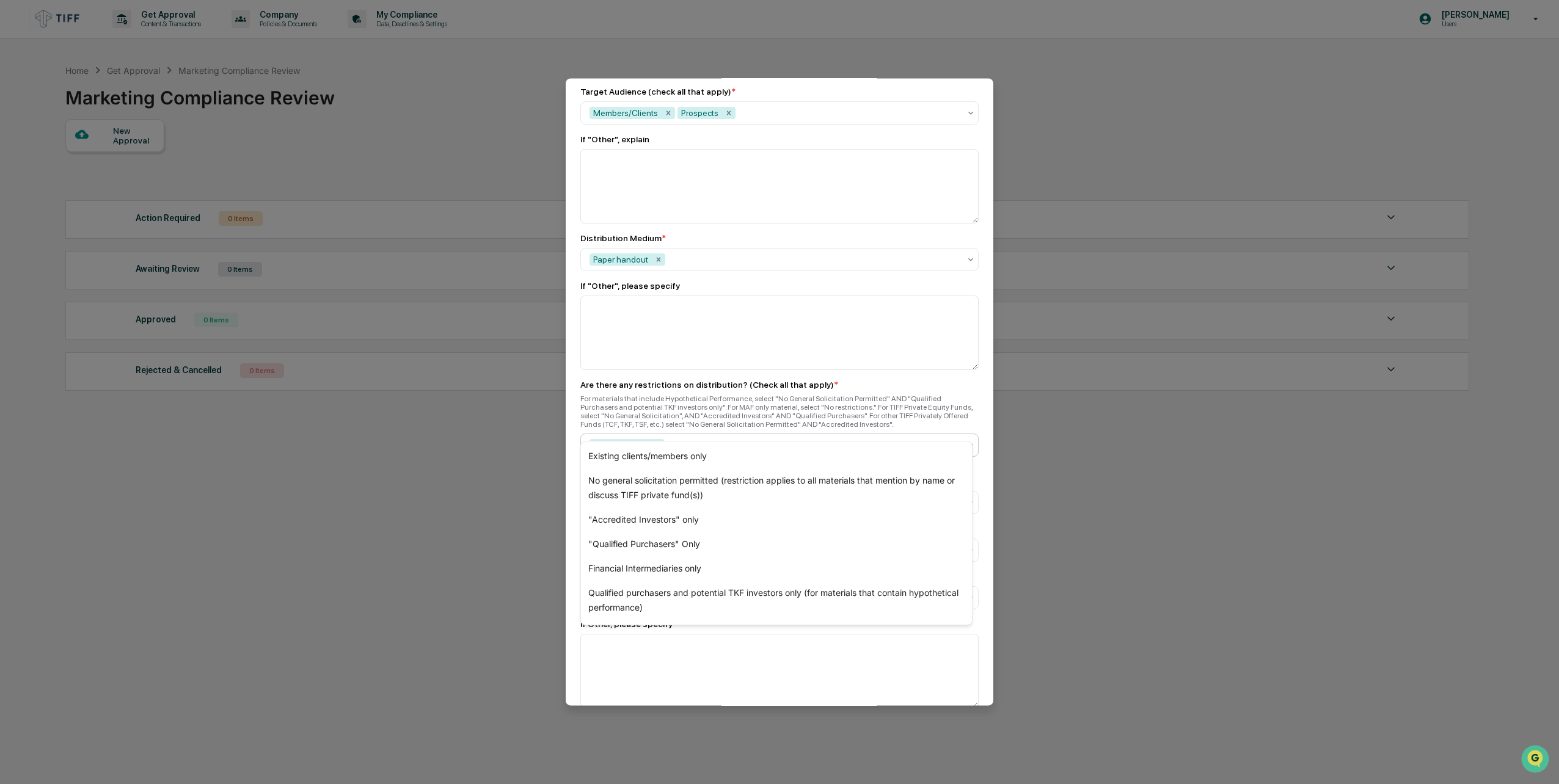
click at [723, 394] on div "For materials that include Hypothetical Performance, select "No General Solicit…" at bounding box center [780, 411] width 398 height 34
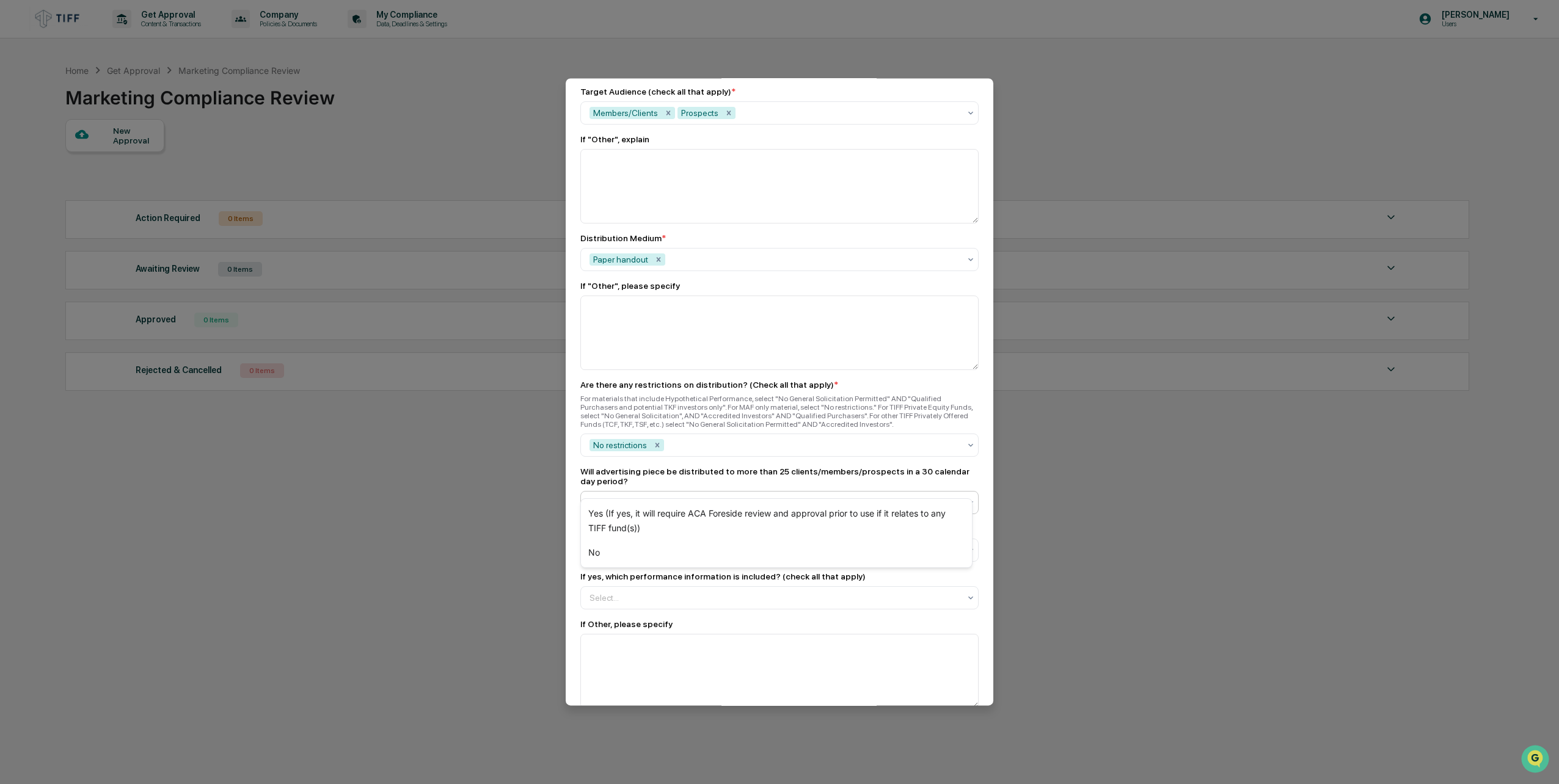
click at [718, 496] on div at bounding box center [775, 502] width 370 height 12
click at [696, 557] on div "No" at bounding box center [777, 553] width 391 height 24
click at [694, 544] on div at bounding box center [775, 550] width 370 height 12
click at [677, 567] on div "Yes" at bounding box center [777, 561] width 391 height 24
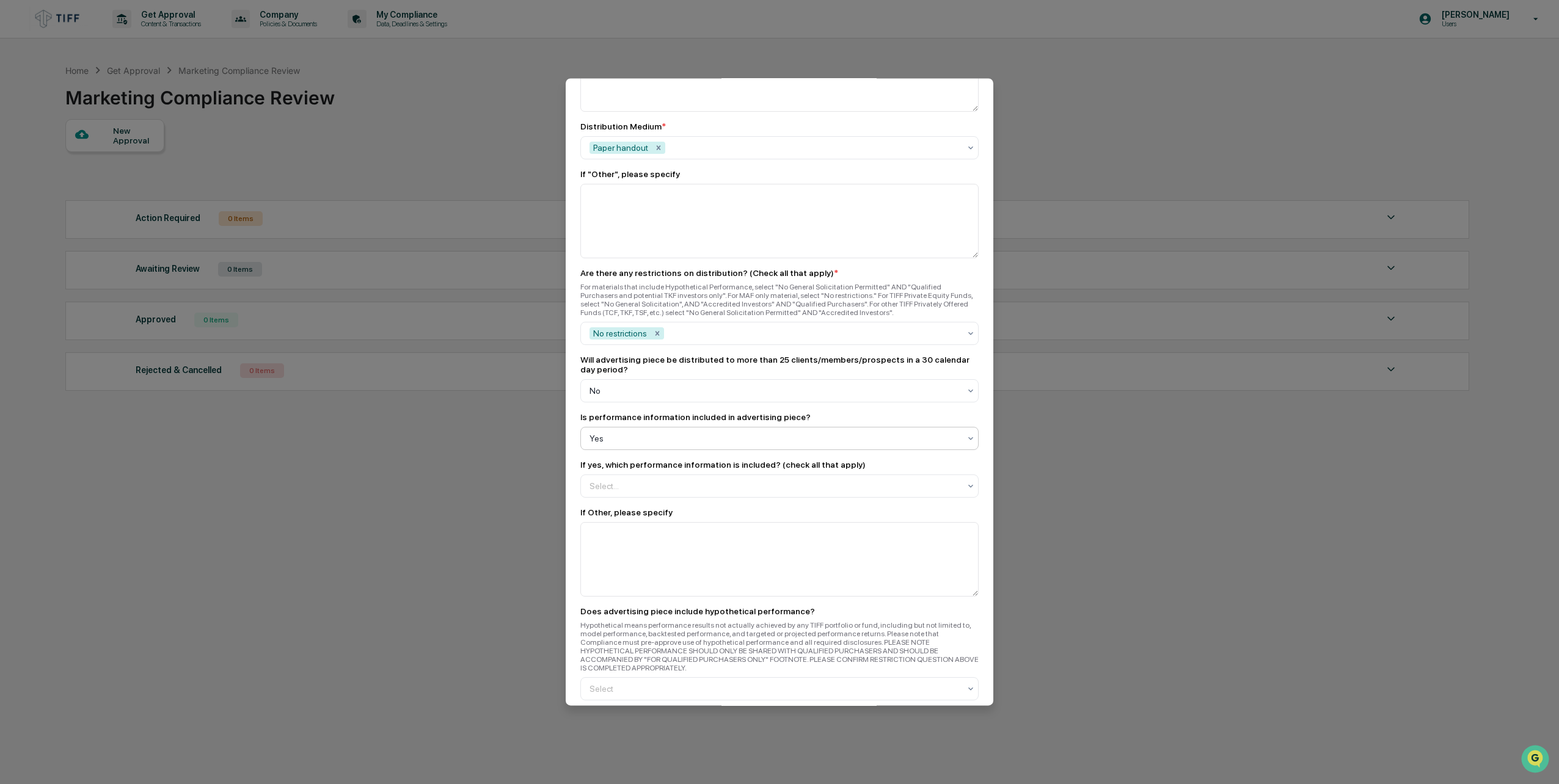
scroll to position [1099, 0]
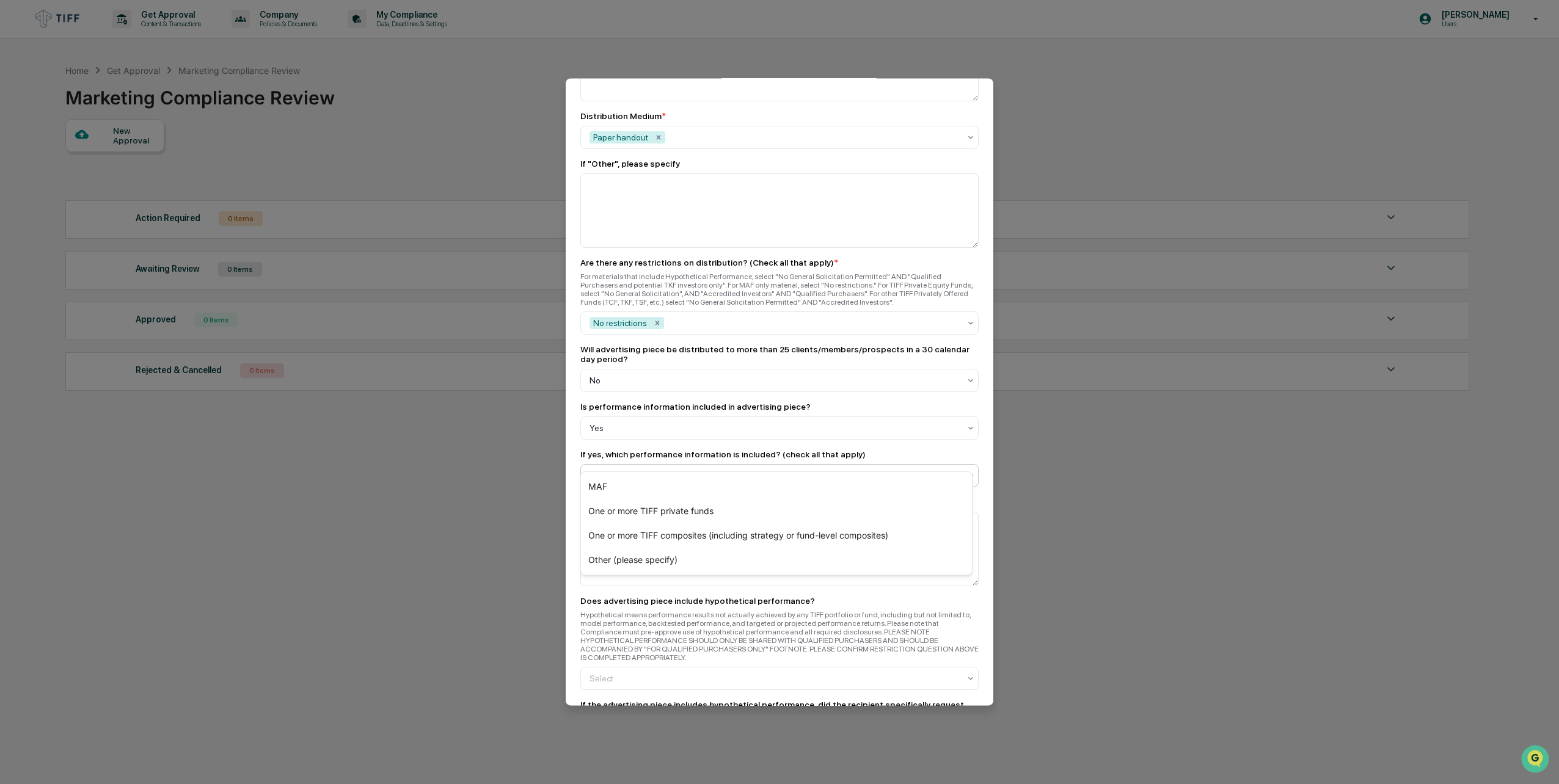
click at [685, 469] on div at bounding box center [775, 475] width 370 height 12
click at [680, 539] on div "One or more TIFF composites (including strategy or fund-level composites)" at bounding box center [777, 536] width 391 height 24
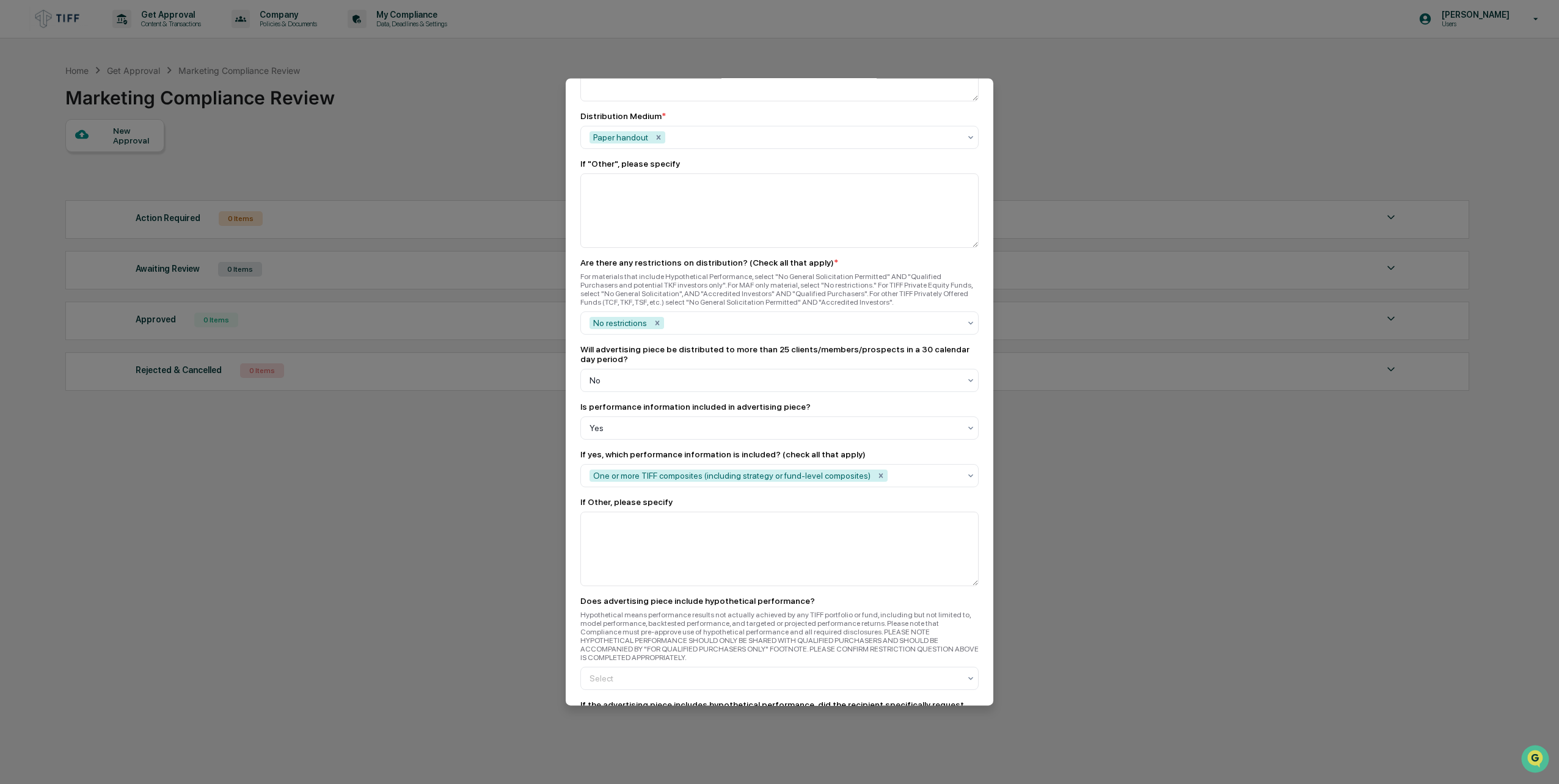
click at [848, 449] on div "If yes, which performance information is included? (check all that apply)" at bounding box center [780, 454] width 398 height 10
click at [656, 319] on icon "Remove No restrictions" at bounding box center [657, 323] width 8 height 8
click at [659, 317] on div at bounding box center [775, 323] width 370 height 12
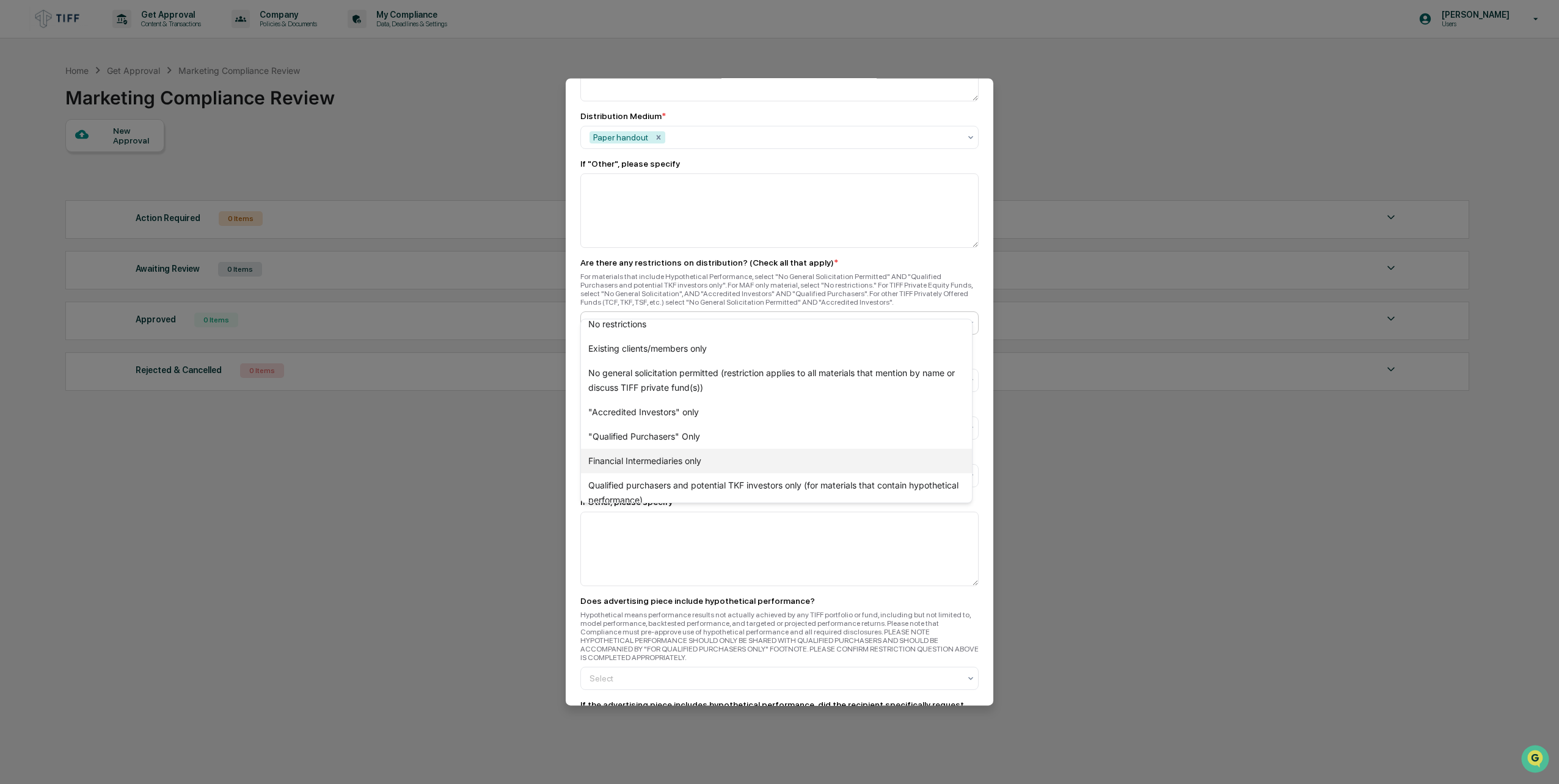
scroll to position [0, 0]
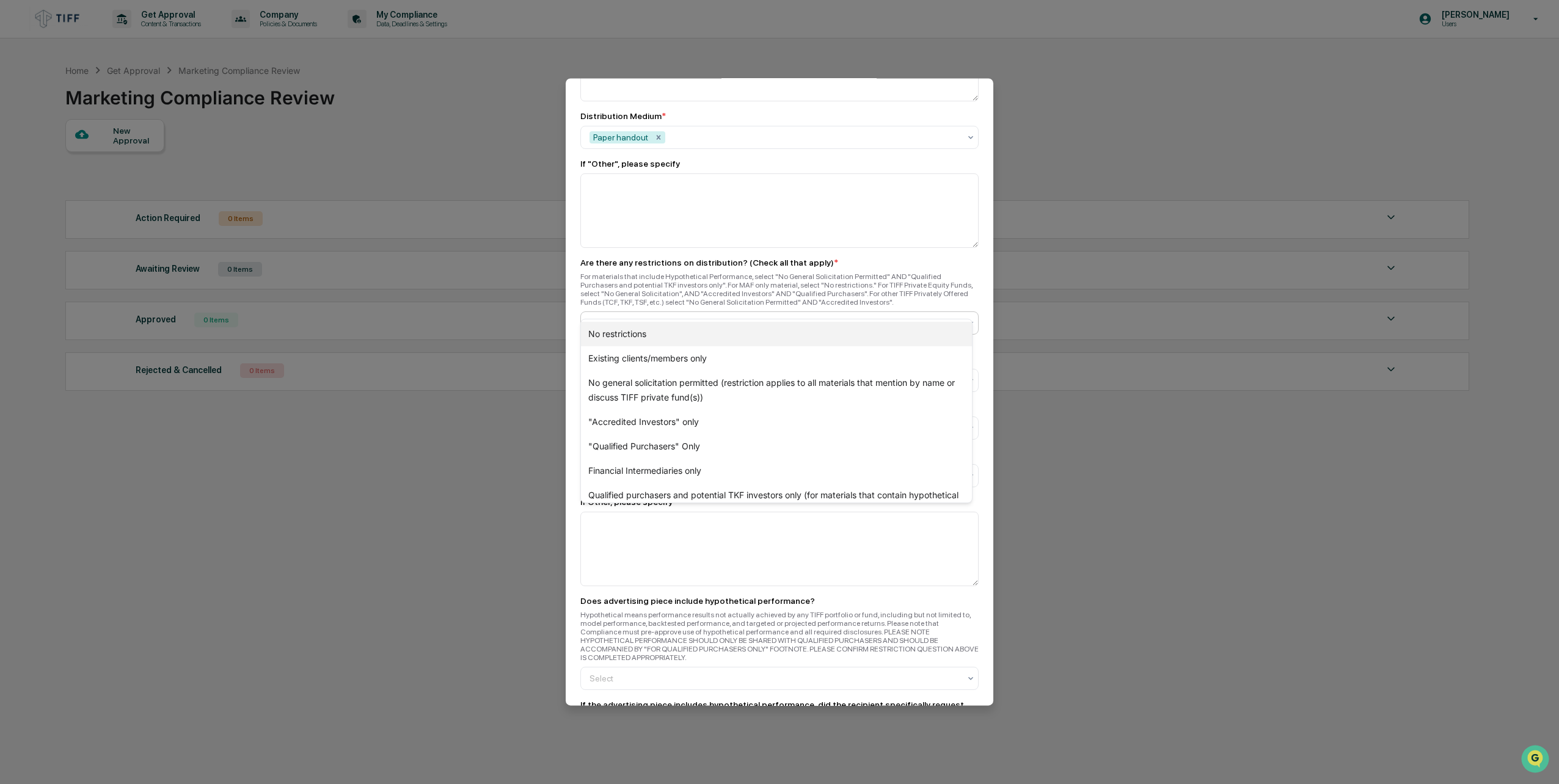
click at [666, 333] on div "No restrictions" at bounding box center [777, 334] width 391 height 24
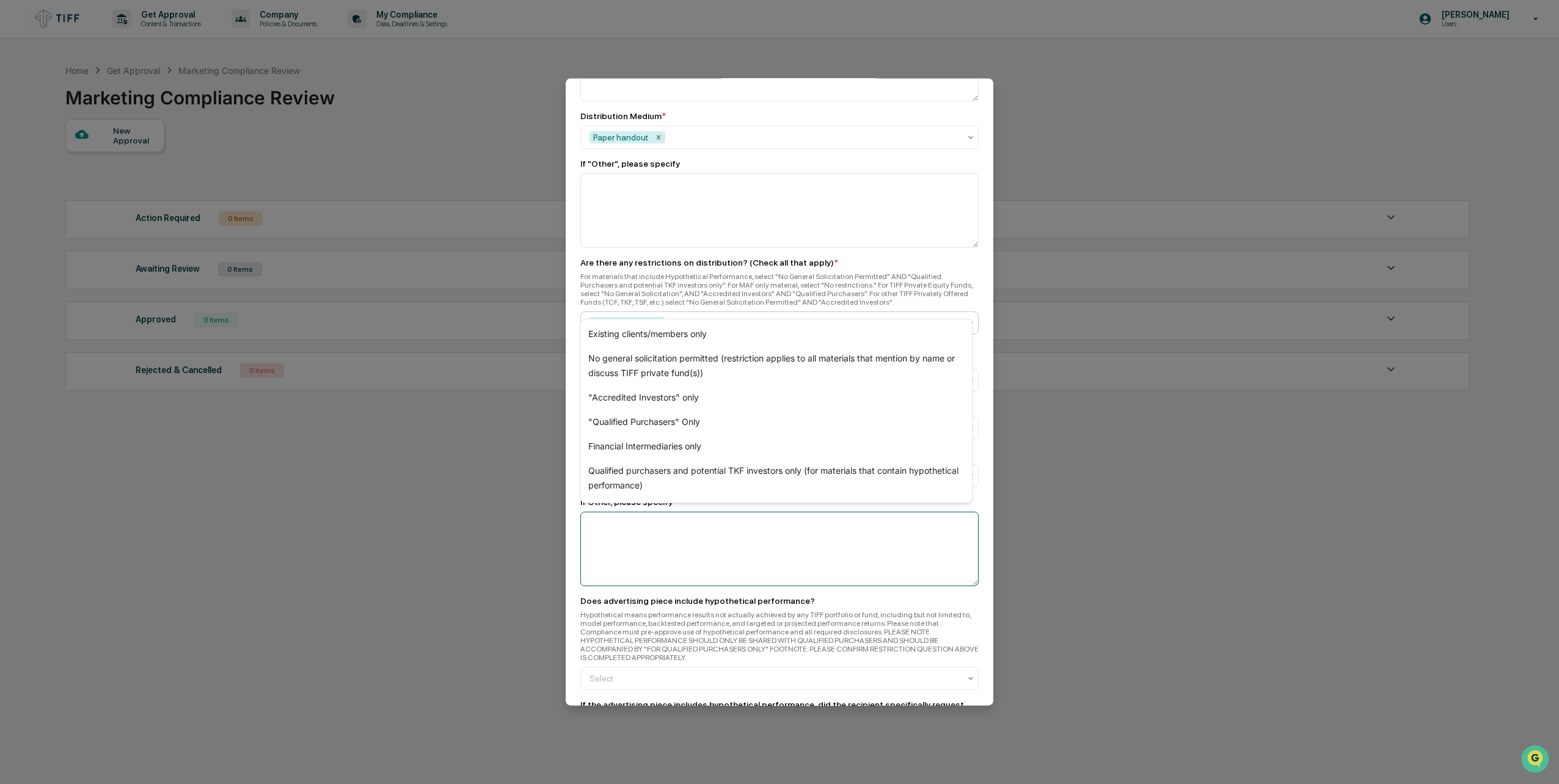
click at [703, 521] on textarea at bounding box center [780, 549] width 398 height 74
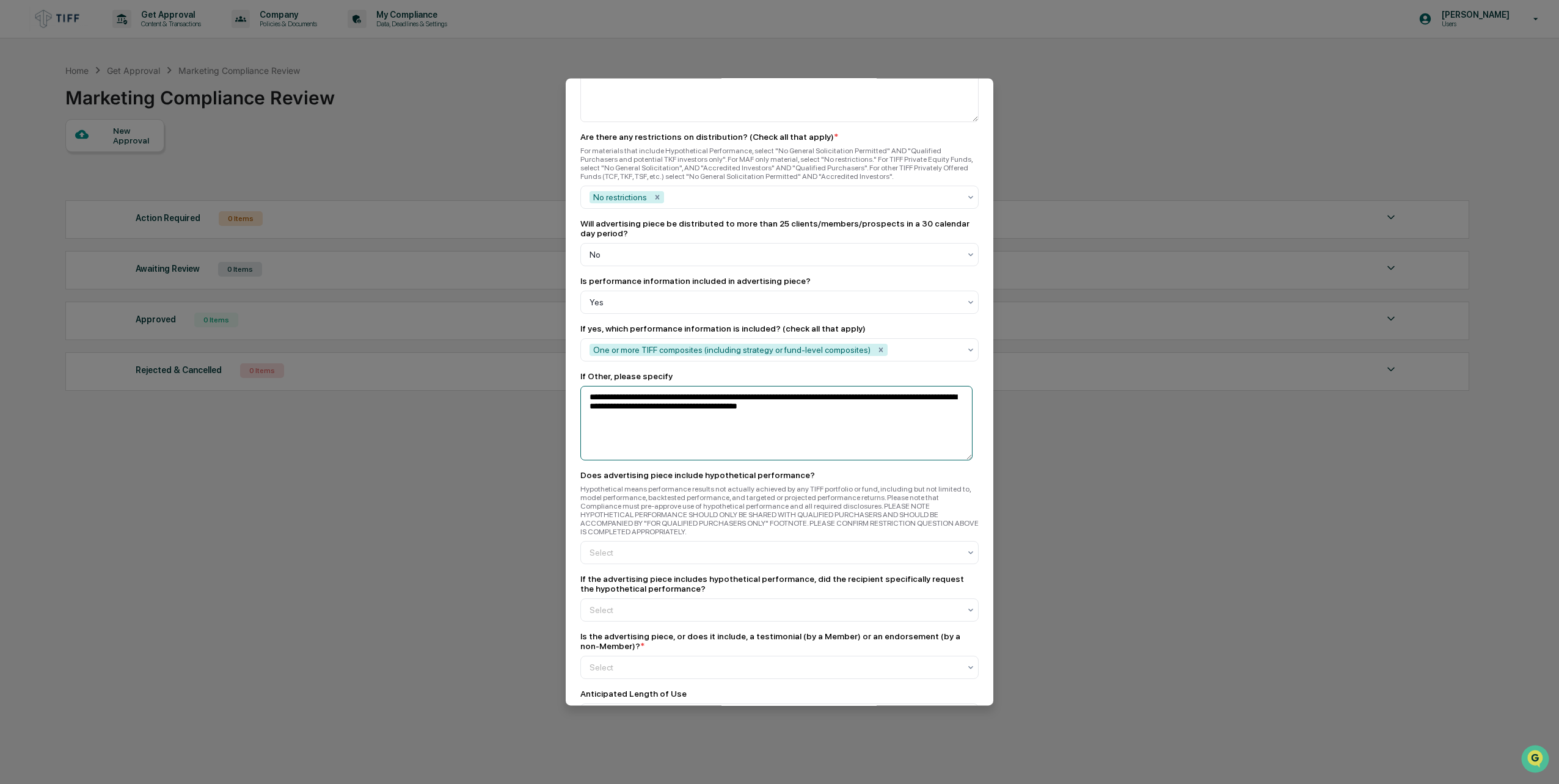
scroll to position [1282, 0]
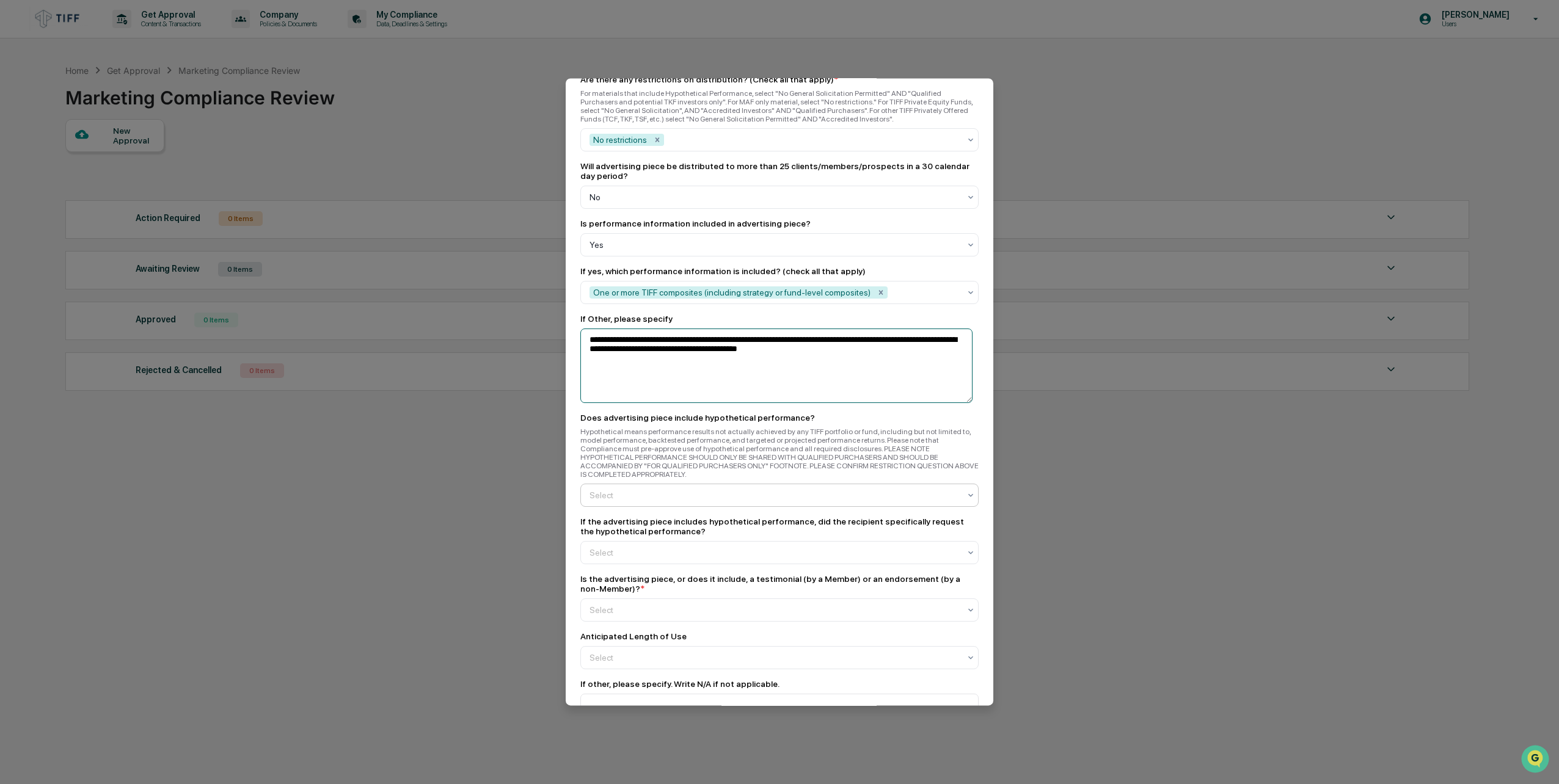
type textarea "**********"
click at [762, 489] on div at bounding box center [775, 495] width 370 height 12
click at [718, 525] on div "No" at bounding box center [777, 522] width 391 height 24
click at [718, 546] on div at bounding box center [775, 552] width 370 height 12
click at [640, 604] on div "N/A" at bounding box center [777, 604] width 391 height 24
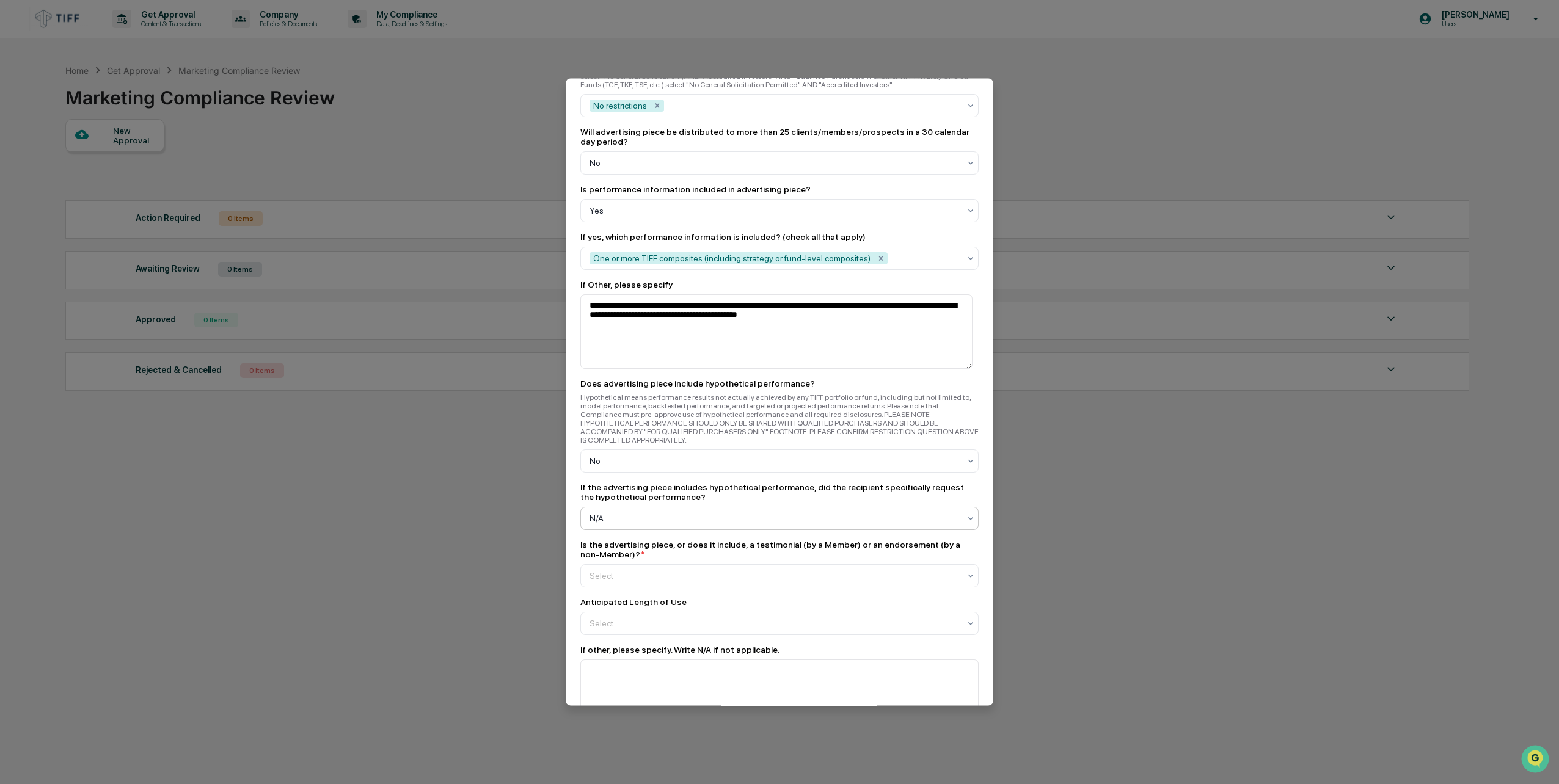
scroll to position [1344, 0]
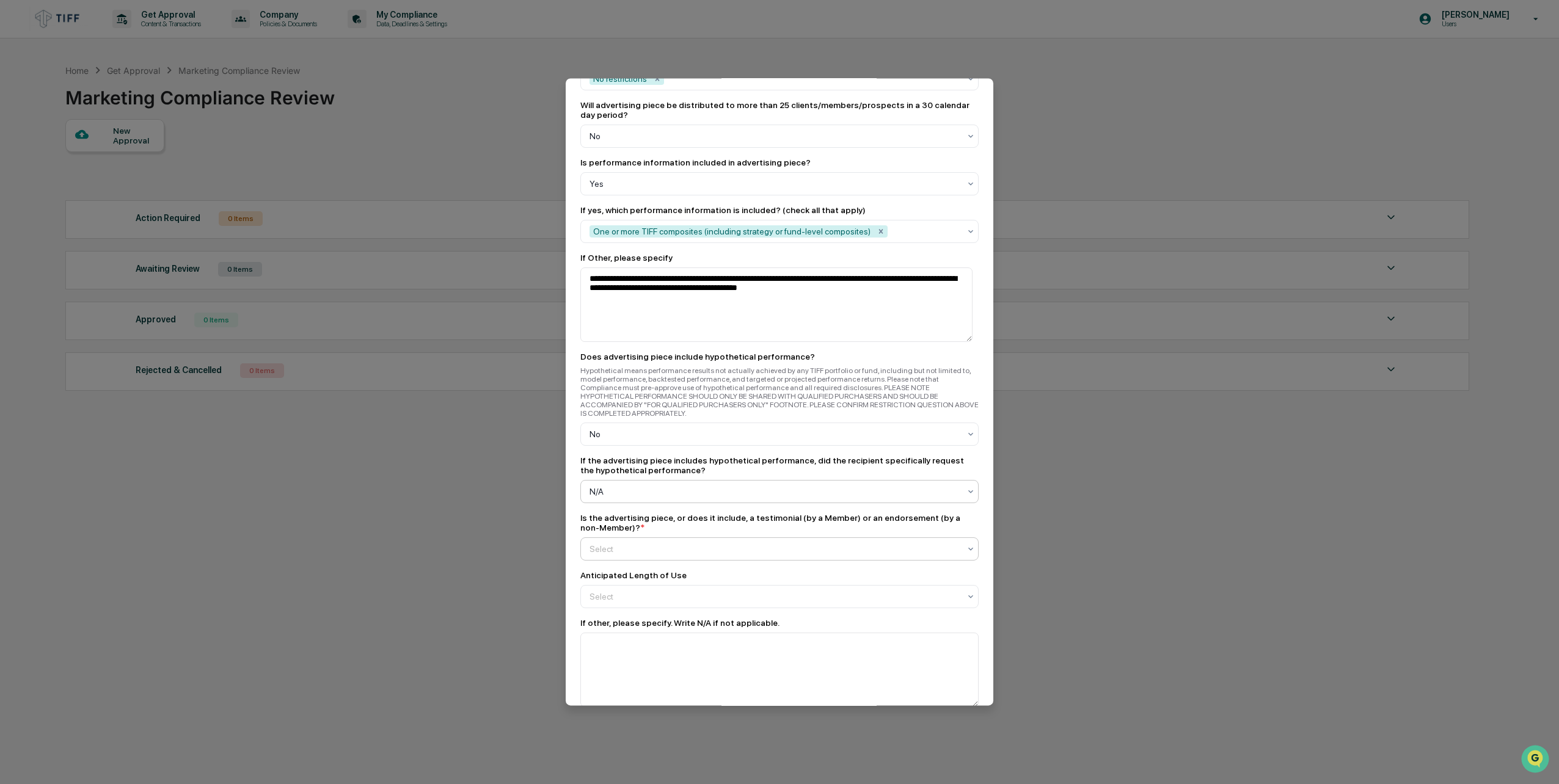
click at [679, 543] on div at bounding box center [775, 549] width 370 height 12
click at [643, 602] on div "No" at bounding box center [777, 600] width 391 height 24
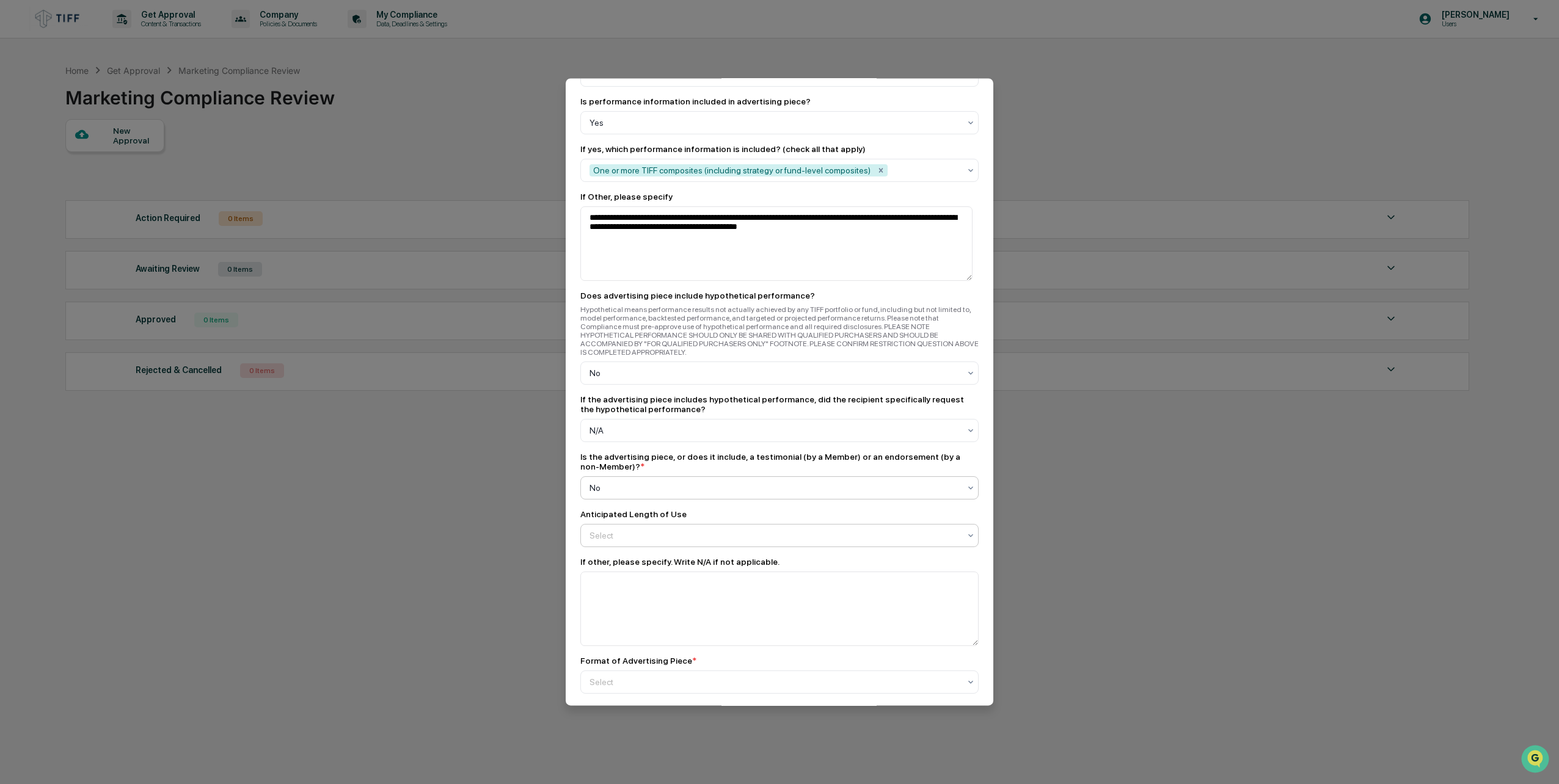
click at [649, 530] on div at bounding box center [775, 536] width 370 height 12
click at [640, 589] on div "Up to 1 quarter" at bounding box center [777, 587] width 391 height 24
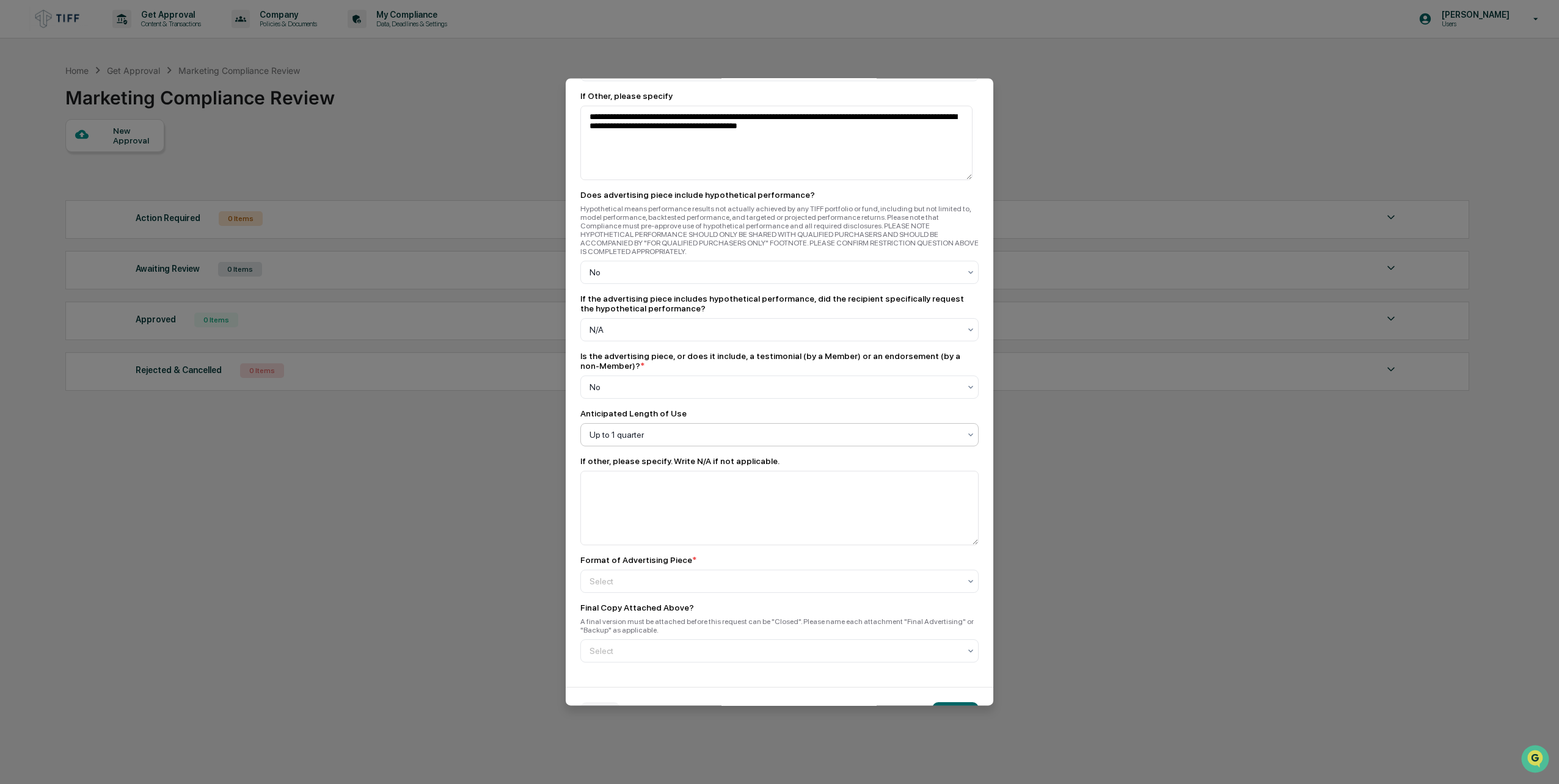
scroll to position [1515, 0]
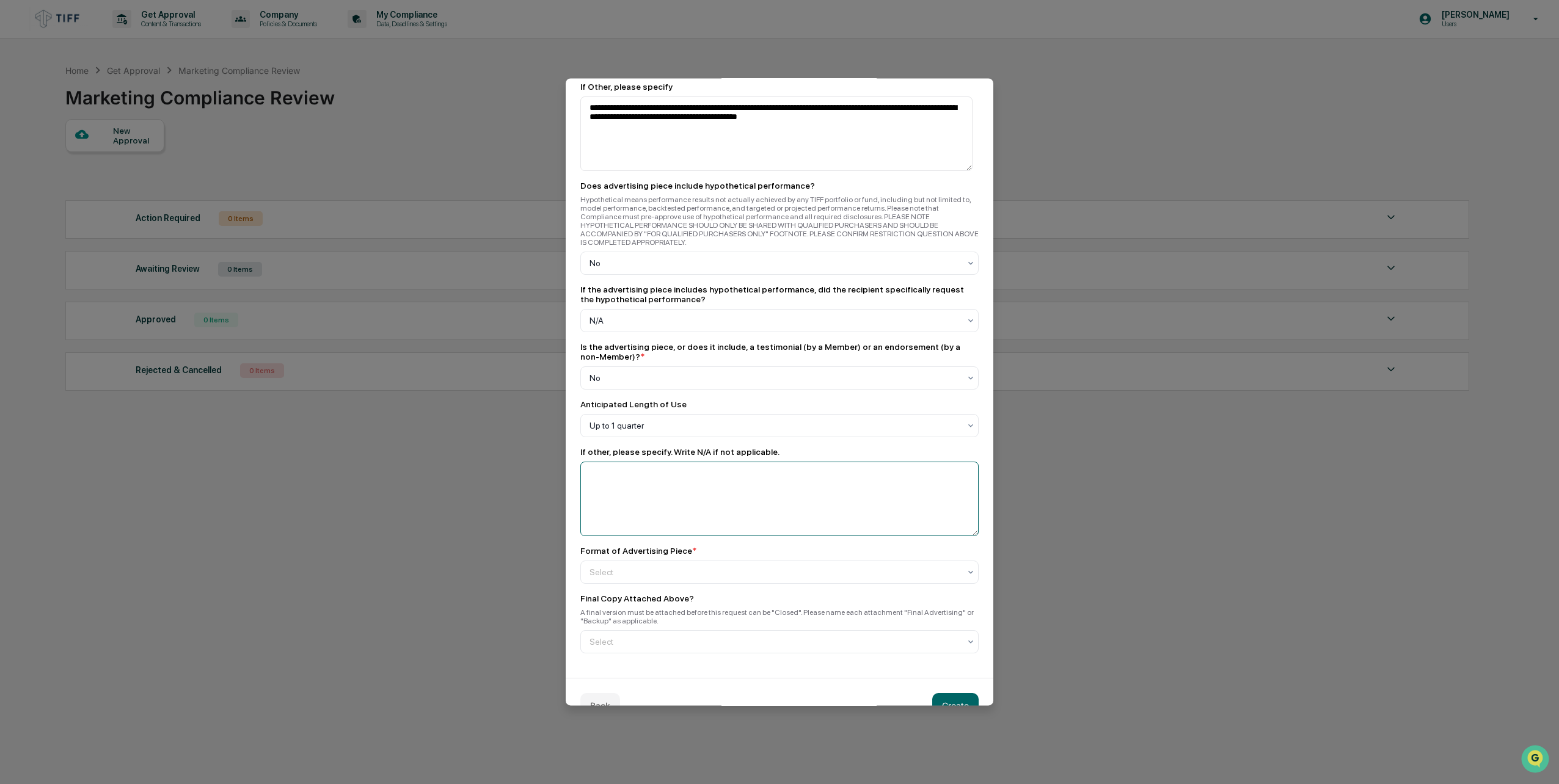
click at [601, 462] on textarea at bounding box center [780, 499] width 398 height 74
type textarea "*"
type textarea "***"
click at [669, 566] on div at bounding box center [775, 572] width 370 height 12
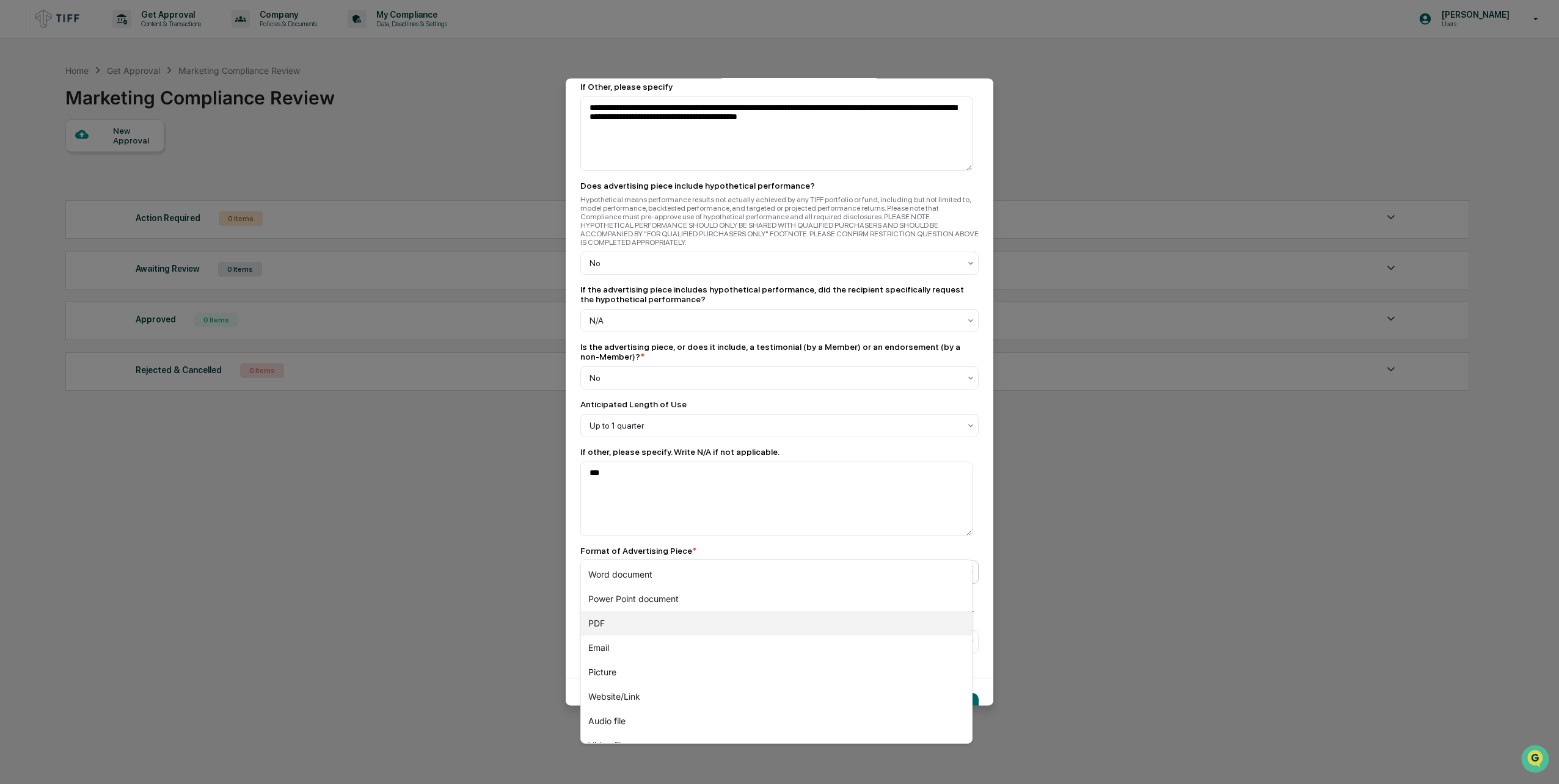
click at [648, 620] on div "PDF" at bounding box center [777, 623] width 391 height 24
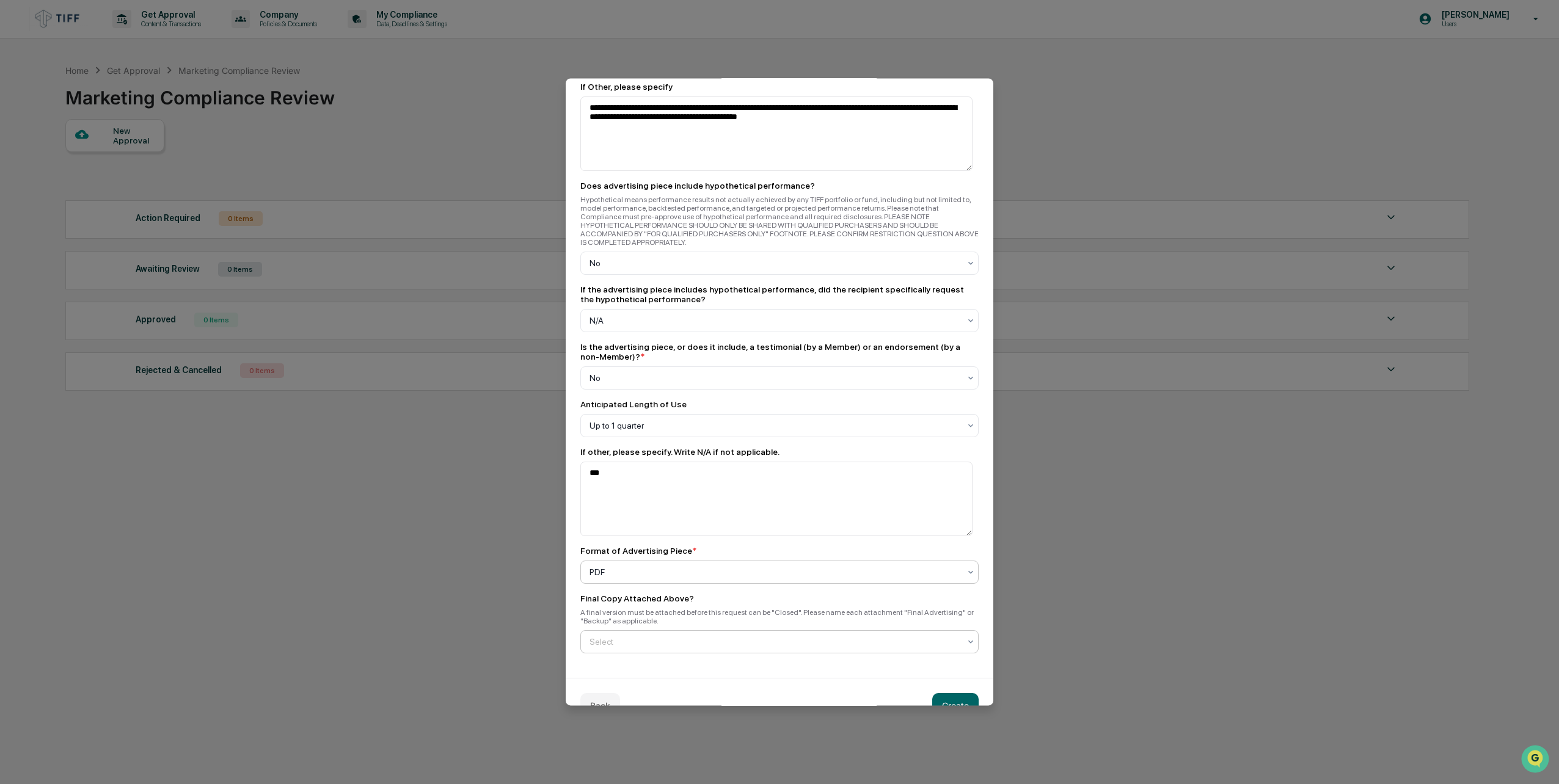
click at [653, 633] on div "Select" at bounding box center [774, 641] width 382 height 17
click at [606, 652] on div "Yes" at bounding box center [777, 644] width 391 height 24
click at [966, 693] on button "Create" at bounding box center [955, 706] width 46 height 24
click at [940, 693] on button "Create" at bounding box center [955, 706] width 46 height 24
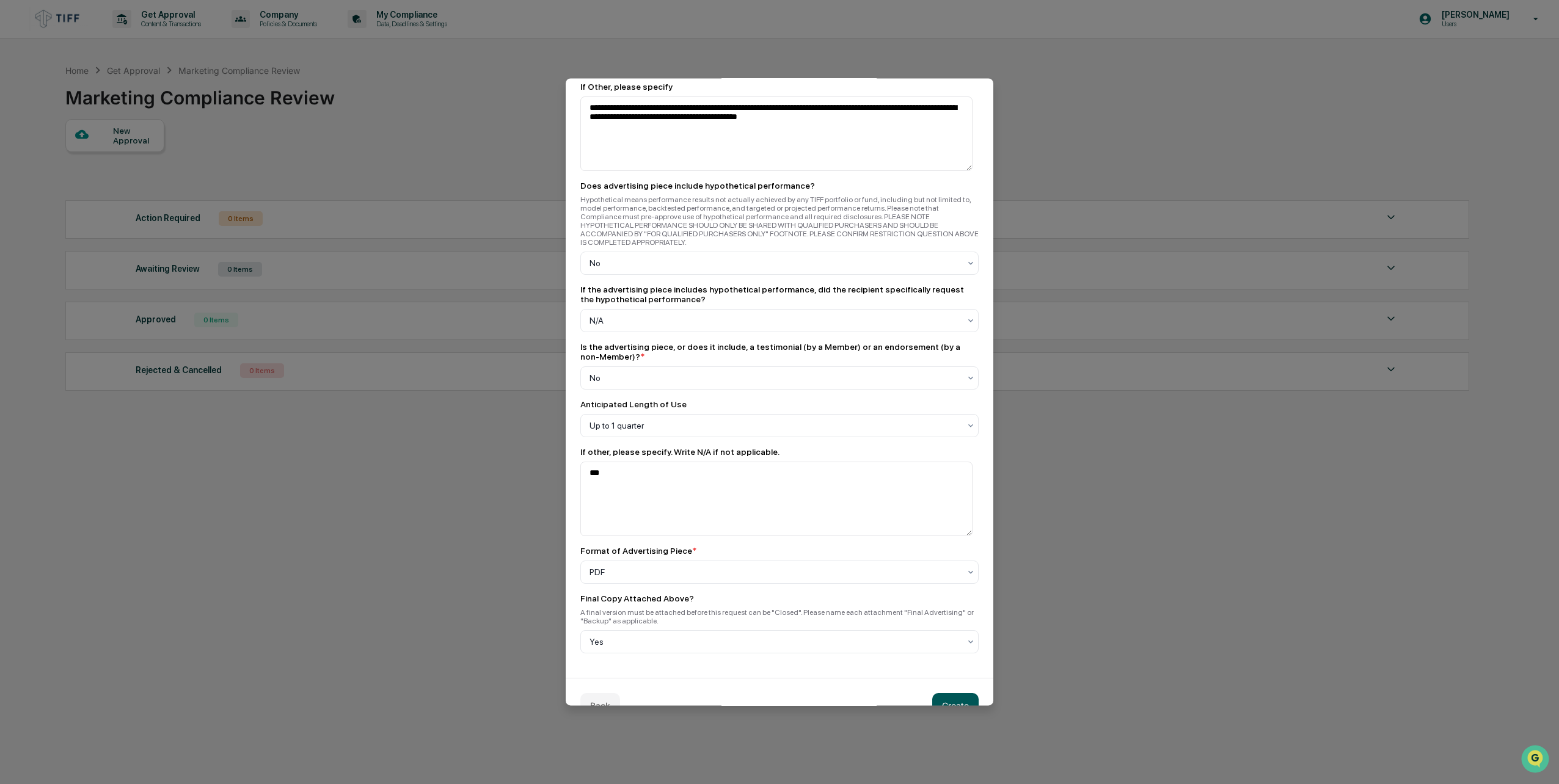
click at [940, 693] on button "Create" at bounding box center [955, 706] width 46 height 24
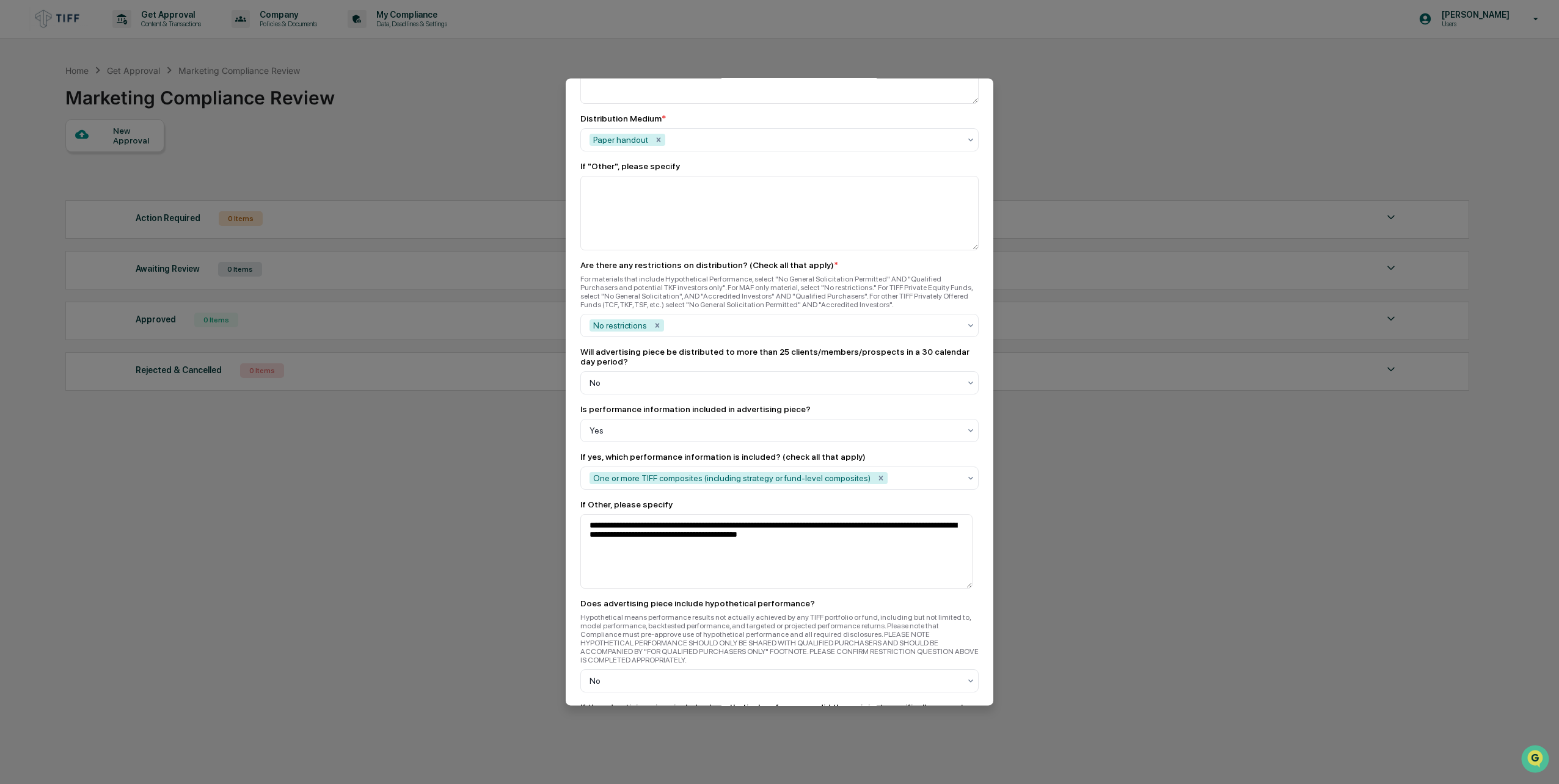
scroll to position [1026, 0]
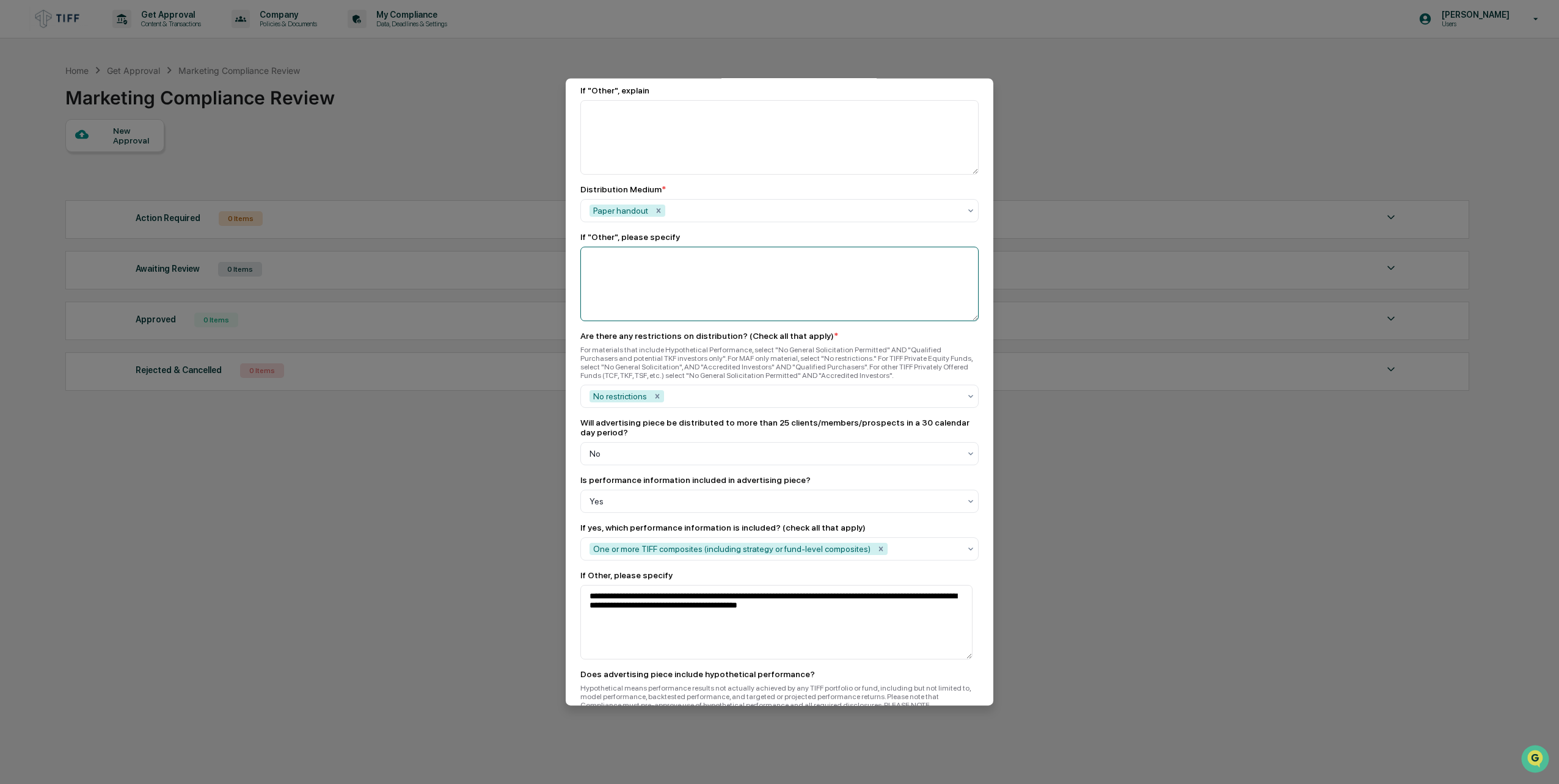
click at [608, 247] on textarea at bounding box center [780, 284] width 398 height 74
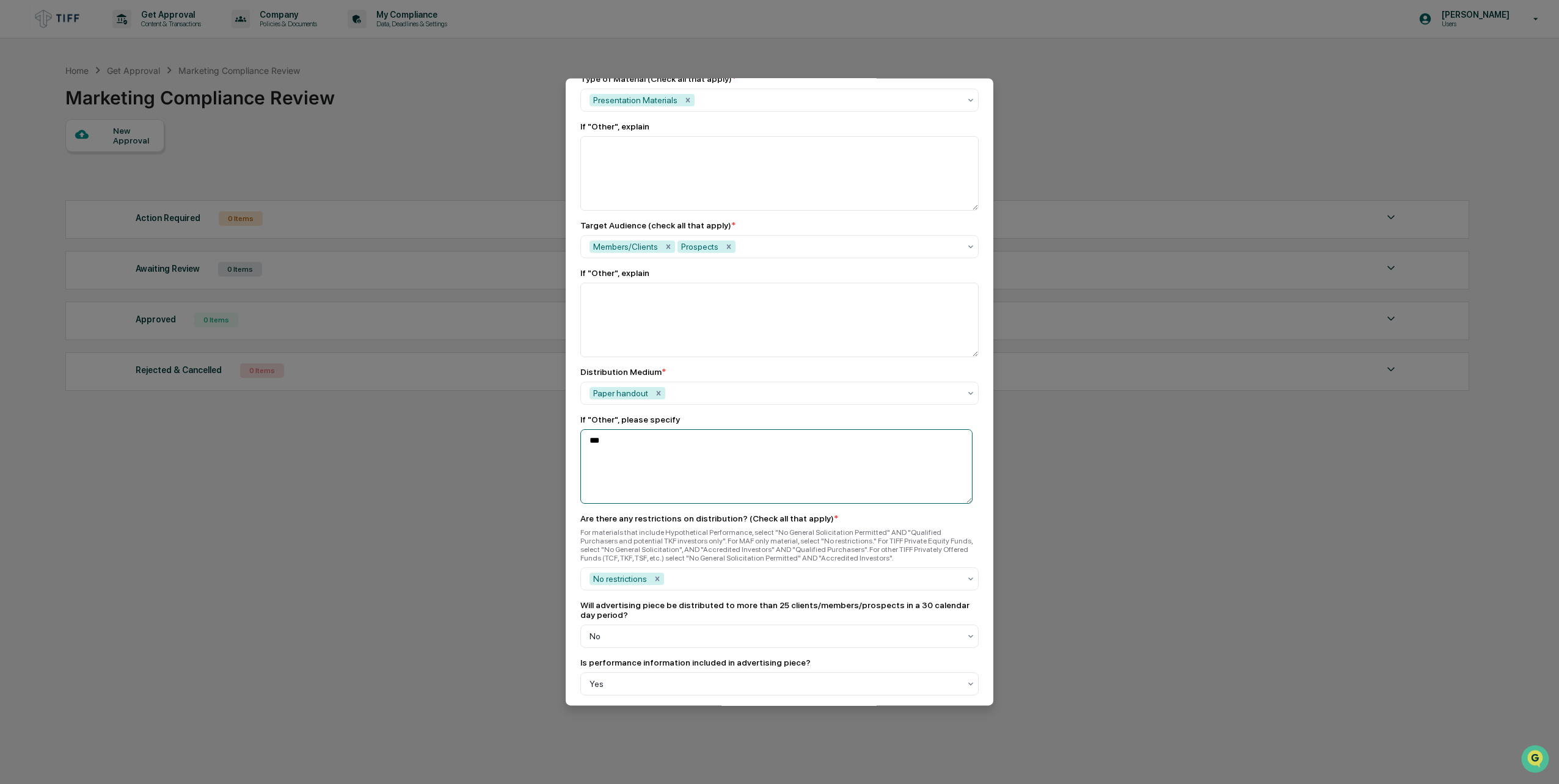
scroll to position [843, 0]
type textarea "***"
click at [625, 283] on textarea at bounding box center [780, 320] width 398 height 74
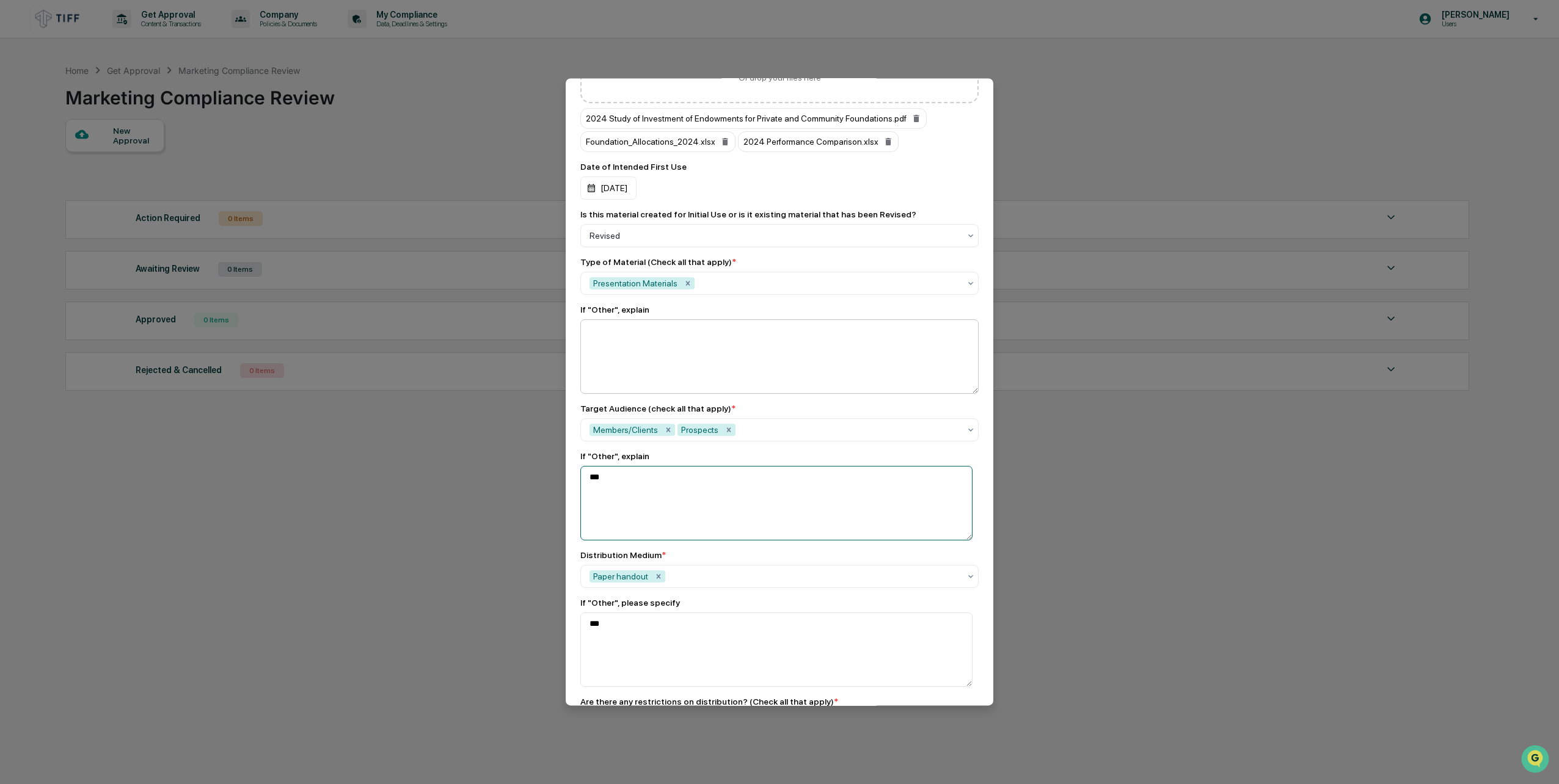
scroll to position [659, 0]
type textarea "***"
click at [610, 340] on textarea at bounding box center [780, 357] width 398 height 74
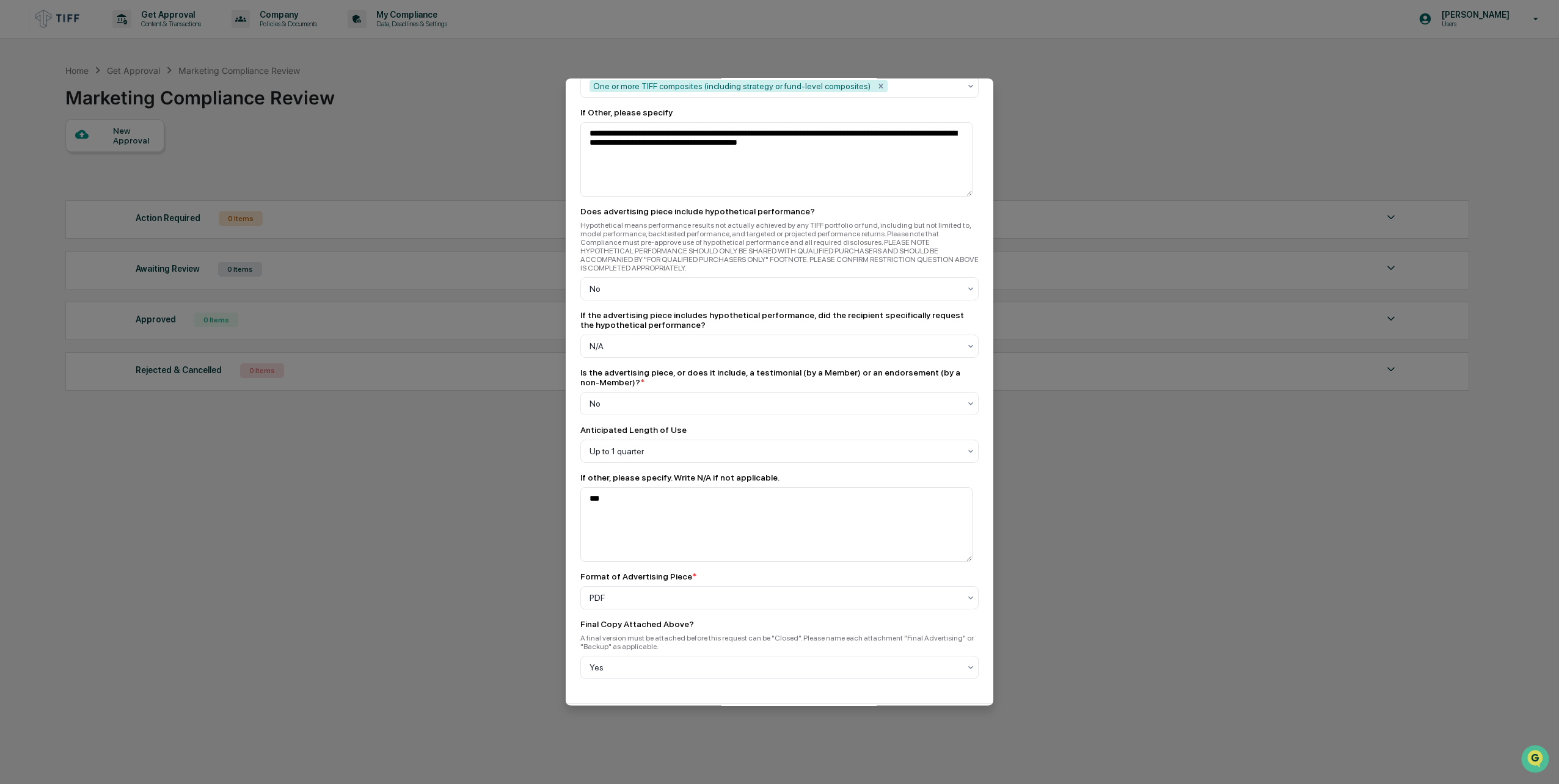
scroll to position [1515, 0]
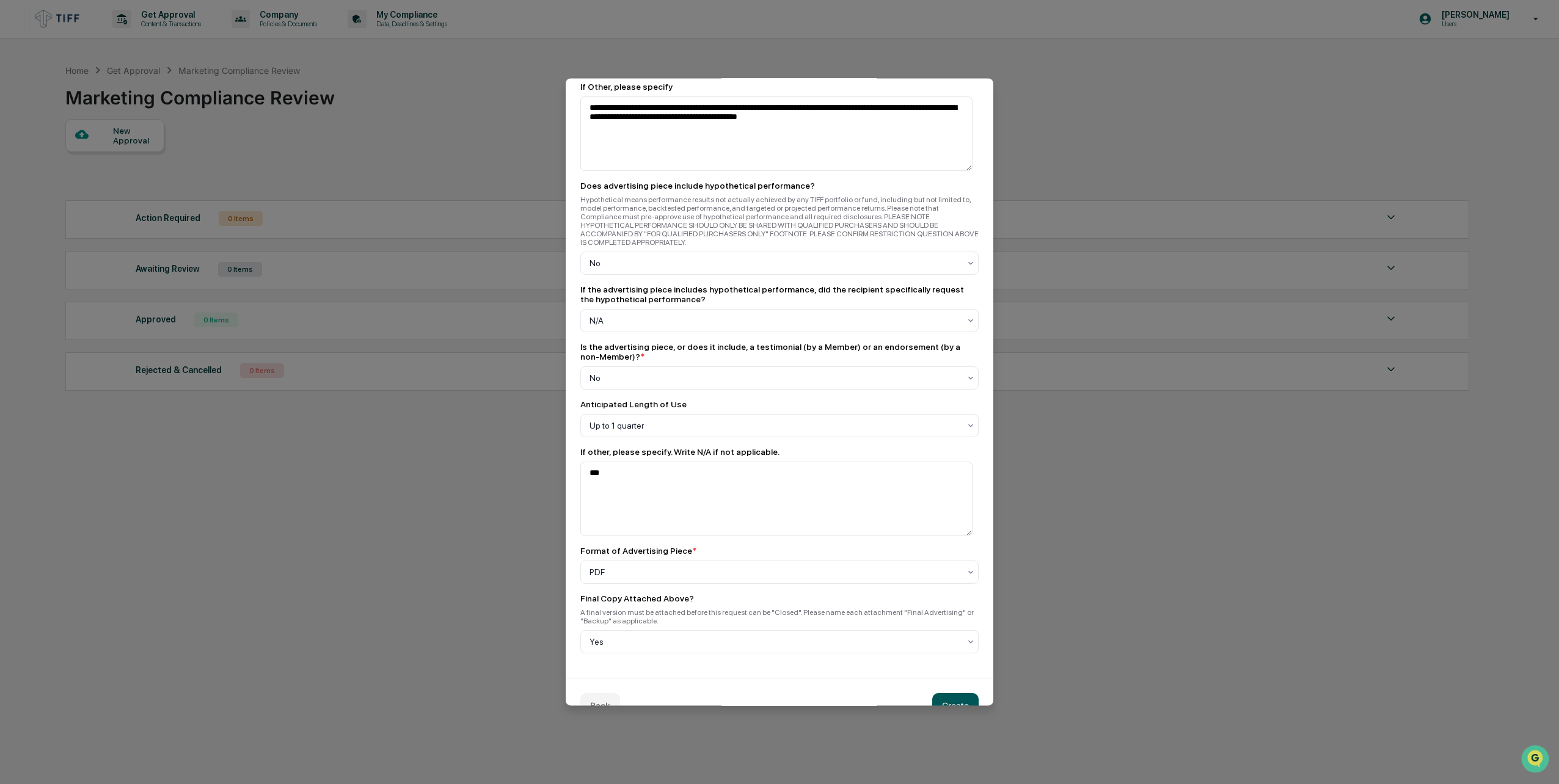
type textarea "***"
click at [953, 693] on button "Create" at bounding box center [955, 706] width 46 height 24
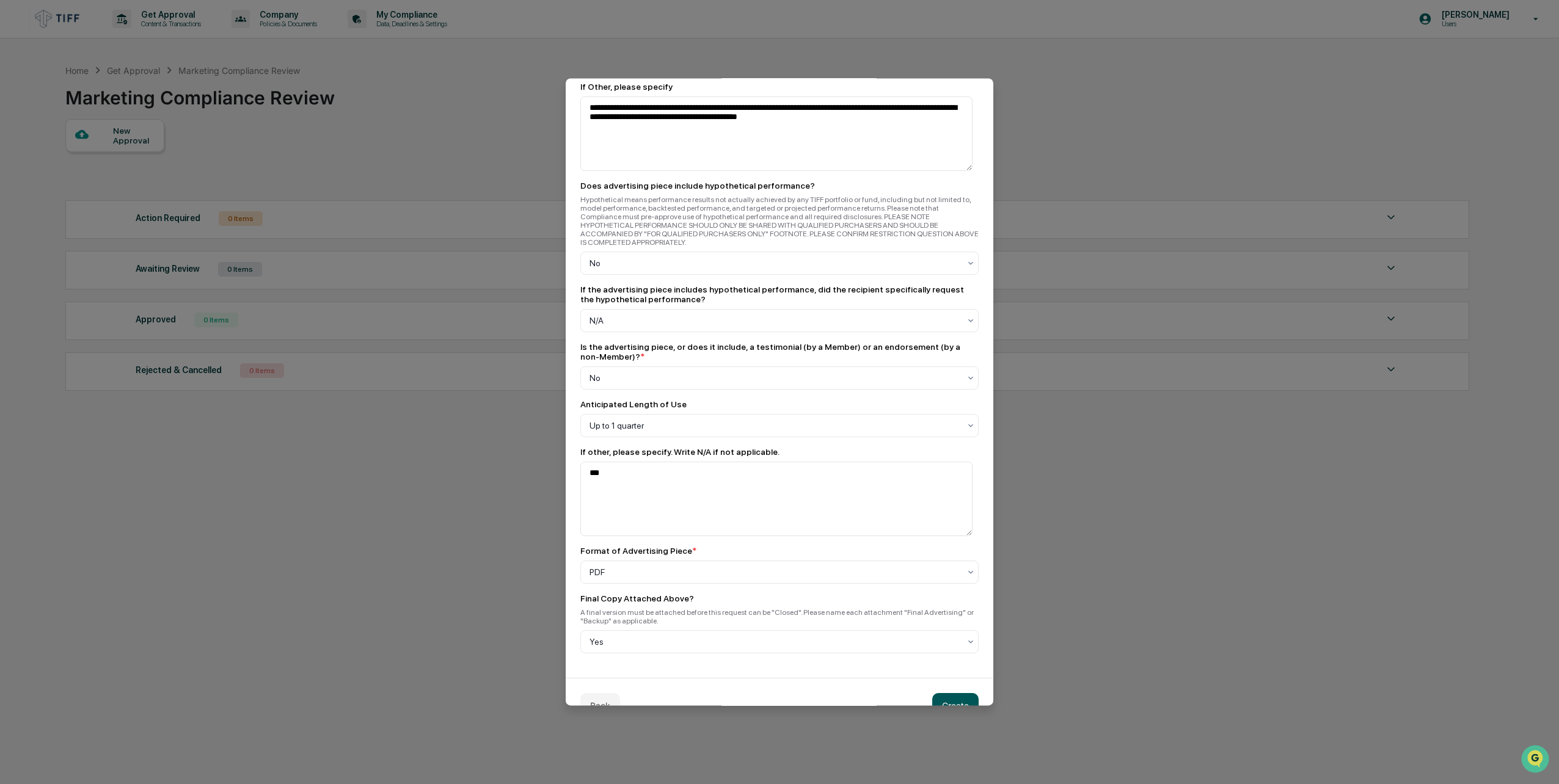
click at [953, 693] on button "Create" at bounding box center [955, 706] width 46 height 24
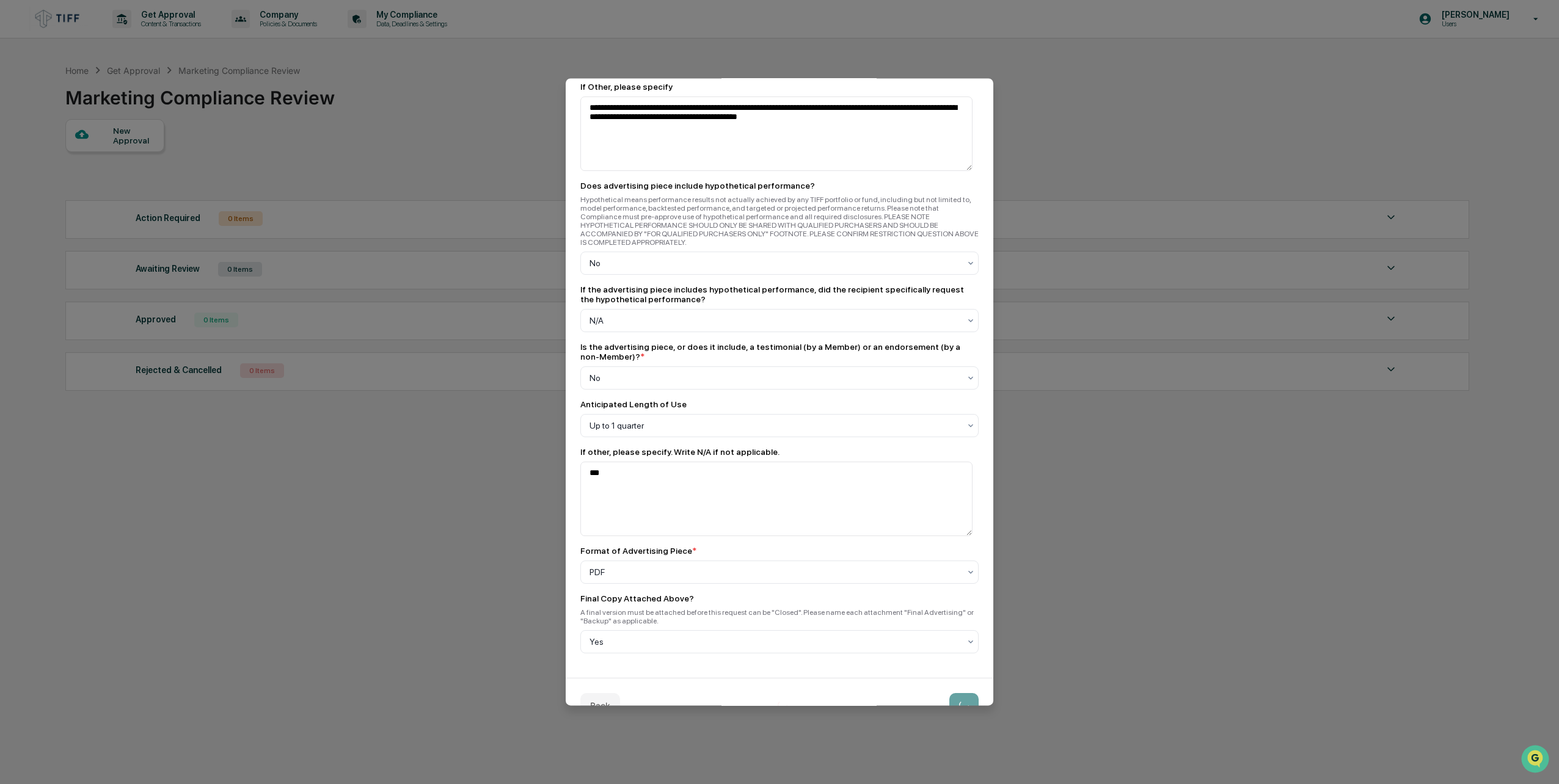
click at [953, 693] on button at bounding box center [964, 706] width 30 height 24
click at [953, 693] on button "Create" at bounding box center [955, 706] width 46 height 24
click at [952, 693] on button "Create" at bounding box center [955, 706] width 46 height 24
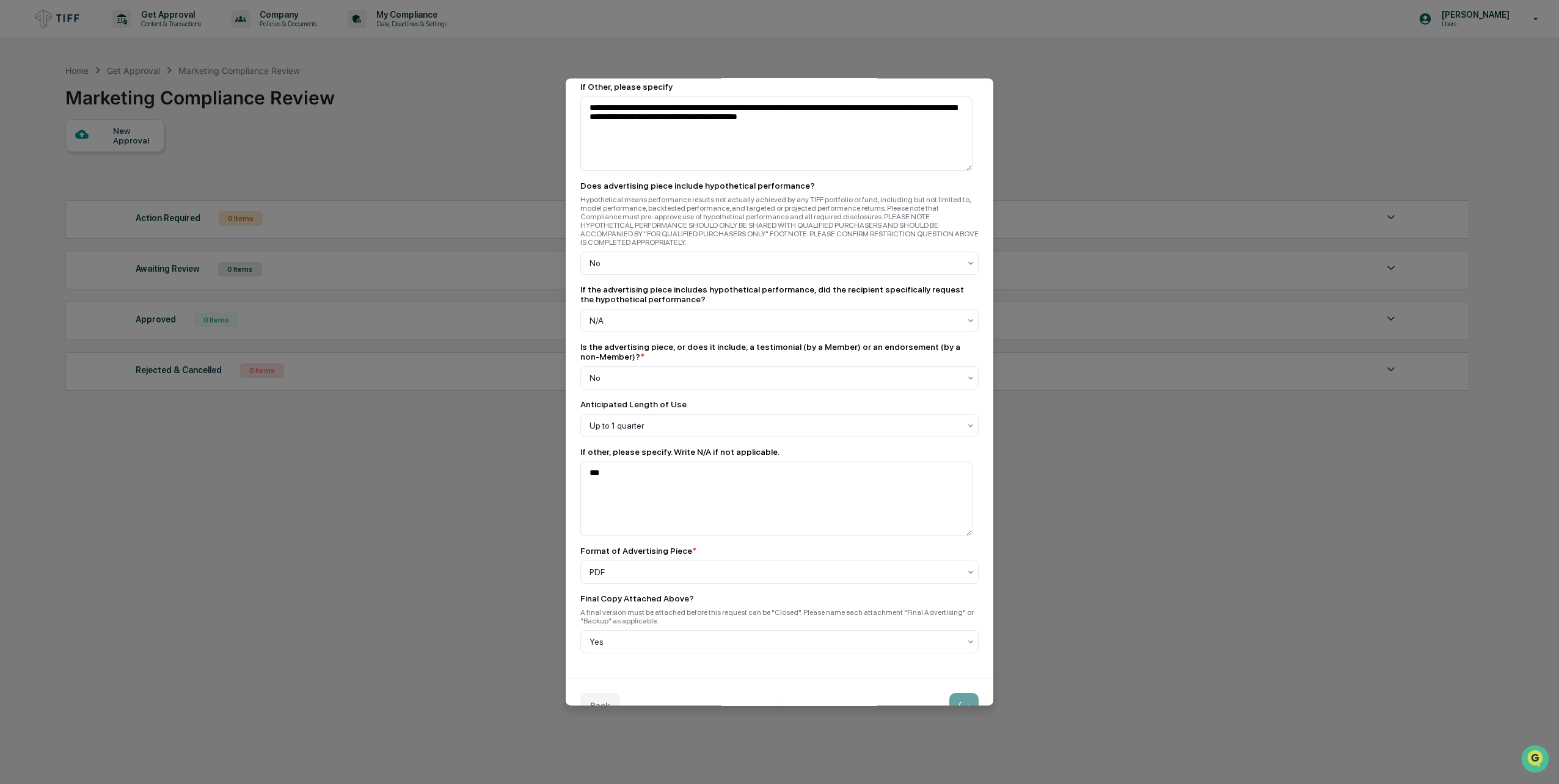
click at [951, 693] on button at bounding box center [964, 706] width 30 height 24
click at [951, 693] on button "Create" at bounding box center [955, 706] width 46 height 24
click at [951, 693] on button at bounding box center [964, 706] width 30 height 24
click at [951, 693] on button "Create" at bounding box center [955, 706] width 46 height 24
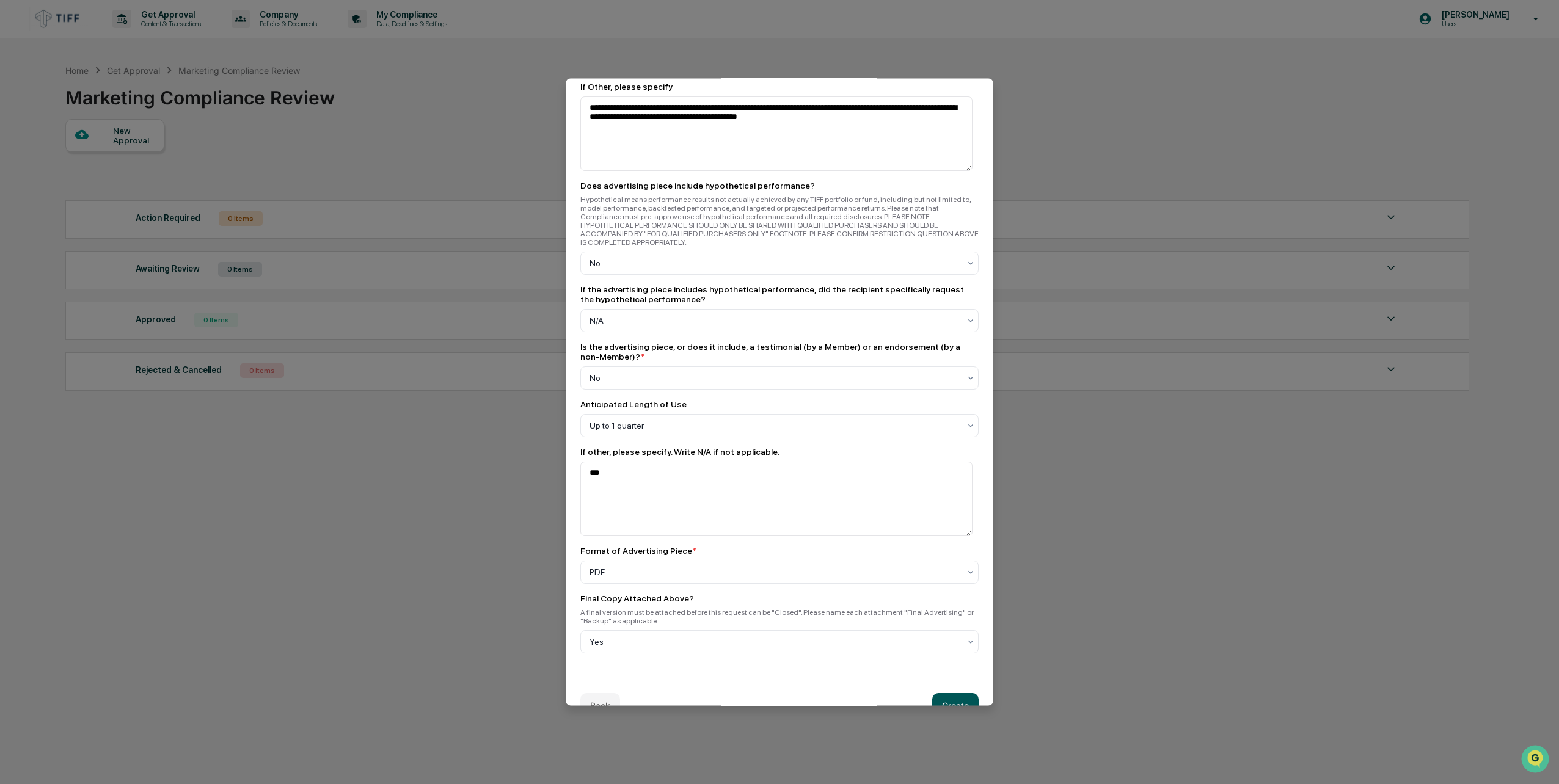
click at [951, 693] on button "Create" at bounding box center [955, 706] width 46 height 24
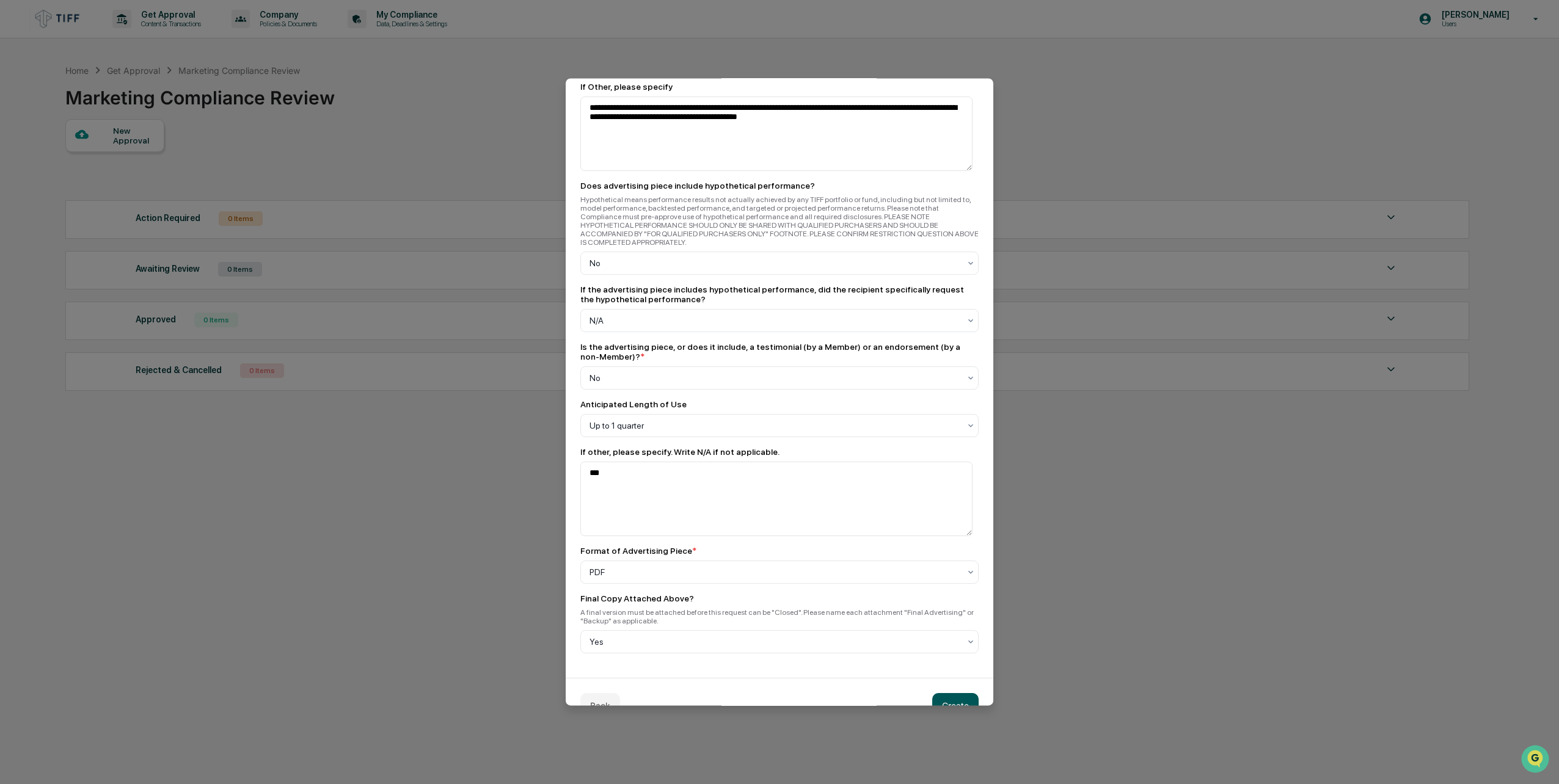
click at [951, 693] on button "Create" at bounding box center [955, 706] width 46 height 24
click at [951, 693] on button at bounding box center [964, 706] width 30 height 24
click at [951, 693] on button "Create" at bounding box center [955, 706] width 46 height 24
click at [951, 693] on button at bounding box center [964, 706] width 30 height 24
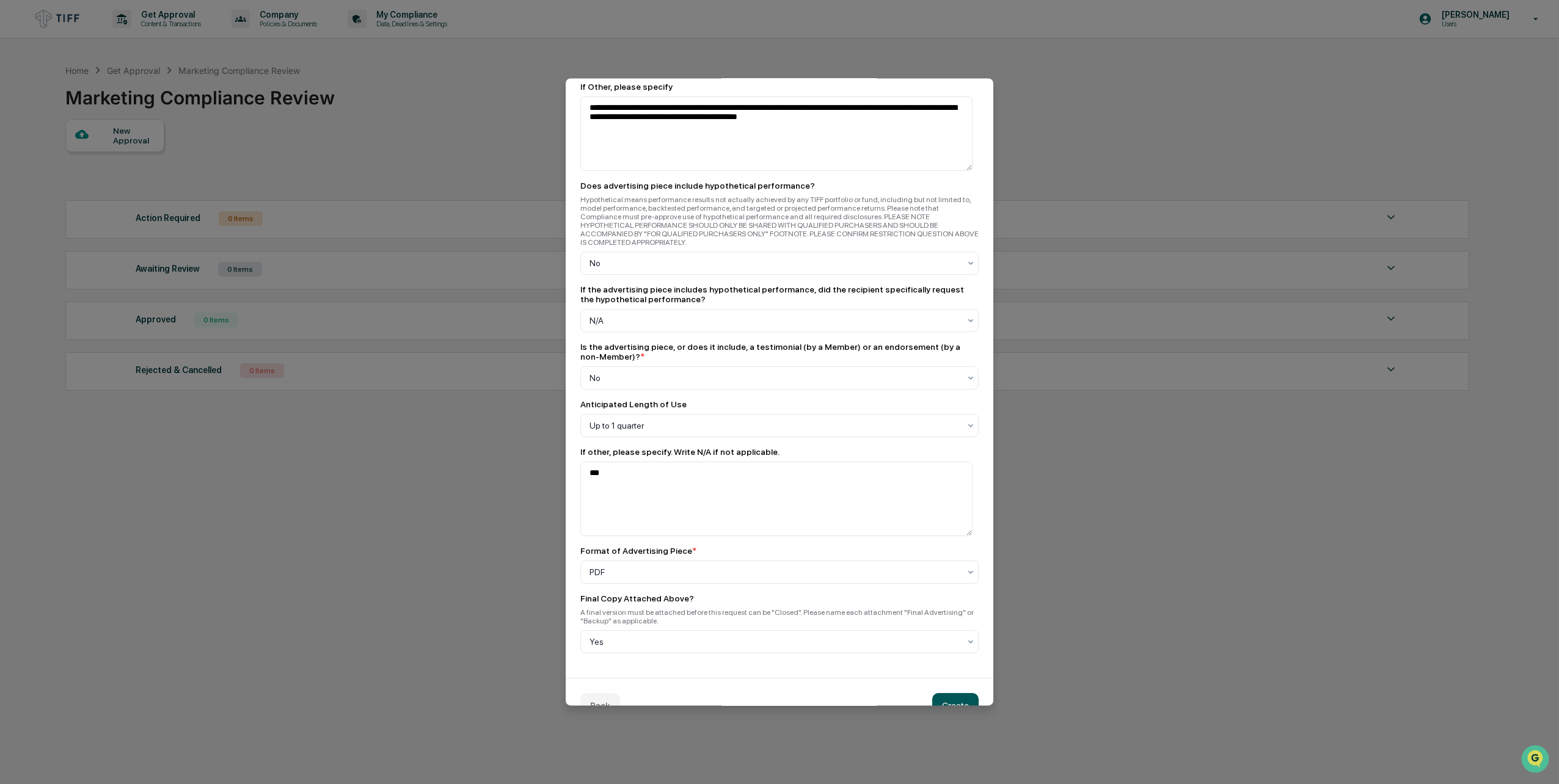
click at [951, 693] on button "Create" at bounding box center [955, 706] width 46 height 24
click at [951, 693] on button at bounding box center [964, 706] width 30 height 24
click at [951, 693] on button "Create" at bounding box center [955, 706] width 46 height 24
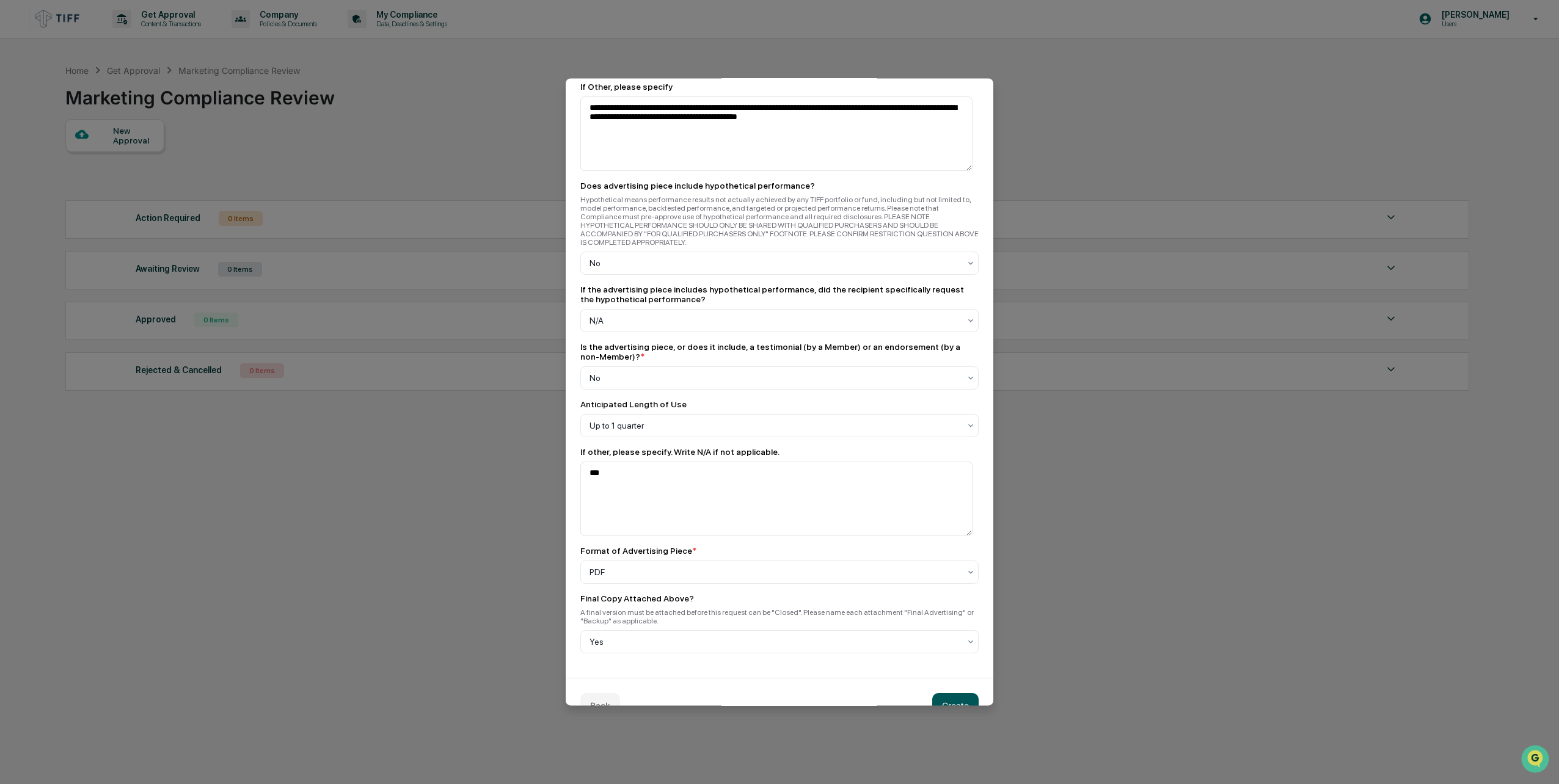
click at [951, 693] on button "Create" at bounding box center [955, 706] width 46 height 24
click at [957, 693] on button "Create" at bounding box center [955, 706] width 46 height 24
click at [956, 693] on button "Create" at bounding box center [955, 706] width 46 height 24
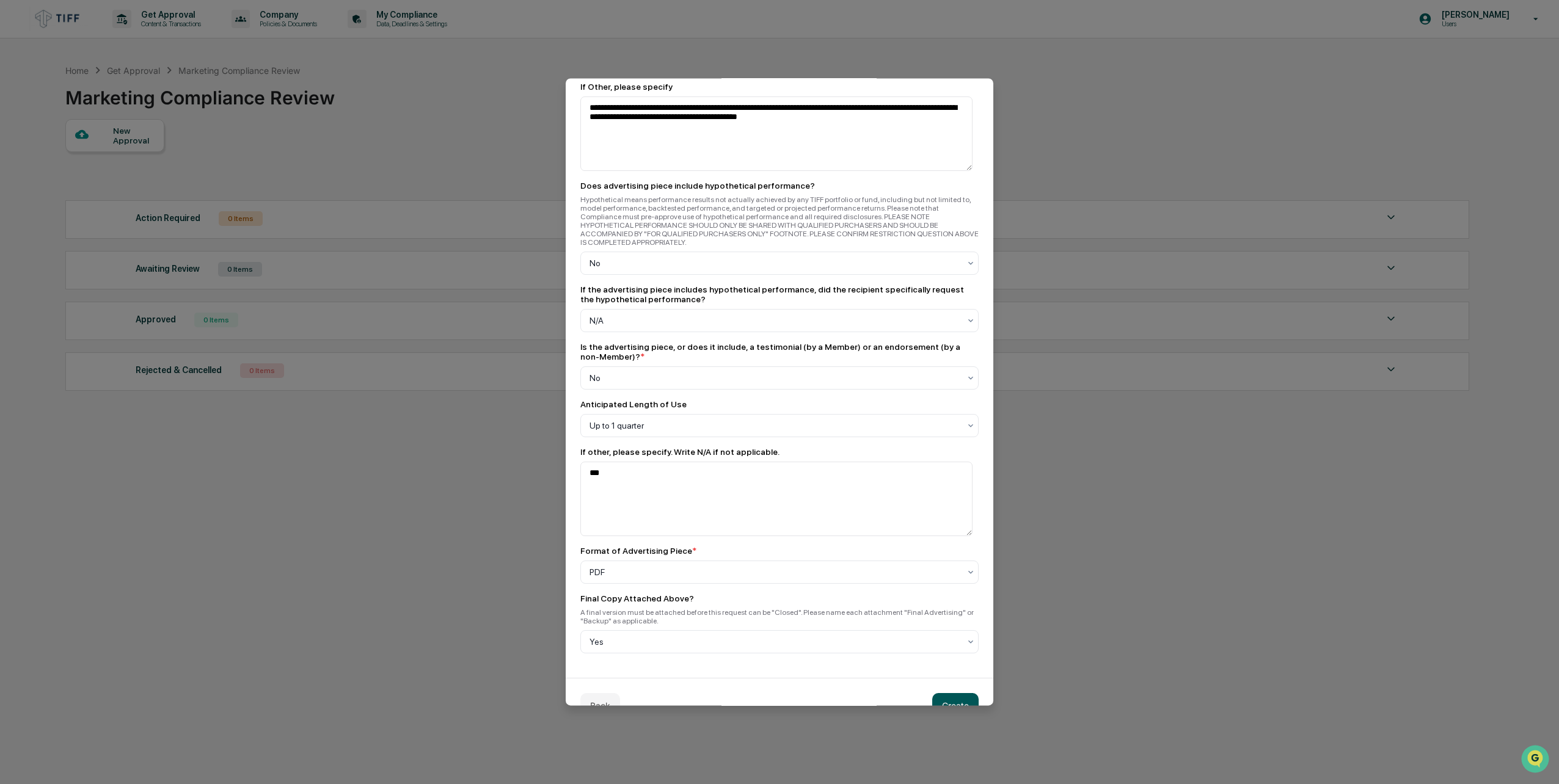
click at [956, 693] on button "Create" at bounding box center [955, 706] width 46 height 24
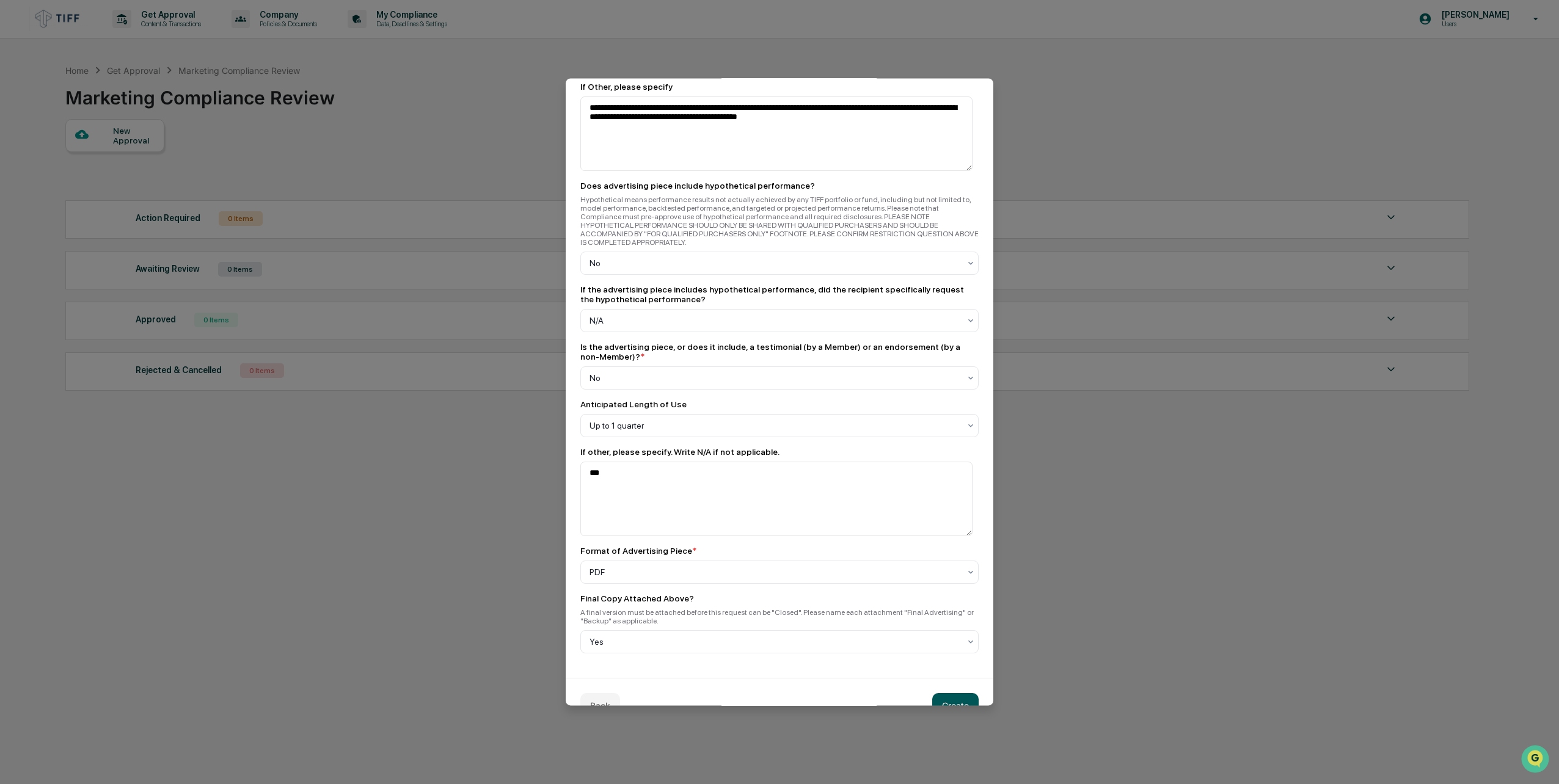
click at [956, 693] on button "Create" at bounding box center [955, 706] width 46 height 24
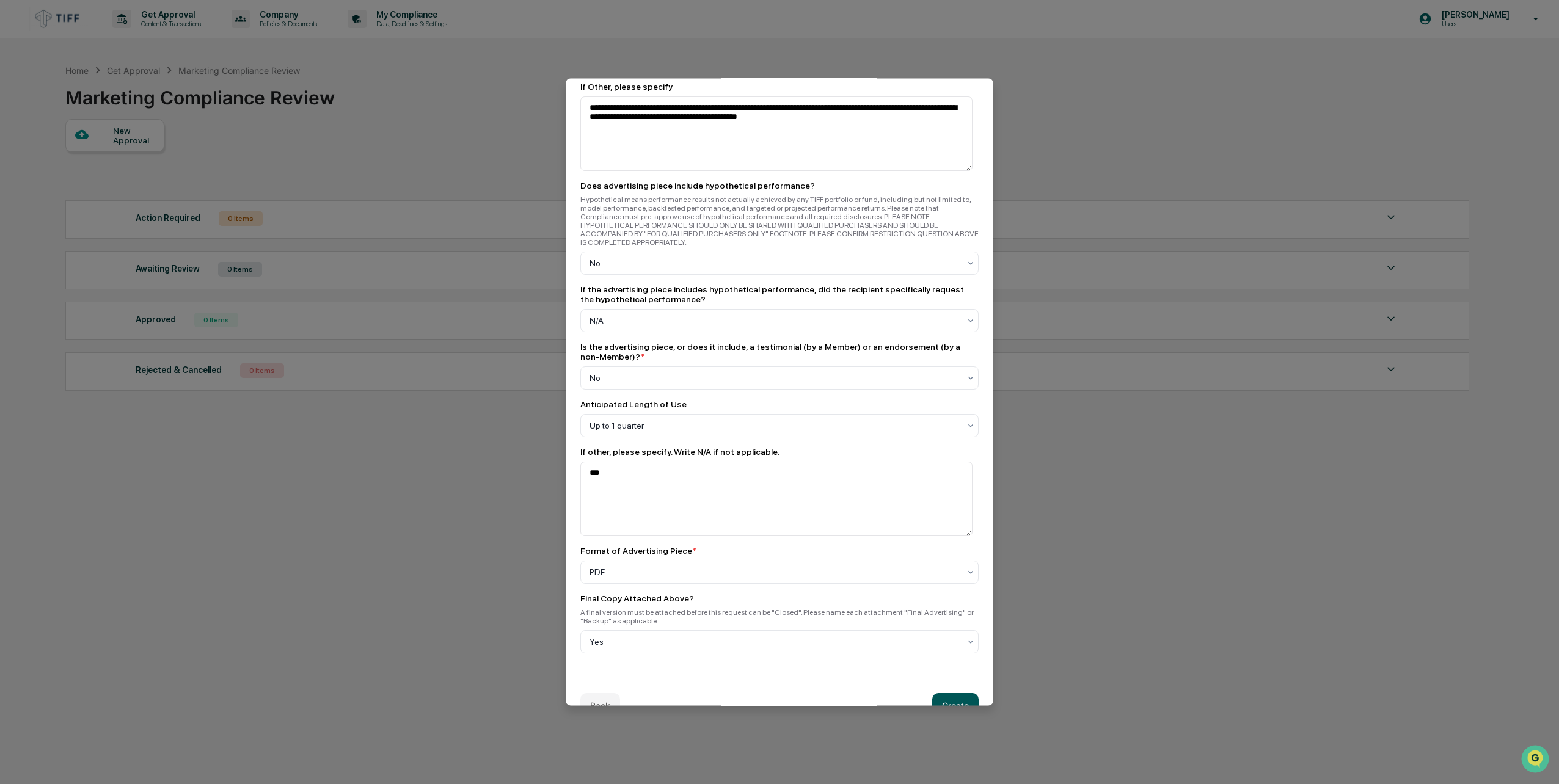
click at [956, 693] on button "Create" at bounding box center [955, 706] width 46 height 24
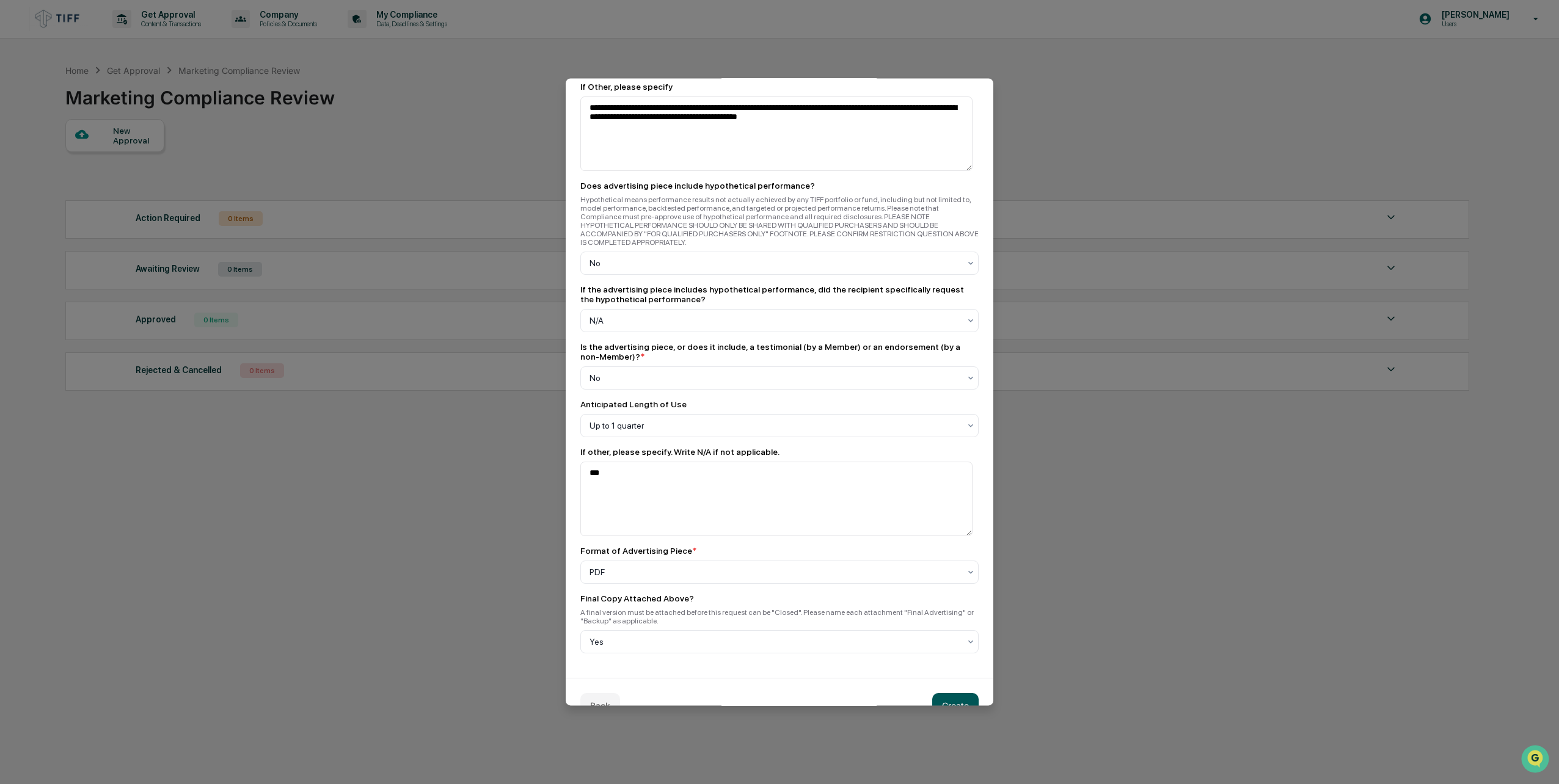
click at [956, 693] on button "Create" at bounding box center [955, 706] width 46 height 24
click at [813, 636] on div at bounding box center [775, 641] width 370 height 12
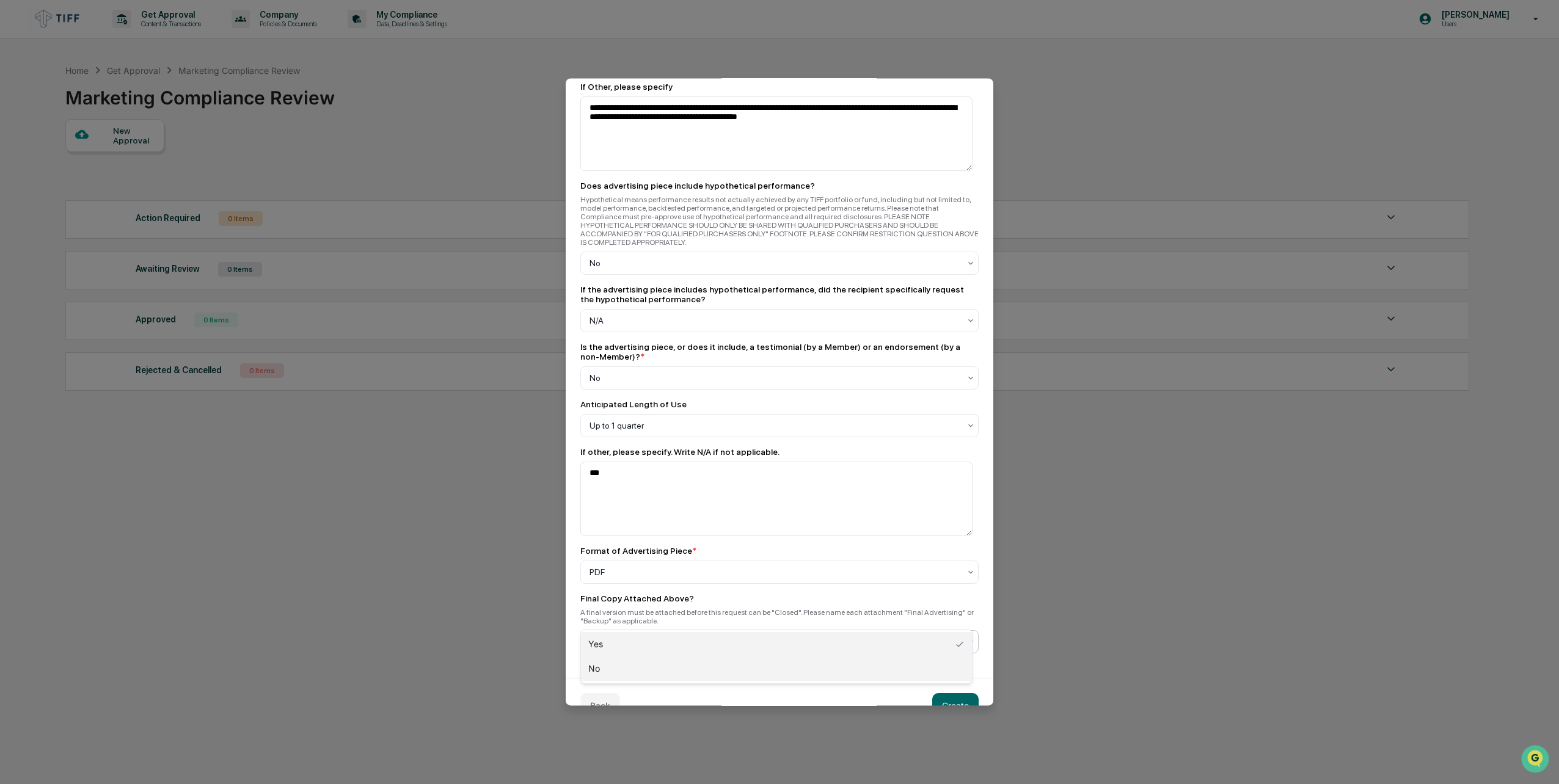
click at [821, 670] on div "No" at bounding box center [777, 669] width 391 height 24
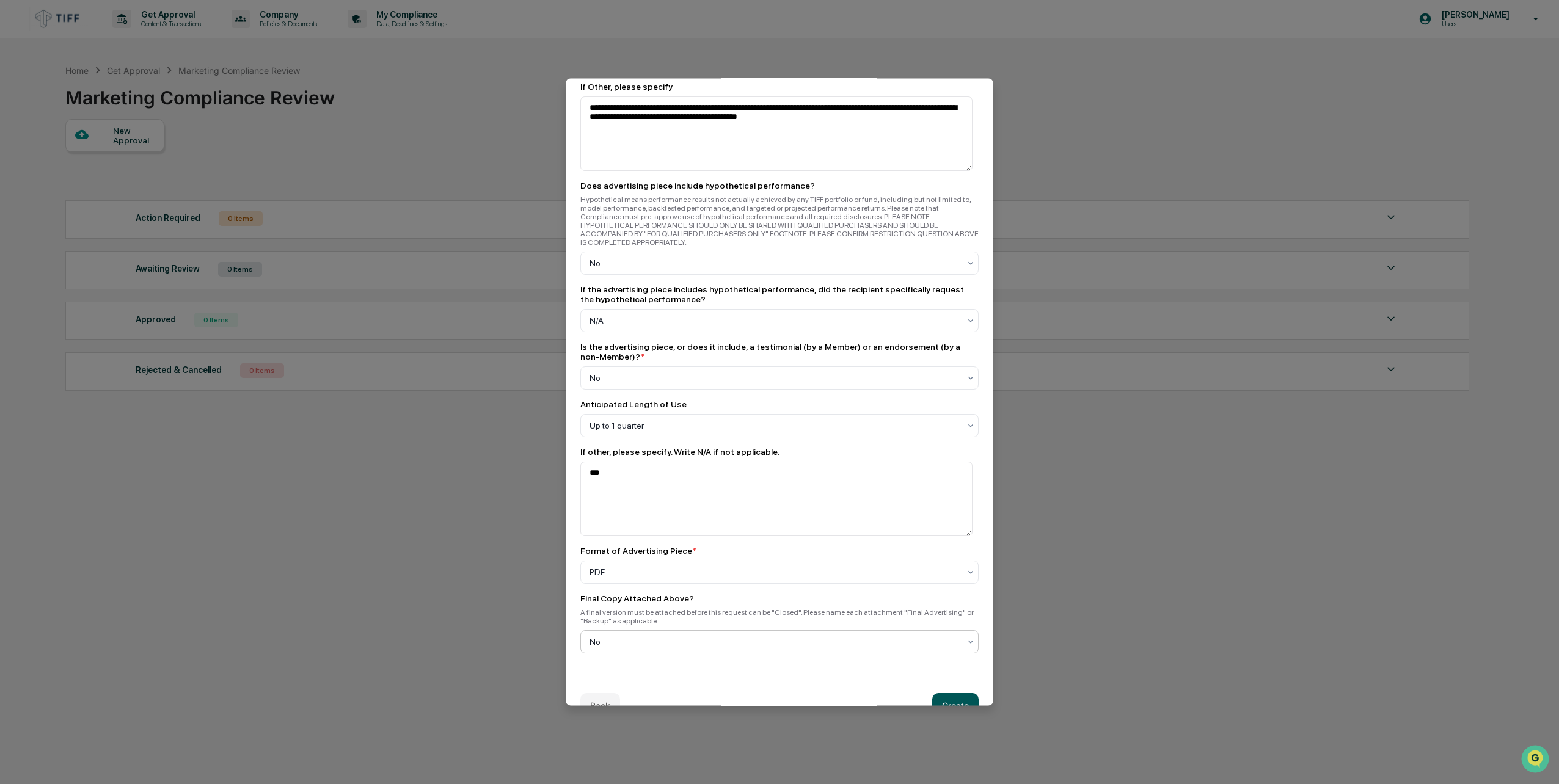
click at [961, 693] on button "Create" at bounding box center [955, 706] width 46 height 24
click at [946, 693] on button "Create" at bounding box center [955, 706] width 46 height 24
click at [901, 633] on div "No" at bounding box center [774, 641] width 382 height 17
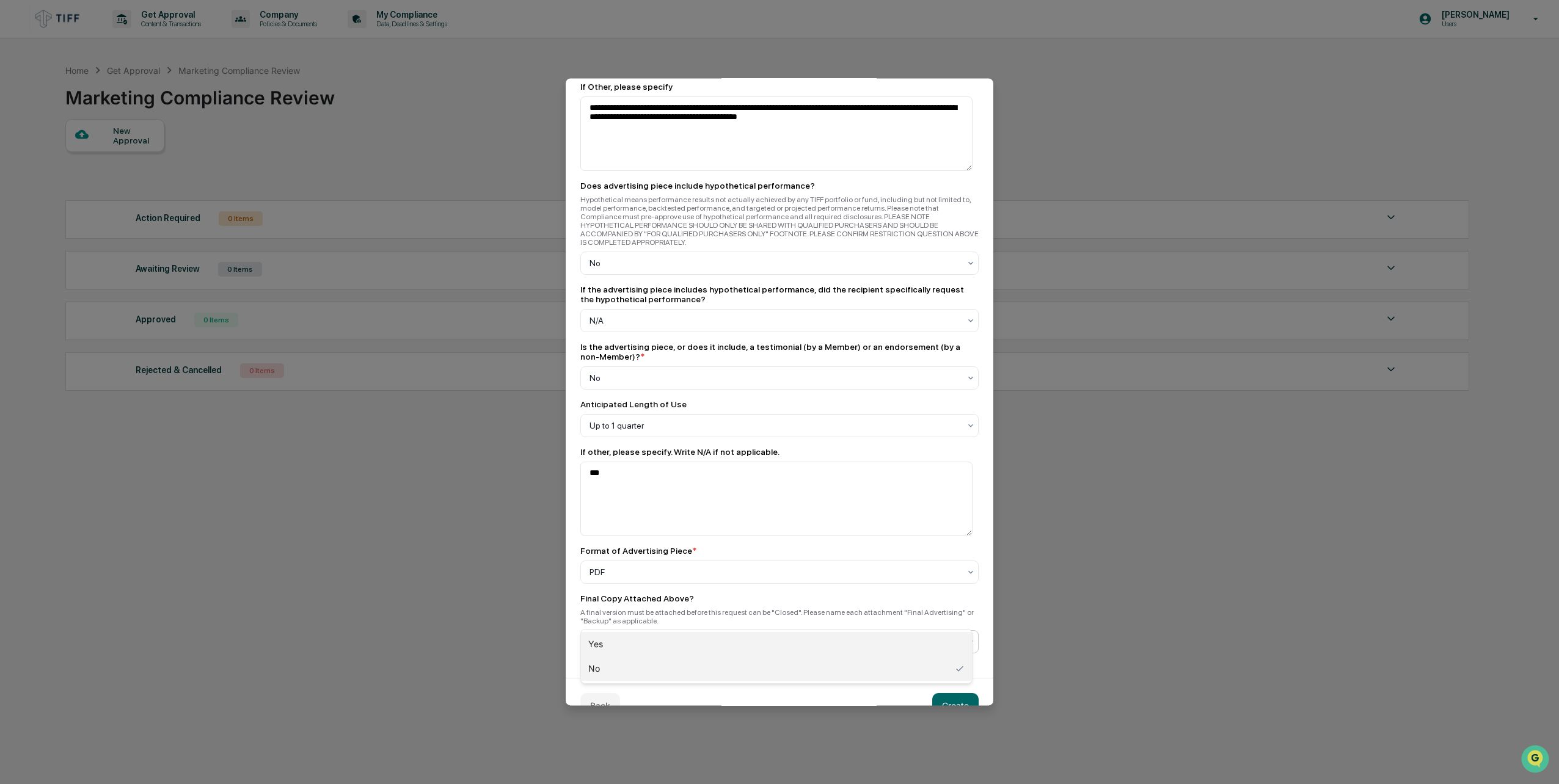
click at [806, 642] on div "Yes" at bounding box center [777, 644] width 391 height 24
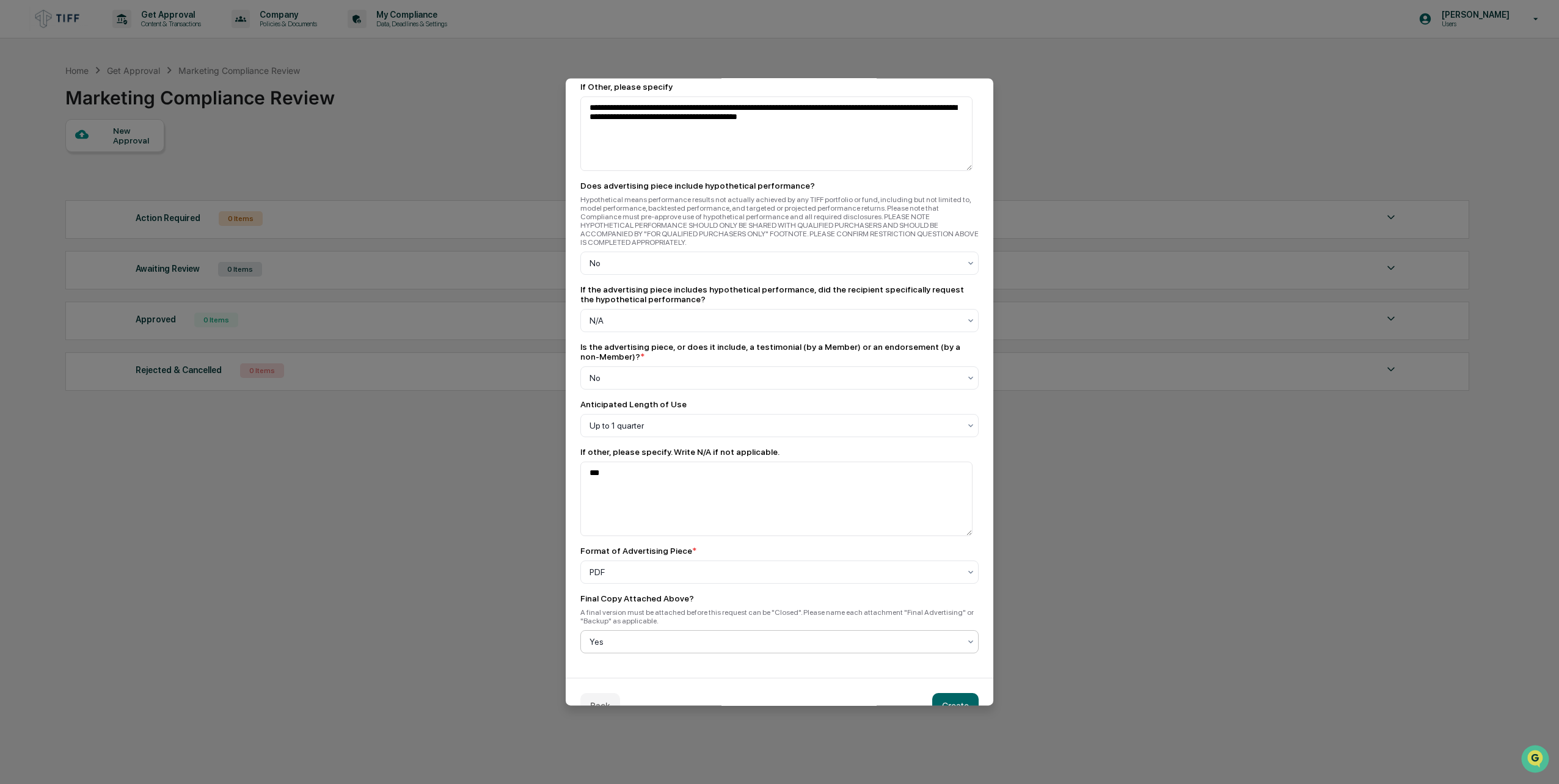
click at [960, 678] on div "Back Create" at bounding box center [780, 705] width 428 height 55
click at [957, 693] on button "Create" at bounding box center [955, 706] width 46 height 24
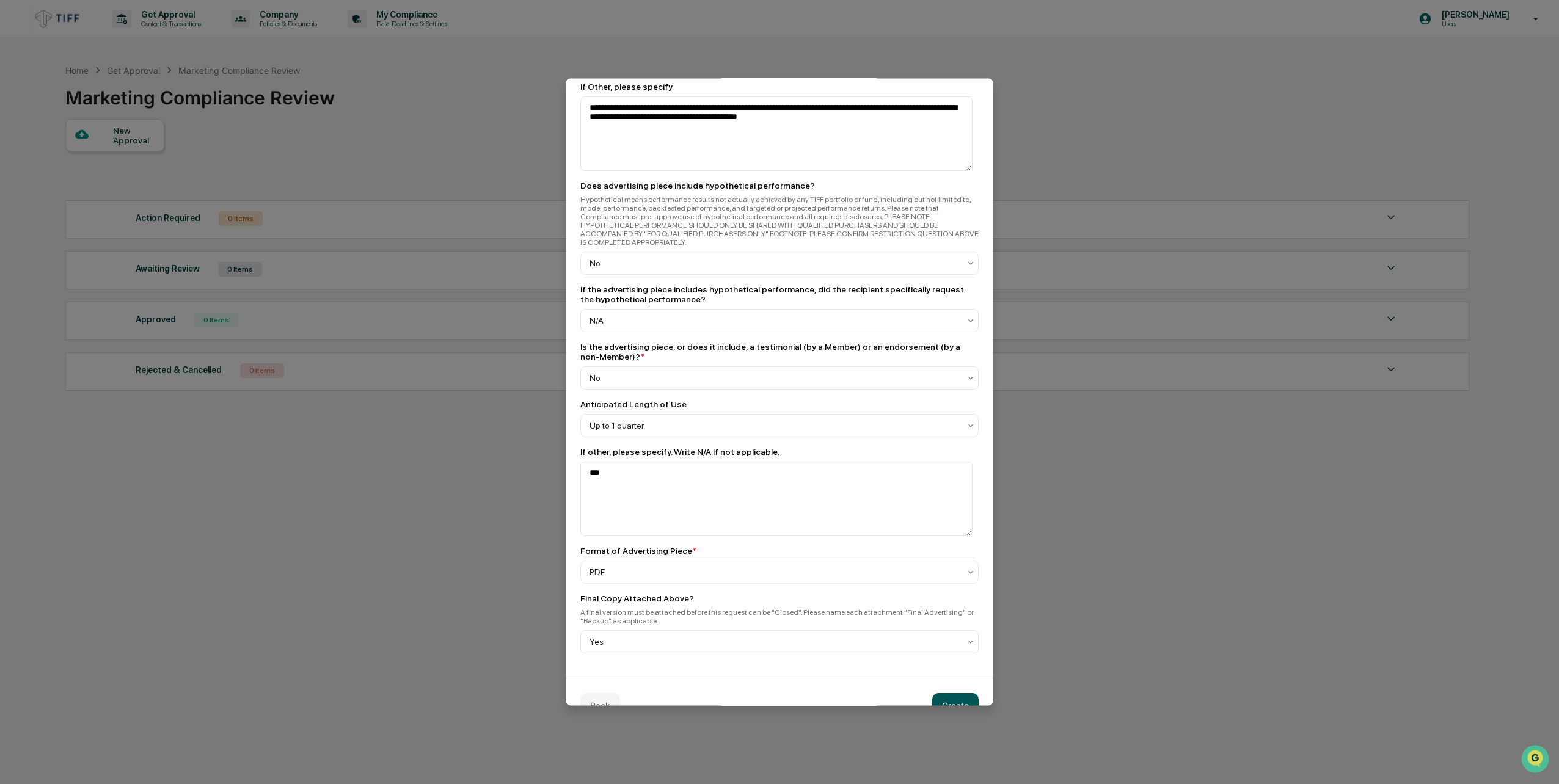
click at [957, 693] on button "Create" at bounding box center [955, 706] width 46 height 24
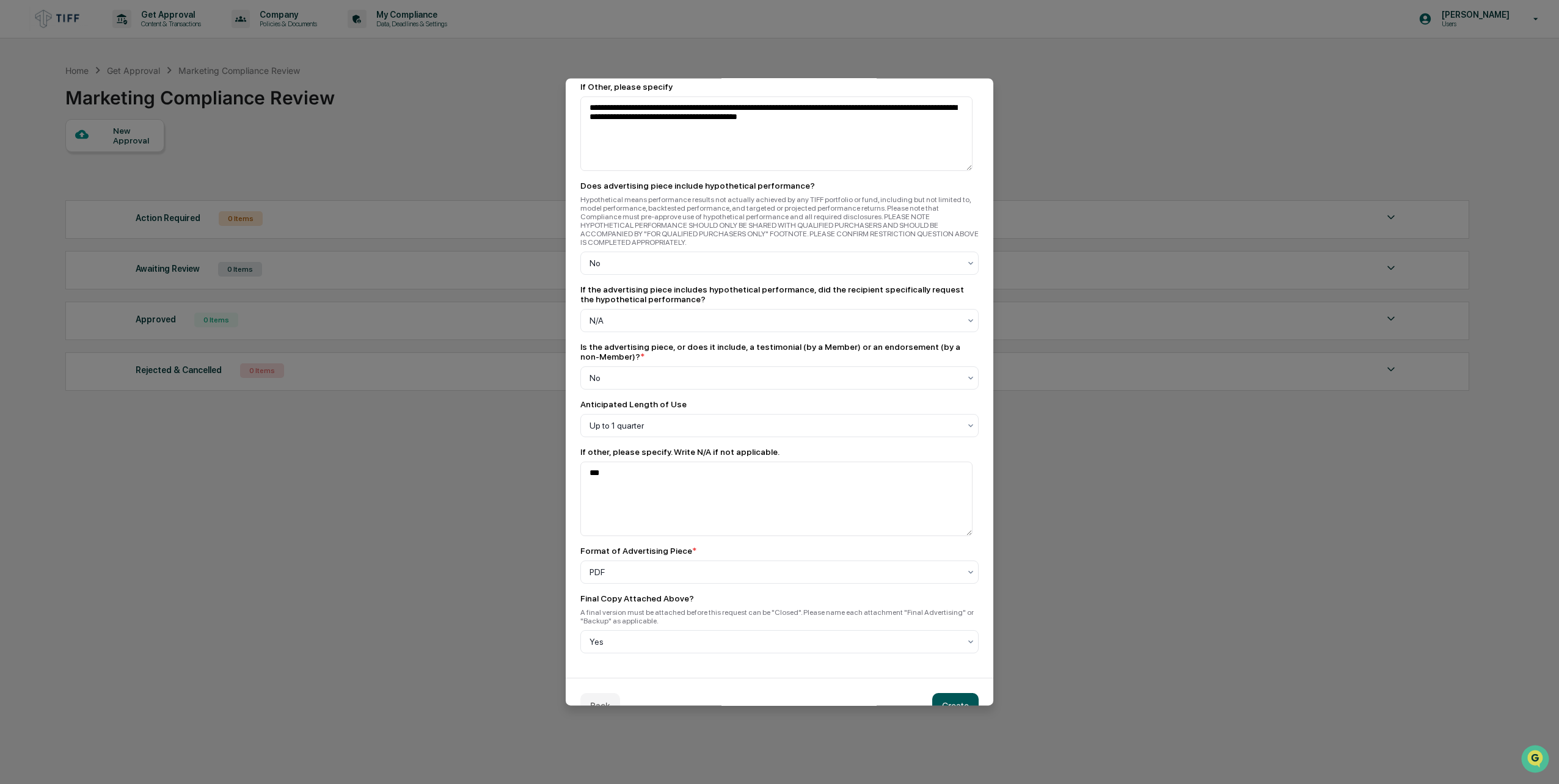
click at [957, 693] on button "Create" at bounding box center [955, 706] width 46 height 24
click at [957, 693] on button at bounding box center [964, 706] width 30 height 24
click at [957, 693] on button "Create" at bounding box center [955, 706] width 46 height 24
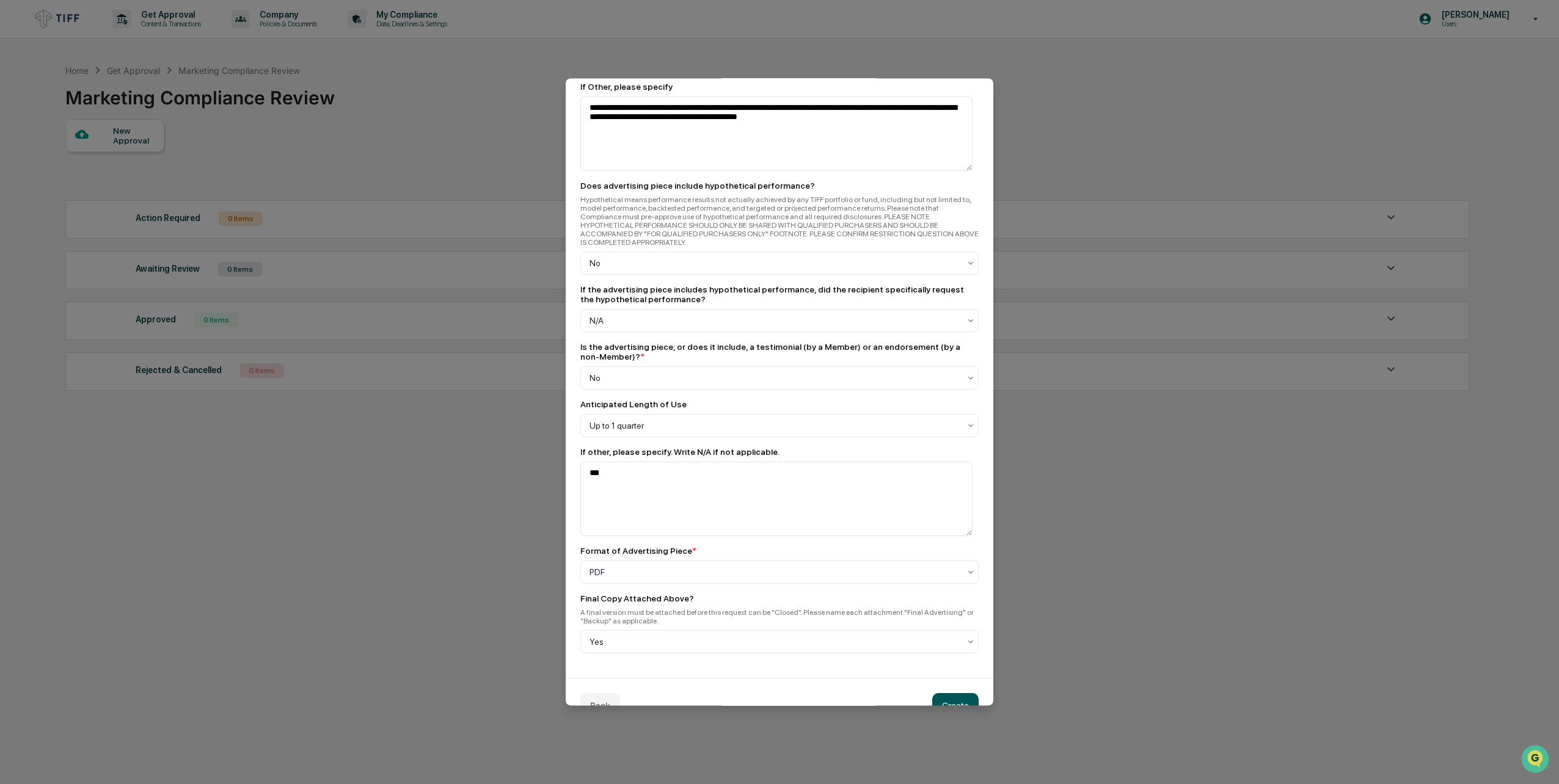
click at [957, 693] on button "Create" at bounding box center [955, 706] width 46 height 24
click at [941, 693] on button "Create" at bounding box center [955, 706] width 46 height 24
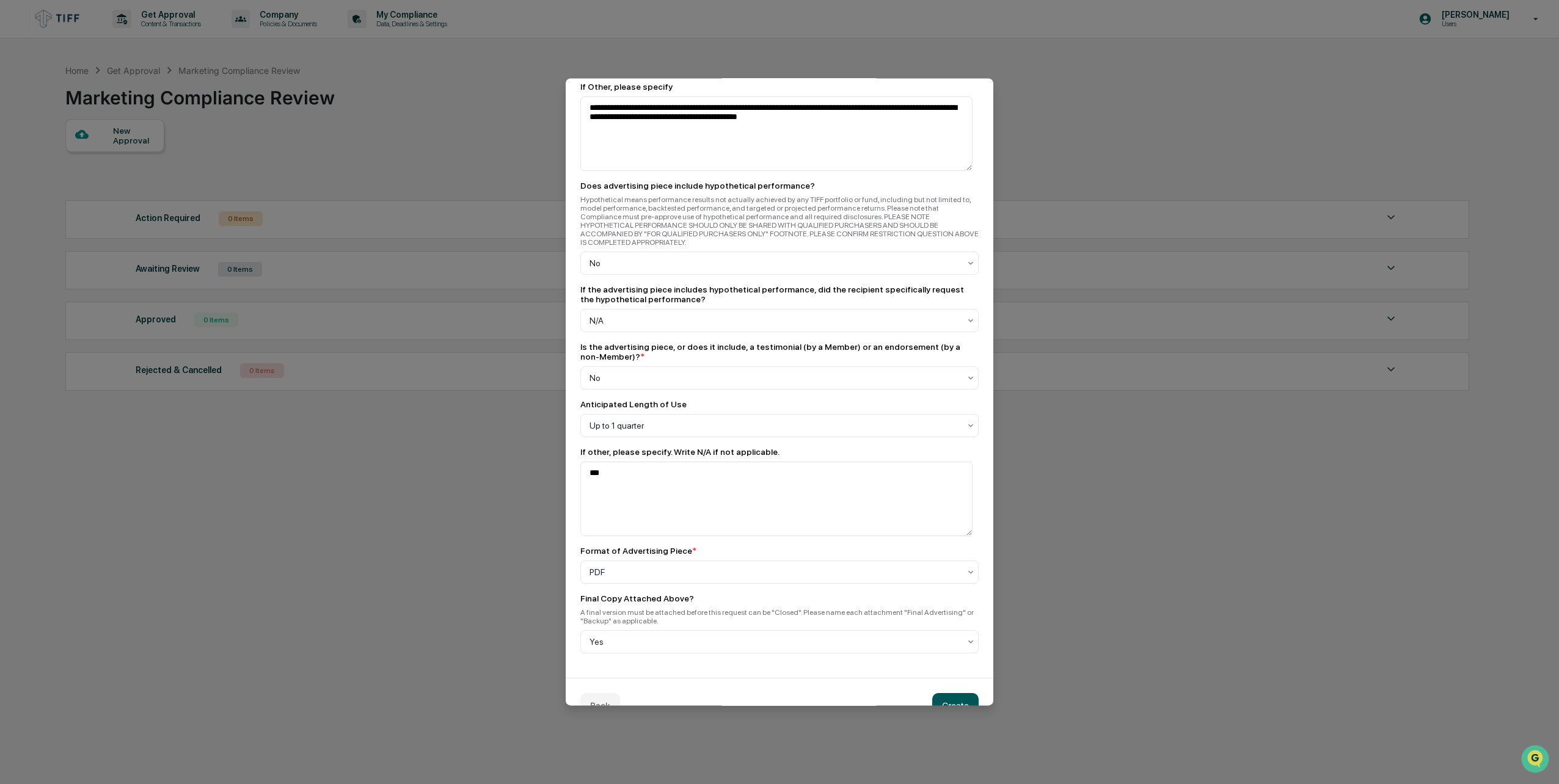
click at [970, 693] on button "Create" at bounding box center [955, 706] width 46 height 24
click at [939, 693] on button "Create" at bounding box center [955, 706] width 46 height 24
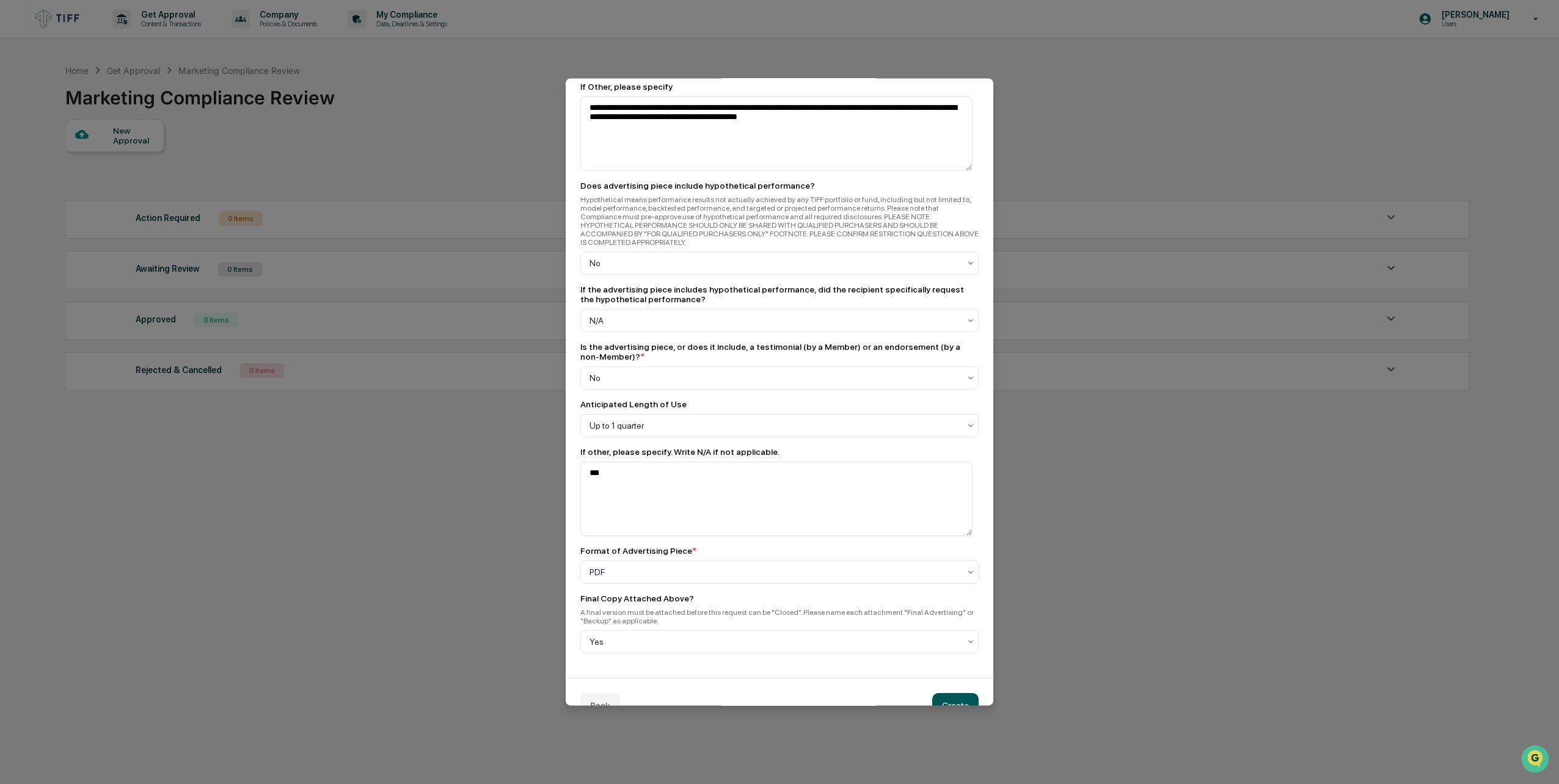
click at [939, 693] on button "Create" at bounding box center [955, 706] width 46 height 24
click at [965, 693] on button "Create" at bounding box center [955, 706] width 46 height 24
click at [964, 693] on button "Create" at bounding box center [955, 706] width 46 height 24
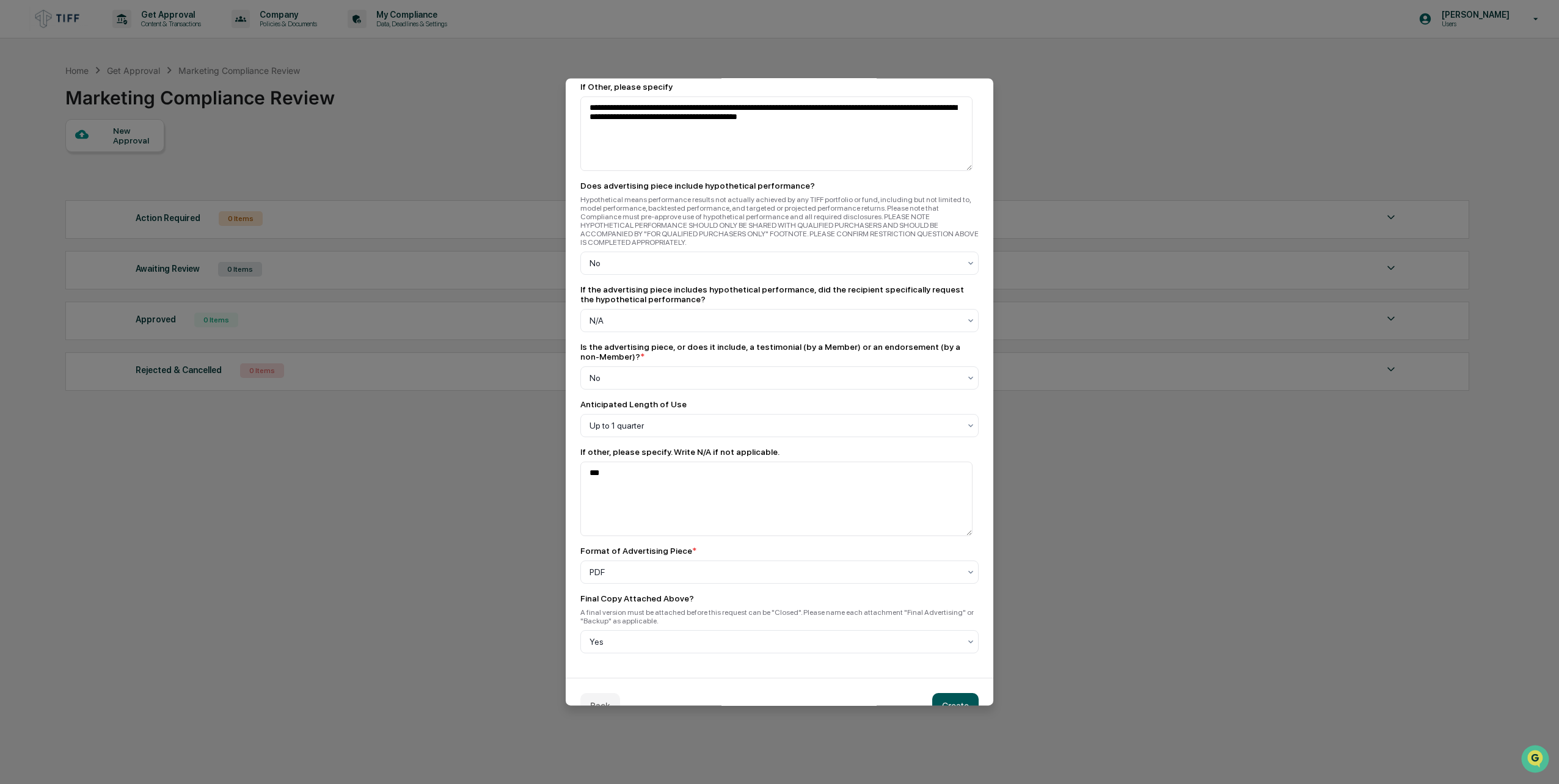
click at [964, 693] on button "Create" at bounding box center [955, 706] width 46 height 24
